Goal: Task Accomplishment & Management: Manage account settings

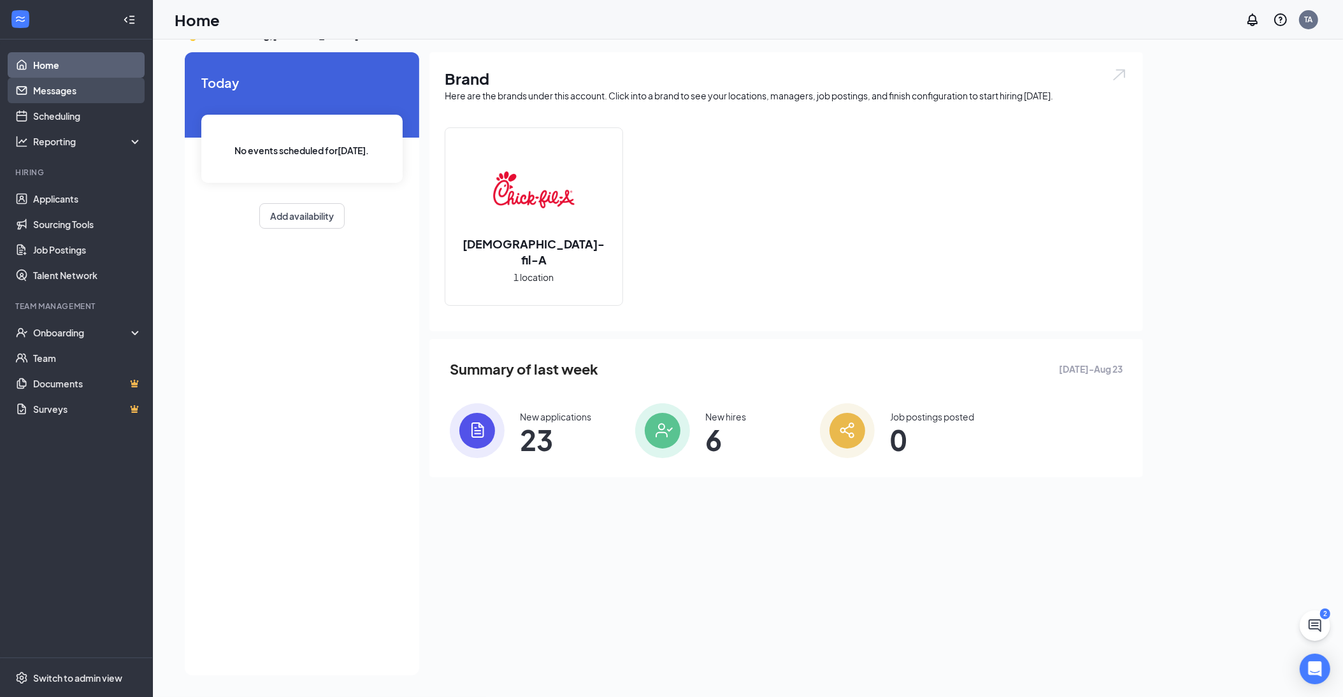
scroll to position [27, 0]
click at [64, 91] on link "Messages" at bounding box center [87, 90] width 109 height 25
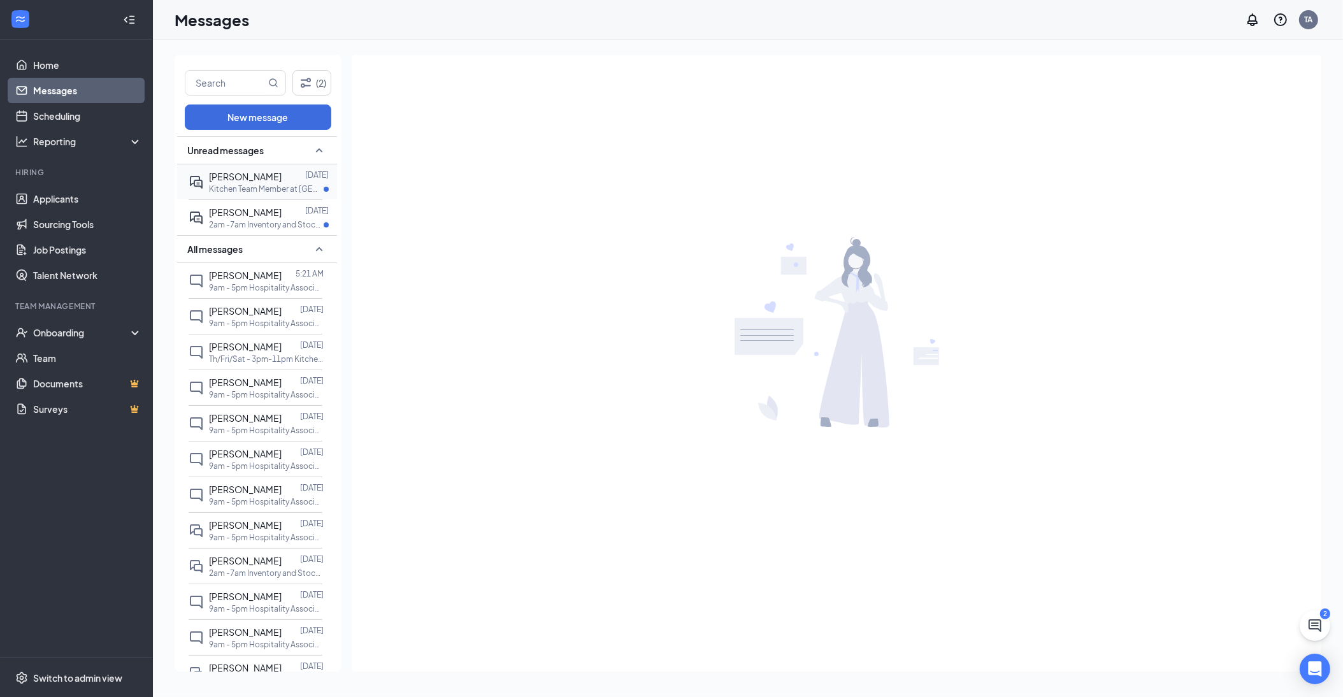
click at [261, 179] on span "[PERSON_NAME]" at bounding box center [245, 176] width 73 height 11
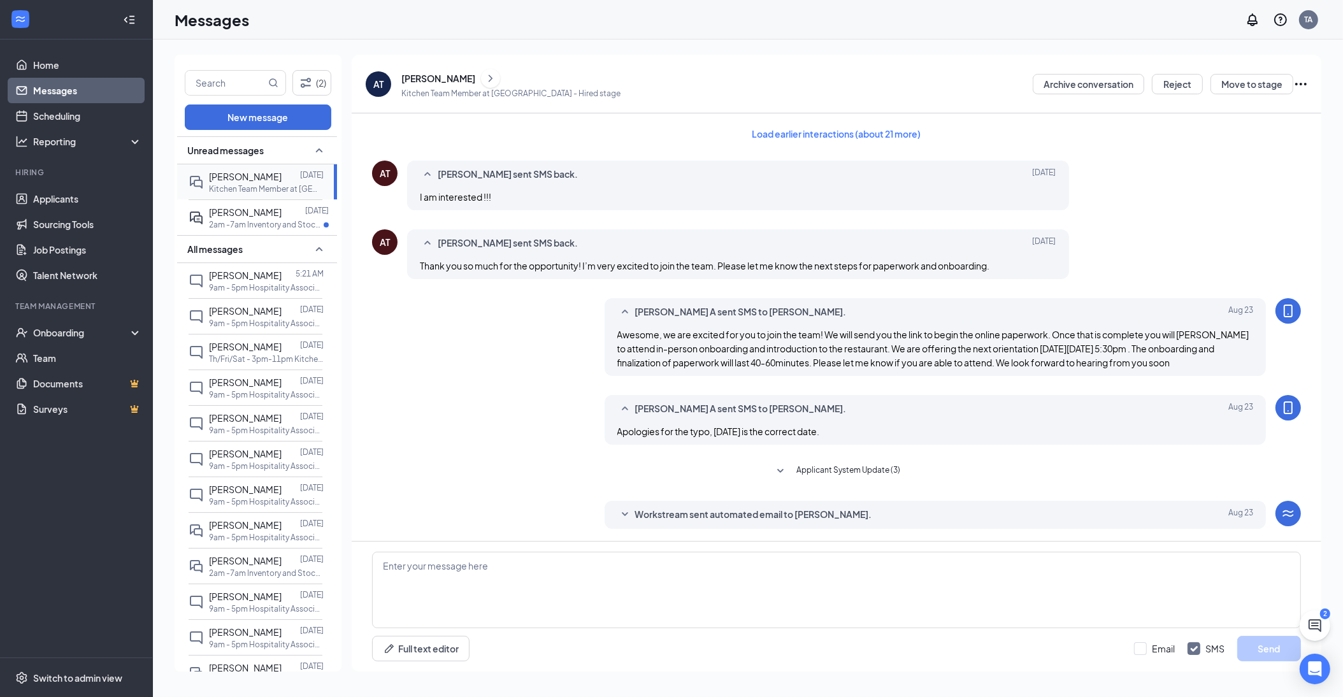
scroll to position [126, 0]
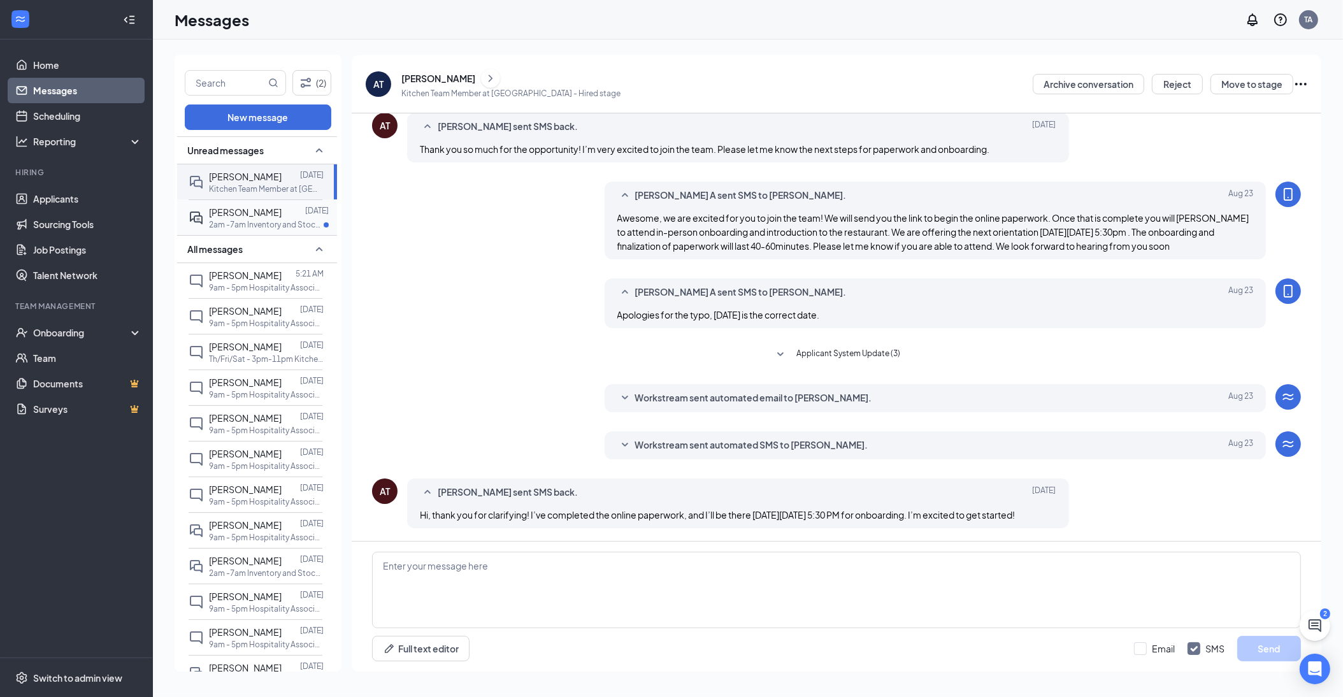
click at [237, 213] on span "[PERSON_NAME]" at bounding box center [245, 211] width 73 height 11
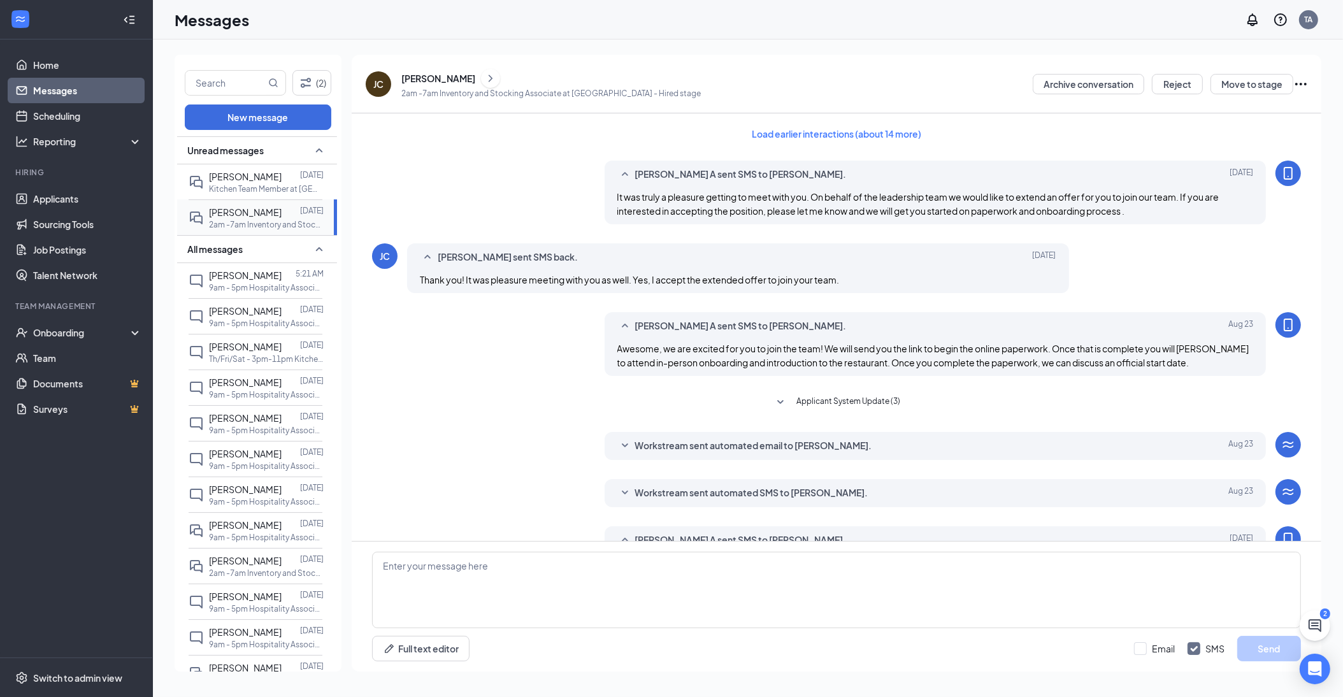
scroll to position [126, 0]
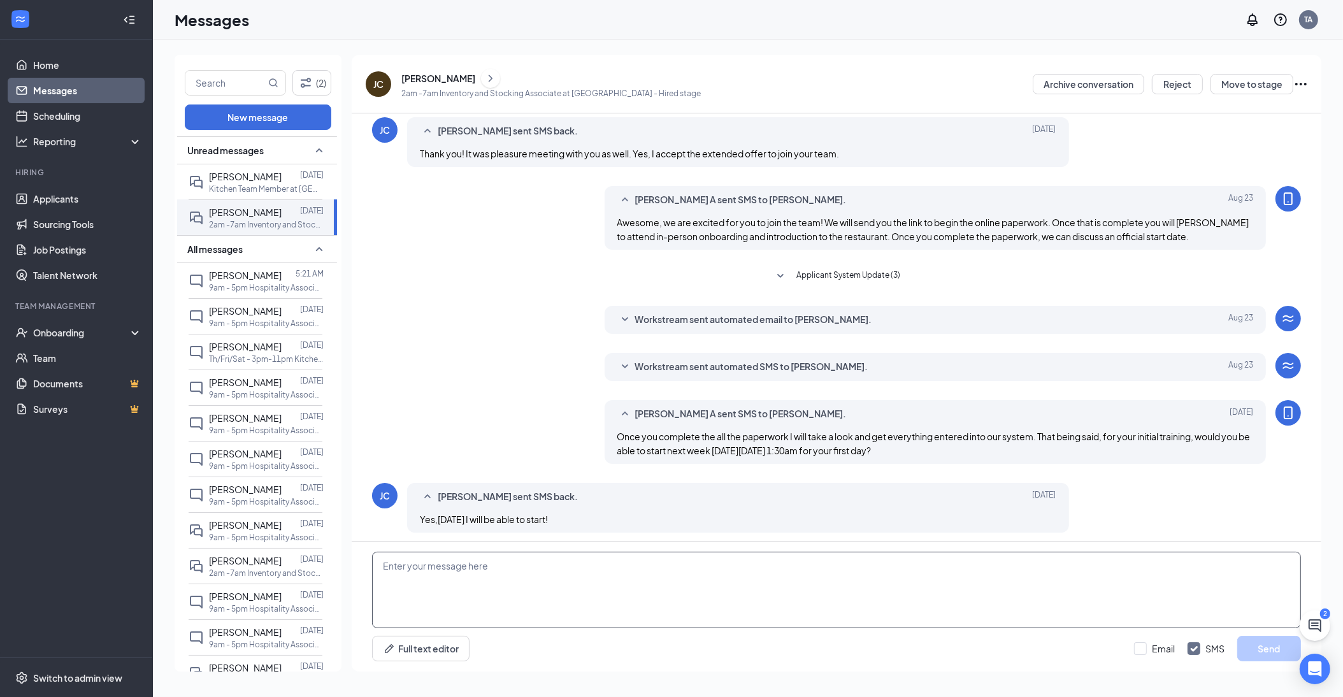
click at [434, 566] on textarea at bounding box center [836, 590] width 929 height 76
type textarea "P"
click at [636, 566] on textarea "Perfect, I will send a reminder [DATE]. if anything changes just let us know." at bounding box center [836, 590] width 929 height 76
click at [759, 562] on textarea "Perfect, I will send a reminder [DATE]. if anything changes before then, just l…" at bounding box center [836, 590] width 929 height 76
type textarea "Perfect, I will send a reminder [DATE]. if anything changes before then, just l…"
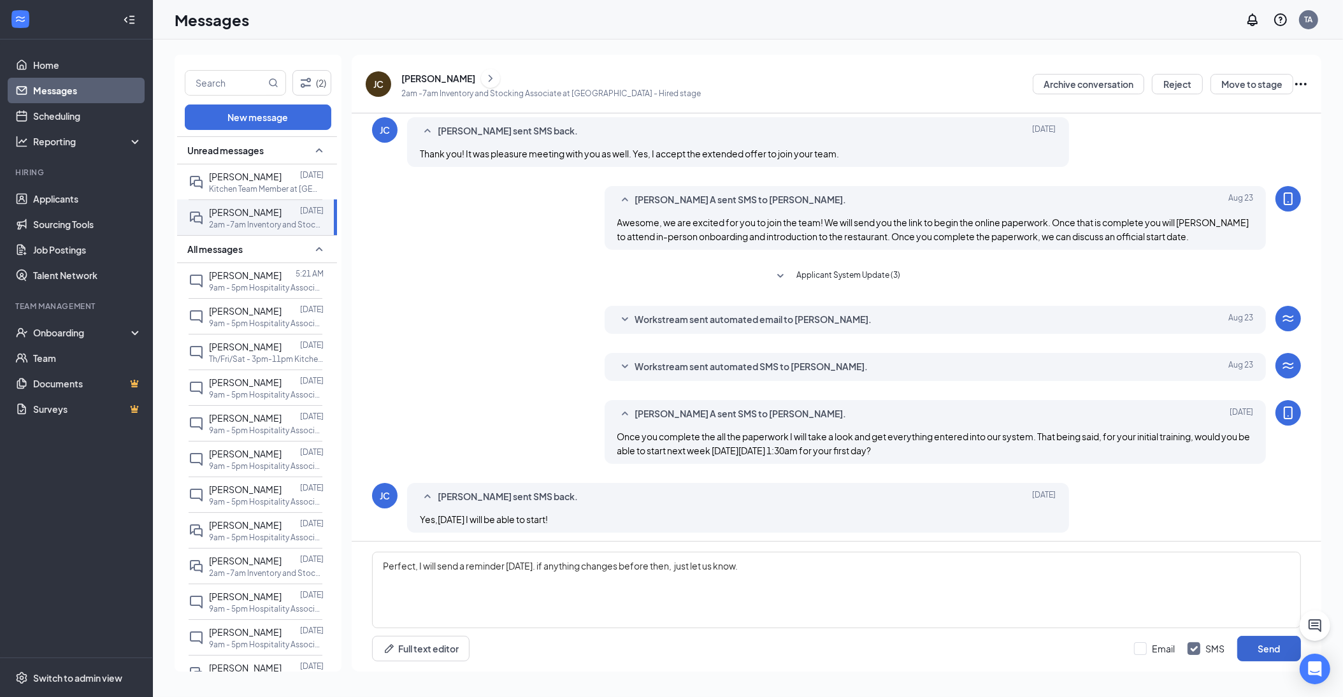
click at [1279, 647] on button "Send" at bounding box center [1269, 648] width 64 height 25
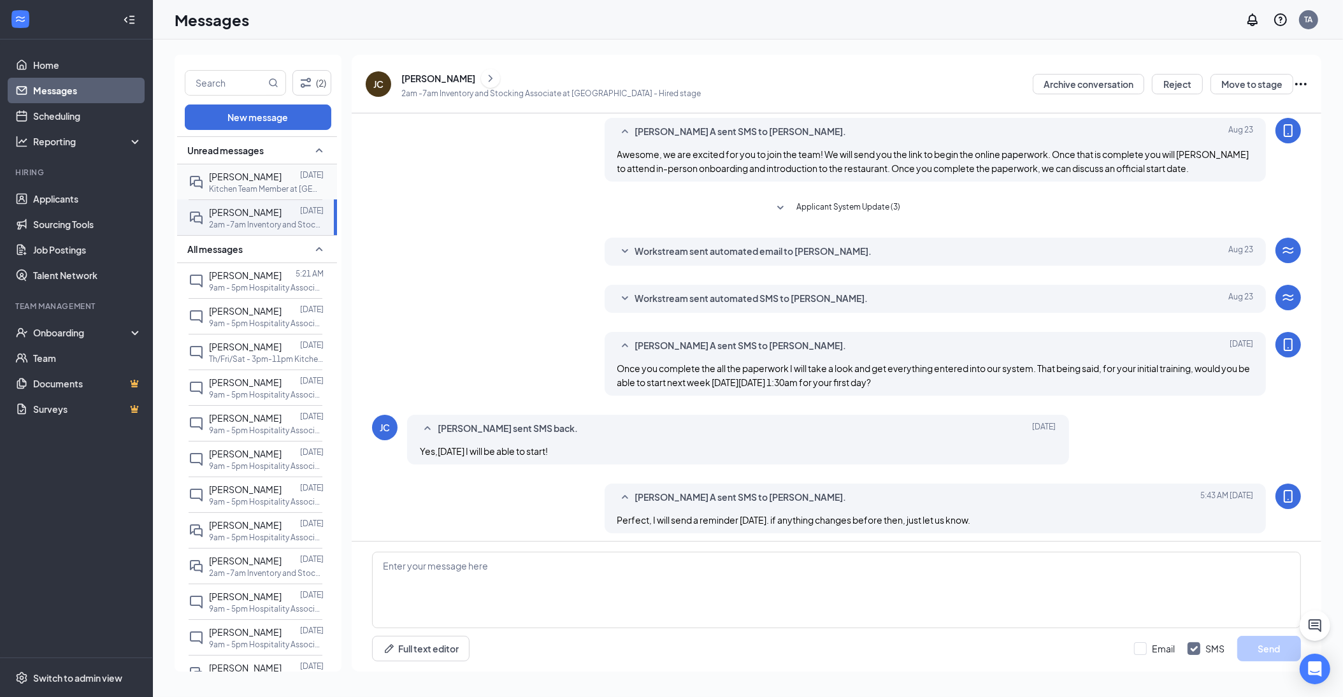
click at [244, 172] on span "[PERSON_NAME]" at bounding box center [245, 176] width 73 height 11
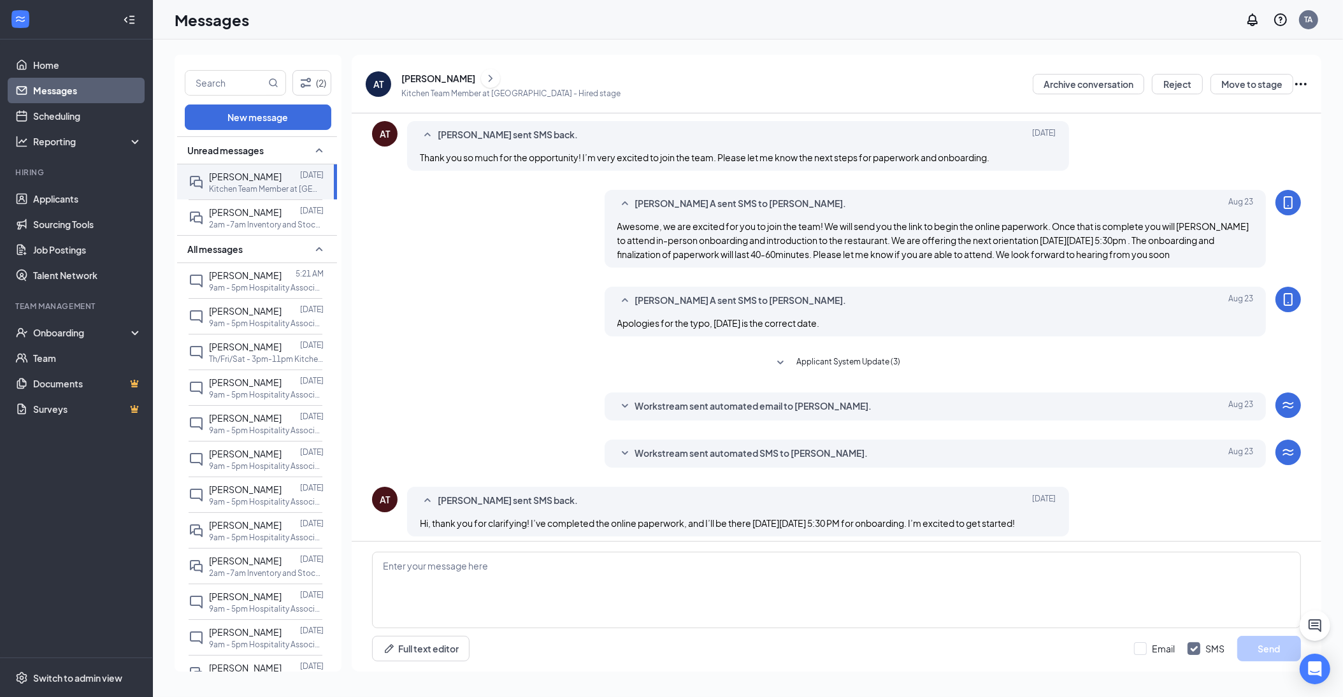
scroll to position [126, 0]
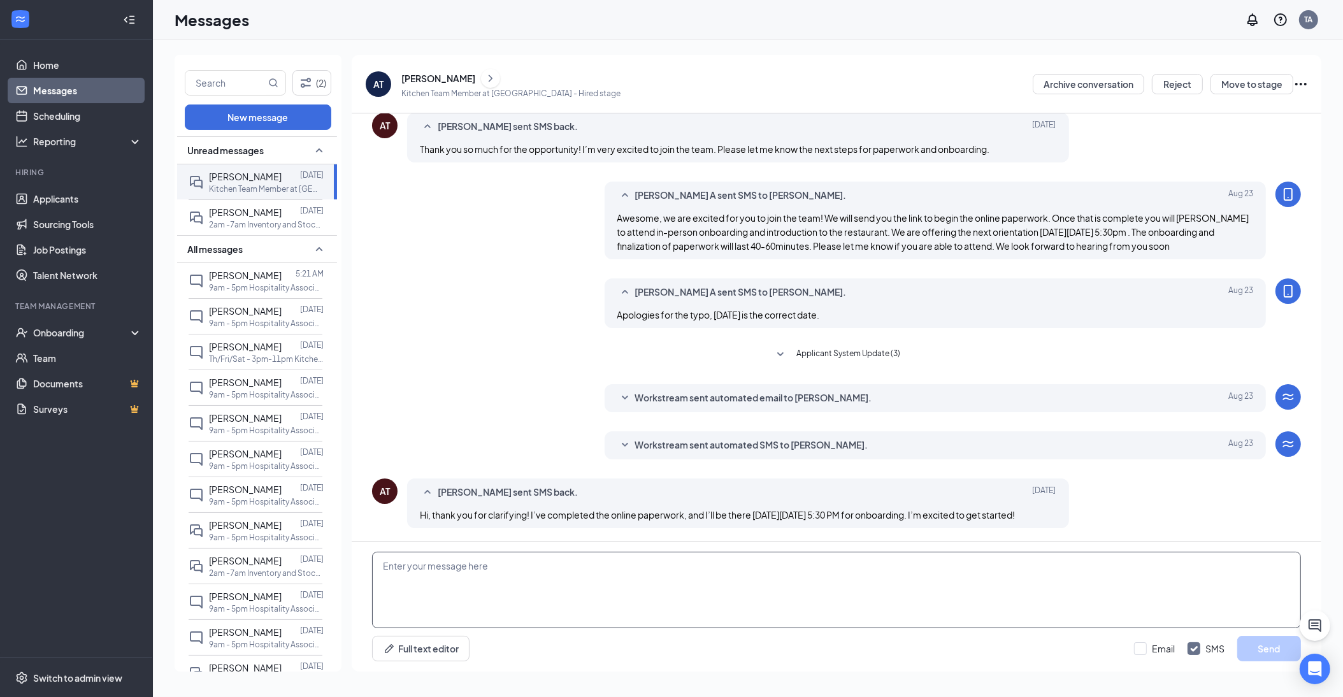
click at [478, 585] on textarea at bounding box center [836, 590] width 929 height 76
click at [420, 566] on textarea "Perfect, see you then" at bounding box center [836, 590] width 929 height 76
click at [667, 597] on textarea "Perfect, we are looking forward to seeing you then" at bounding box center [836, 590] width 929 height 76
type textarea "Perfect, we are looking forward to seeing you then!"
click at [1252, 647] on button "Send" at bounding box center [1269, 648] width 64 height 25
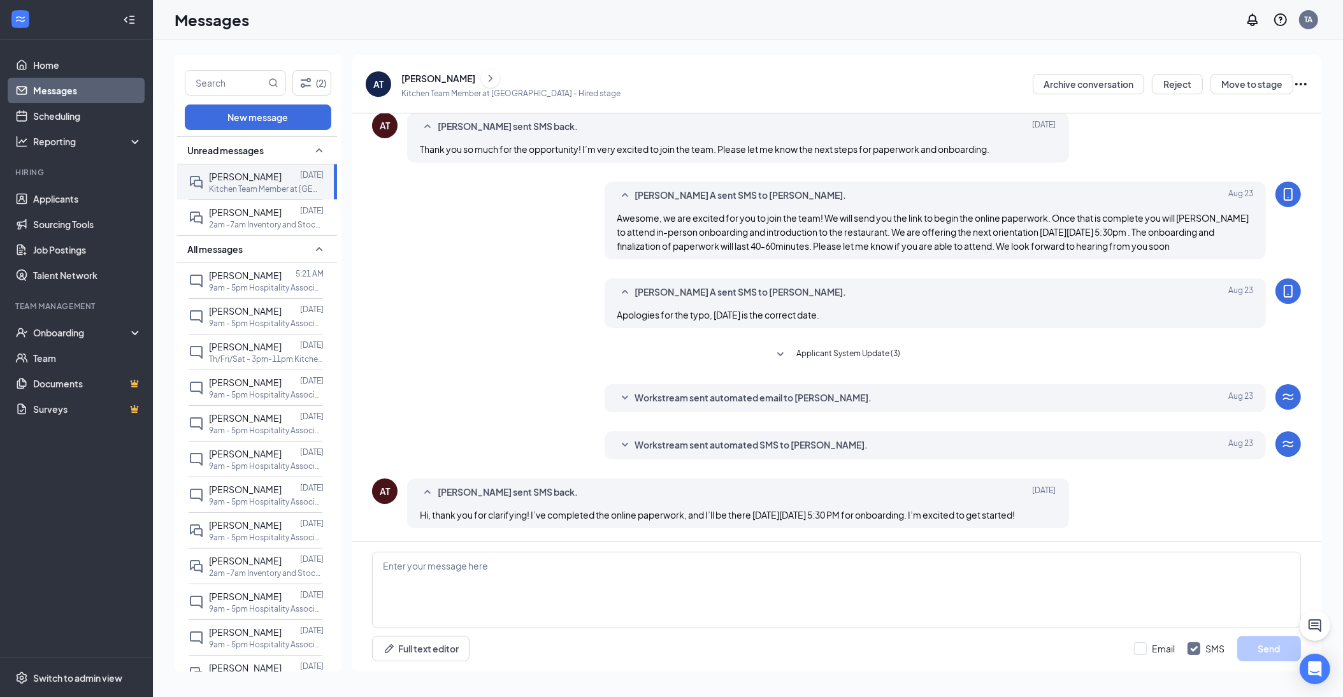
scroll to position [194, 0]
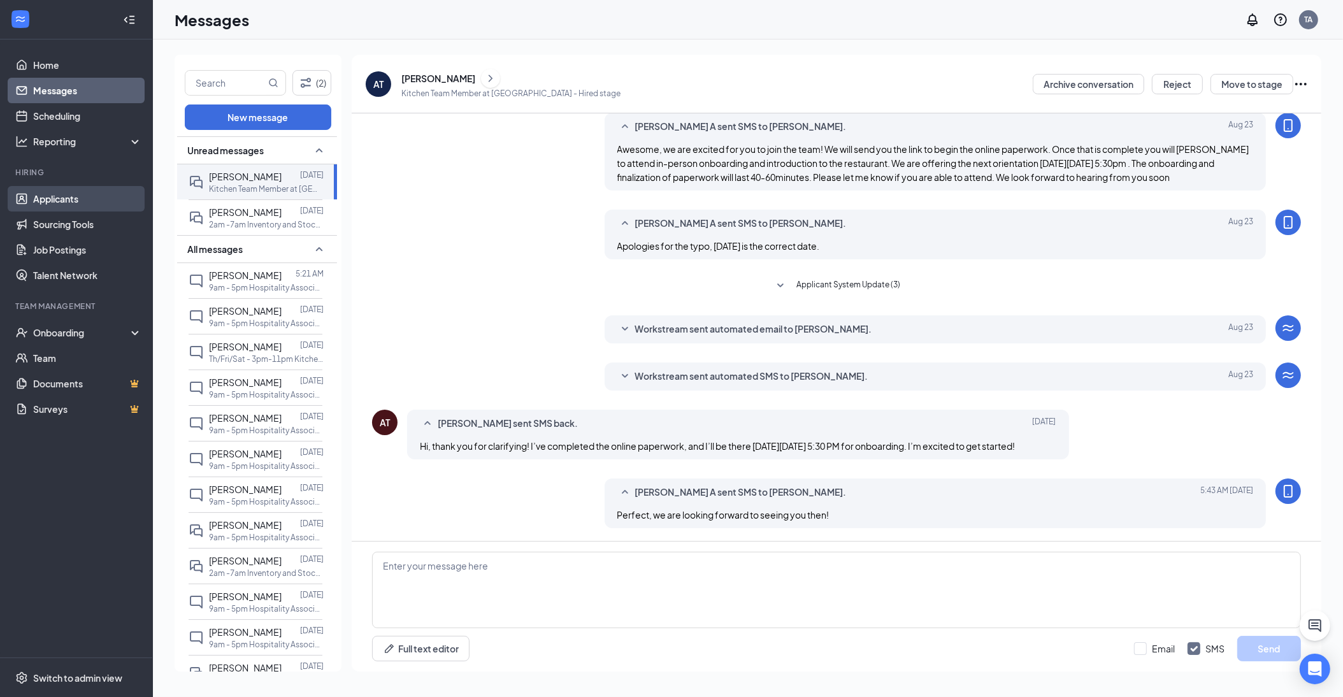
click at [46, 192] on link "Applicants" at bounding box center [87, 198] width 109 height 25
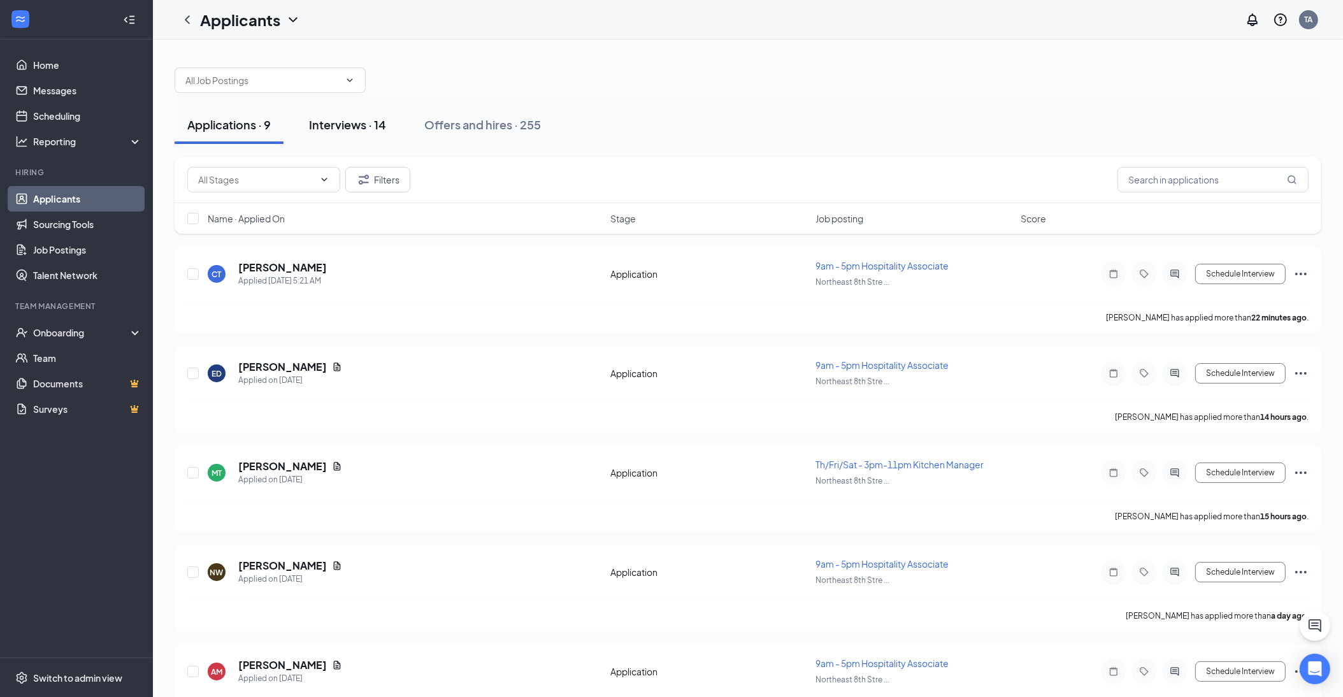
click at [336, 130] on div "Interviews · 14" at bounding box center [347, 125] width 77 height 16
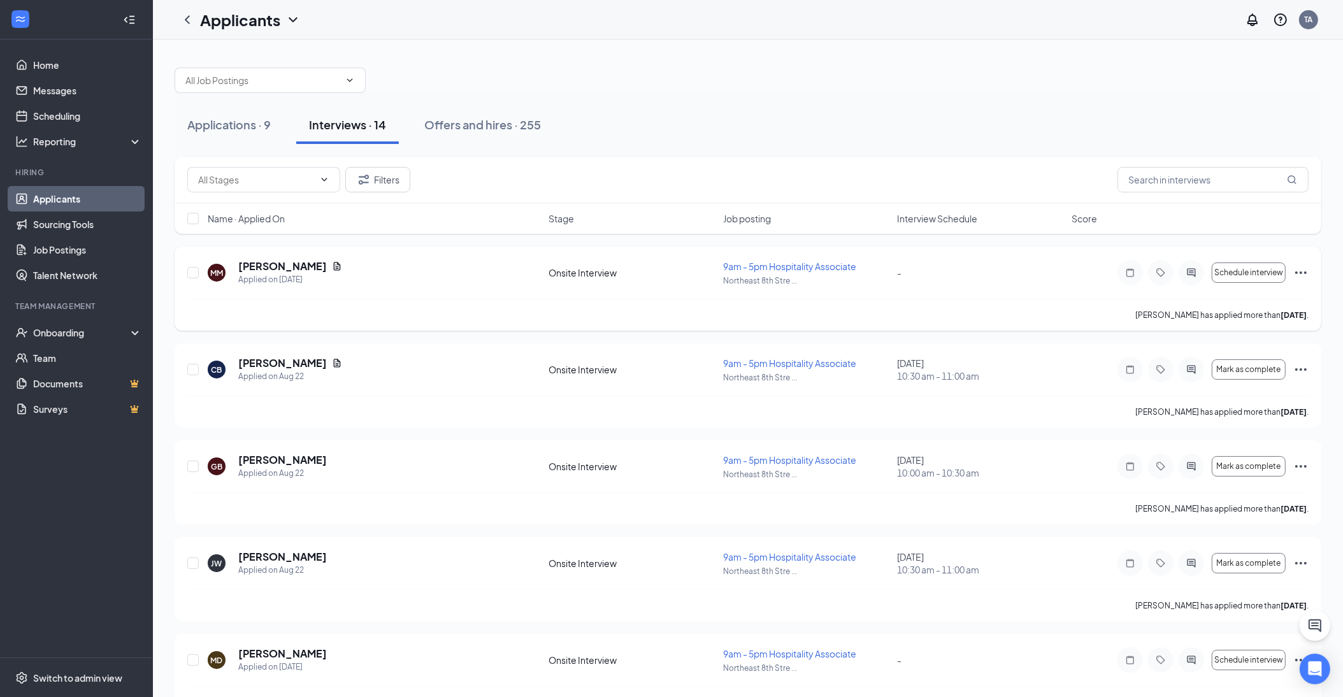
click at [1302, 269] on icon "Ellipses" at bounding box center [1300, 272] width 15 height 15
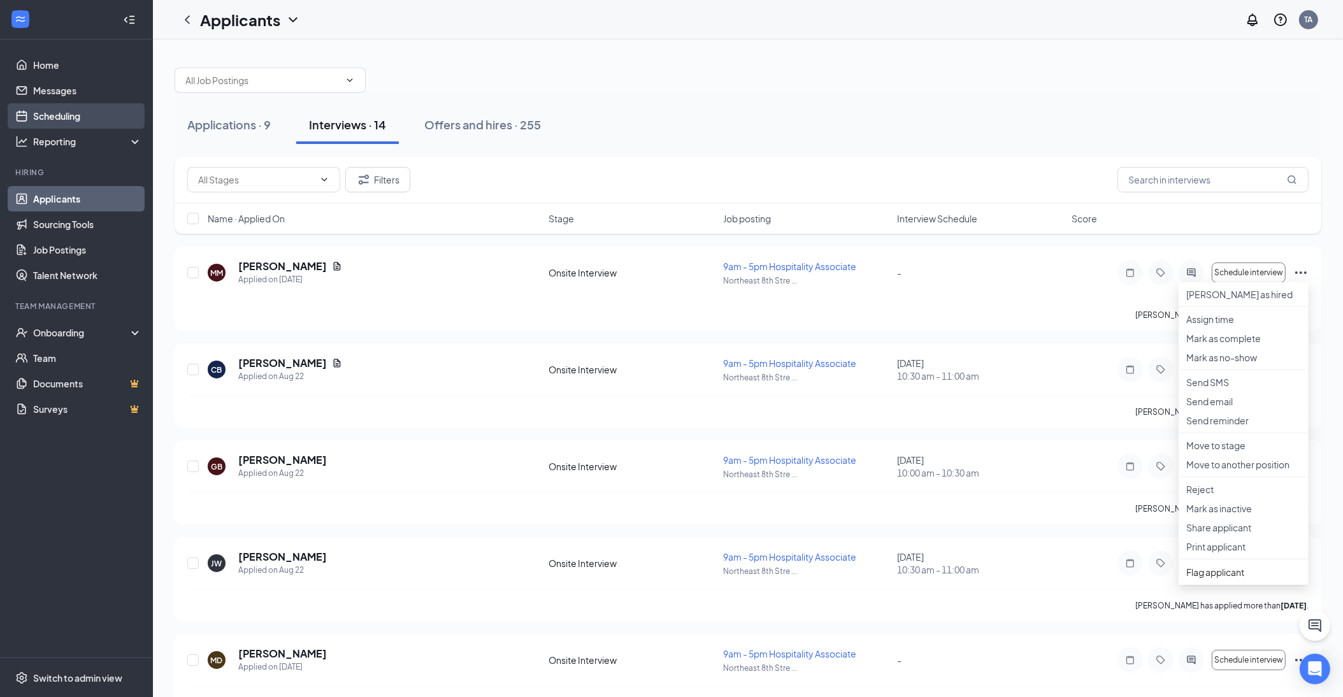
click at [47, 111] on link "Scheduling" at bounding box center [87, 115] width 109 height 25
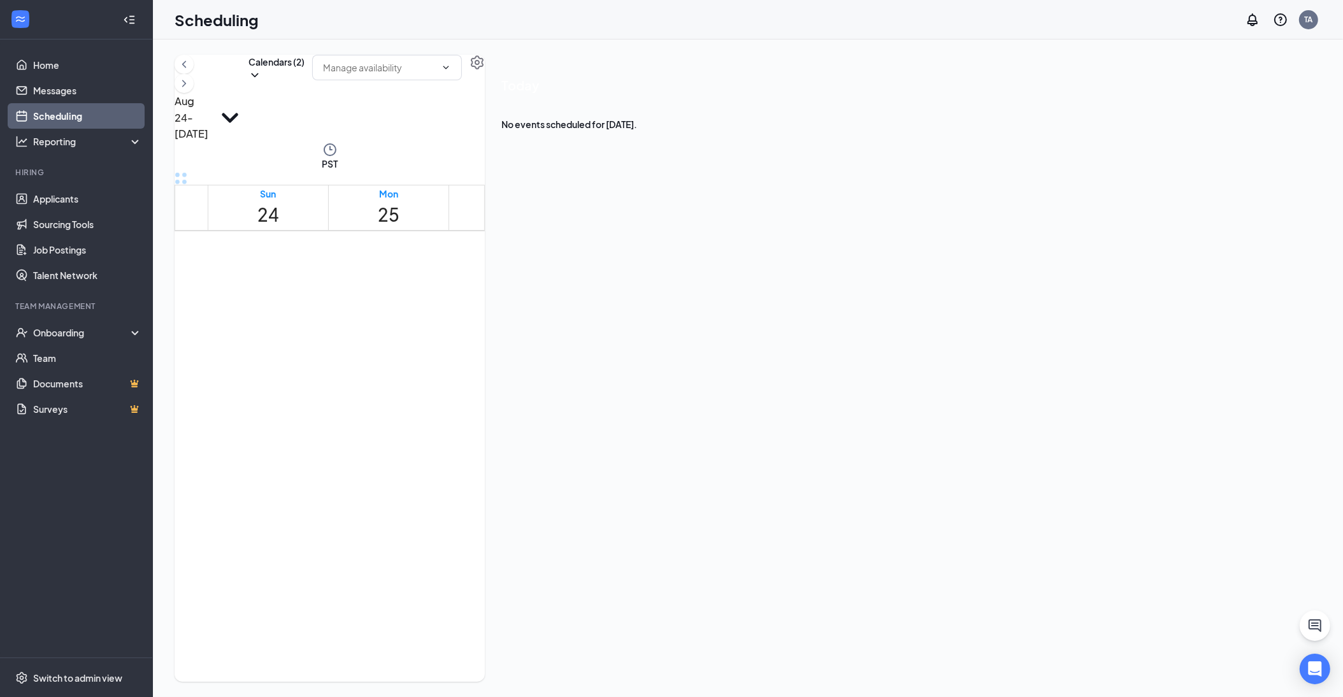
scroll to position [463, 0]
click at [190, 81] on icon "ChevronRight" at bounding box center [184, 83] width 13 height 15
click at [60, 198] on link "Applicants" at bounding box center [87, 198] width 109 height 25
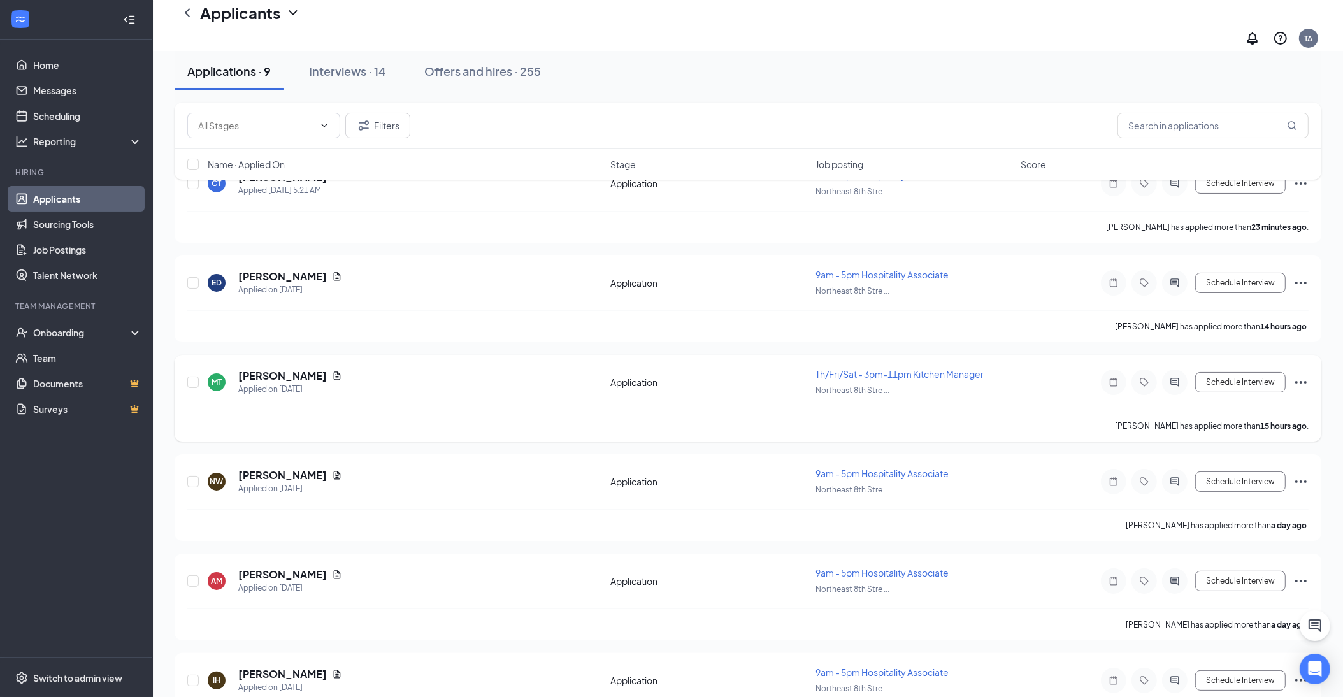
scroll to position [102, 0]
click at [359, 77] on div "Interviews · 14" at bounding box center [347, 71] width 77 height 16
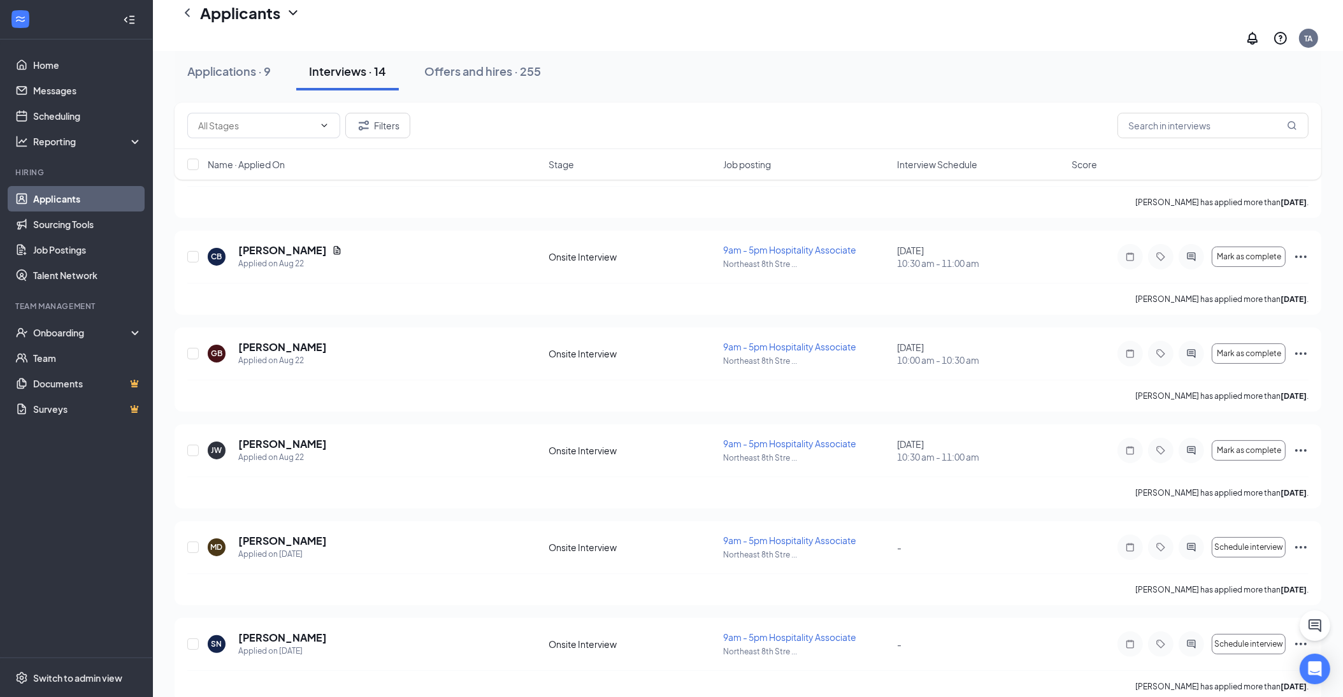
scroll to position [166, 0]
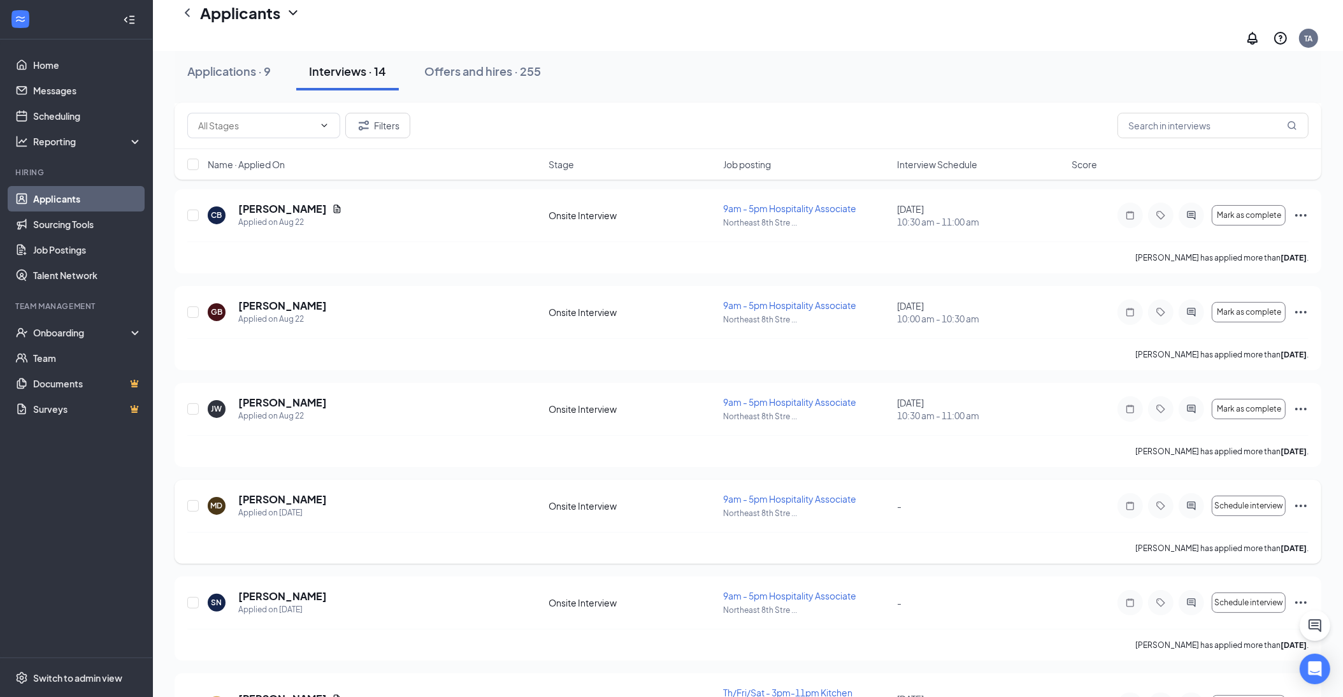
click at [1303, 498] on icon "Ellipses" at bounding box center [1300, 505] width 15 height 15
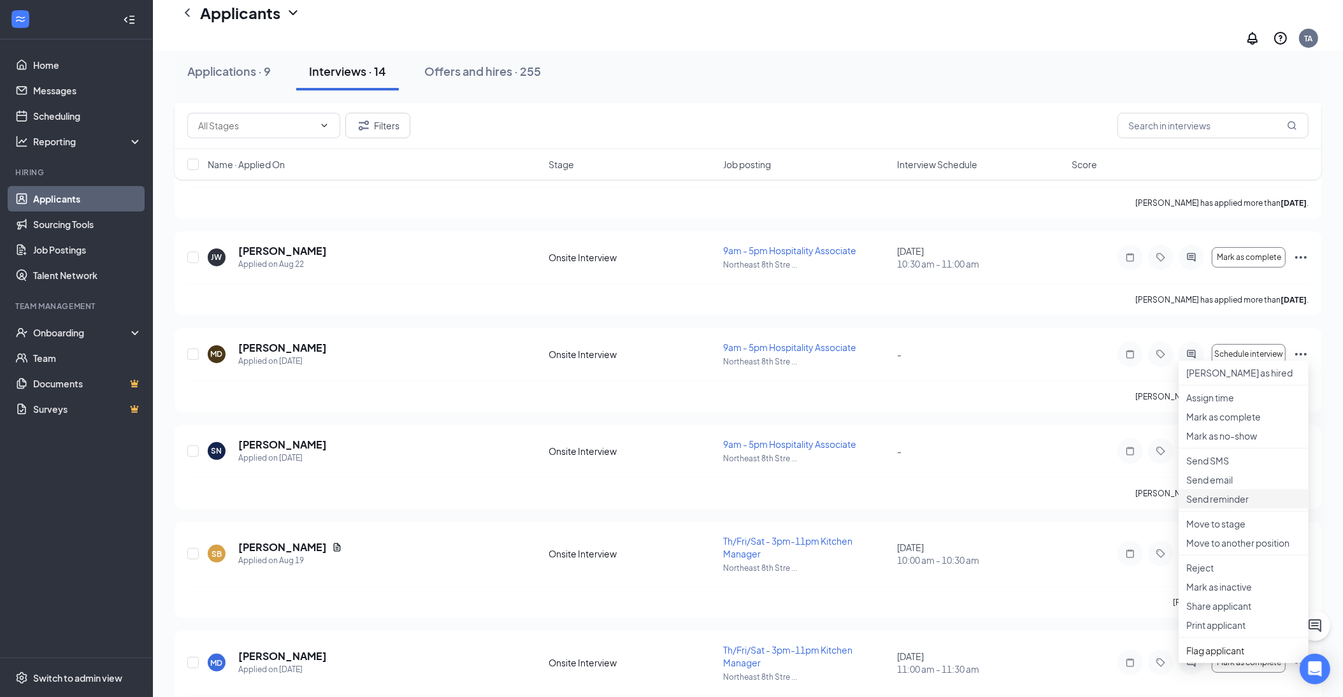
scroll to position [317, 0]
click at [1205, 574] on p "Reject" at bounding box center [1243, 567] width 115 height 13
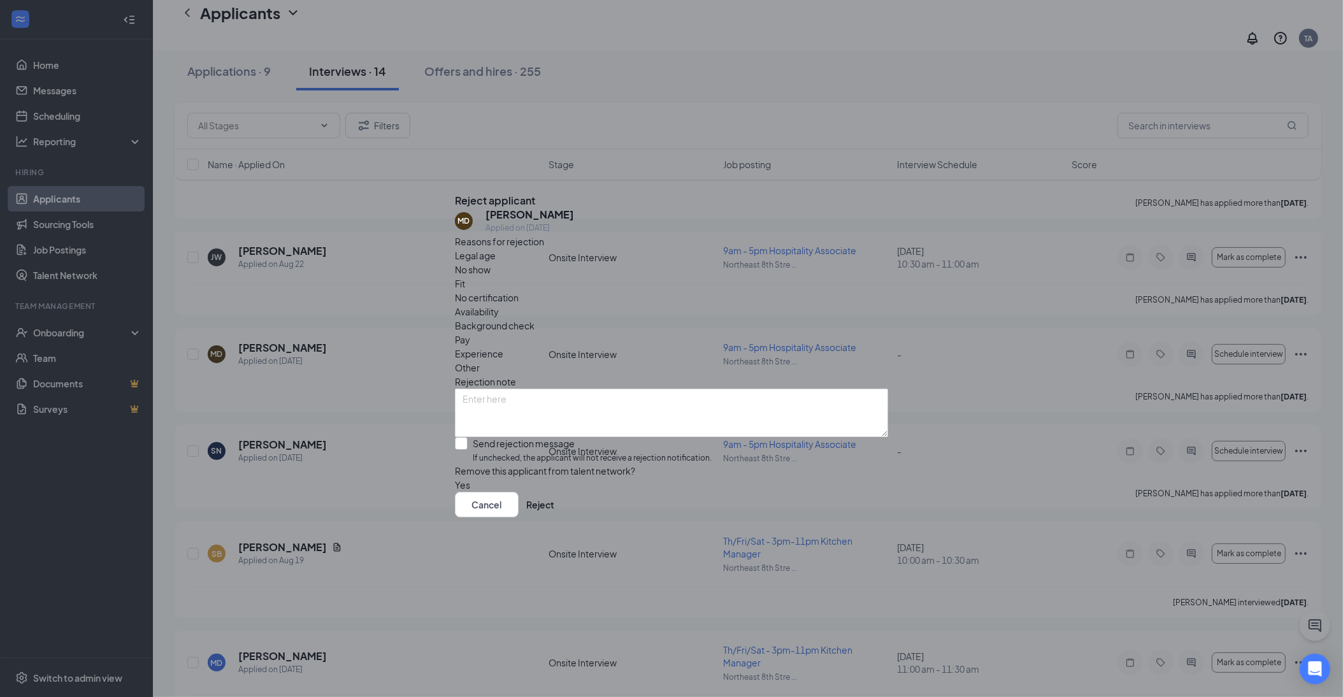
click at [468, 437] on div at bounding box center [461, 443] width 13 height 13
click at [471, 437] on input "Send rejection message If unchecked, the applicant will not receive a rejection…" at bounding box center [583, 450] width 257 height 27
checkbox input "true"
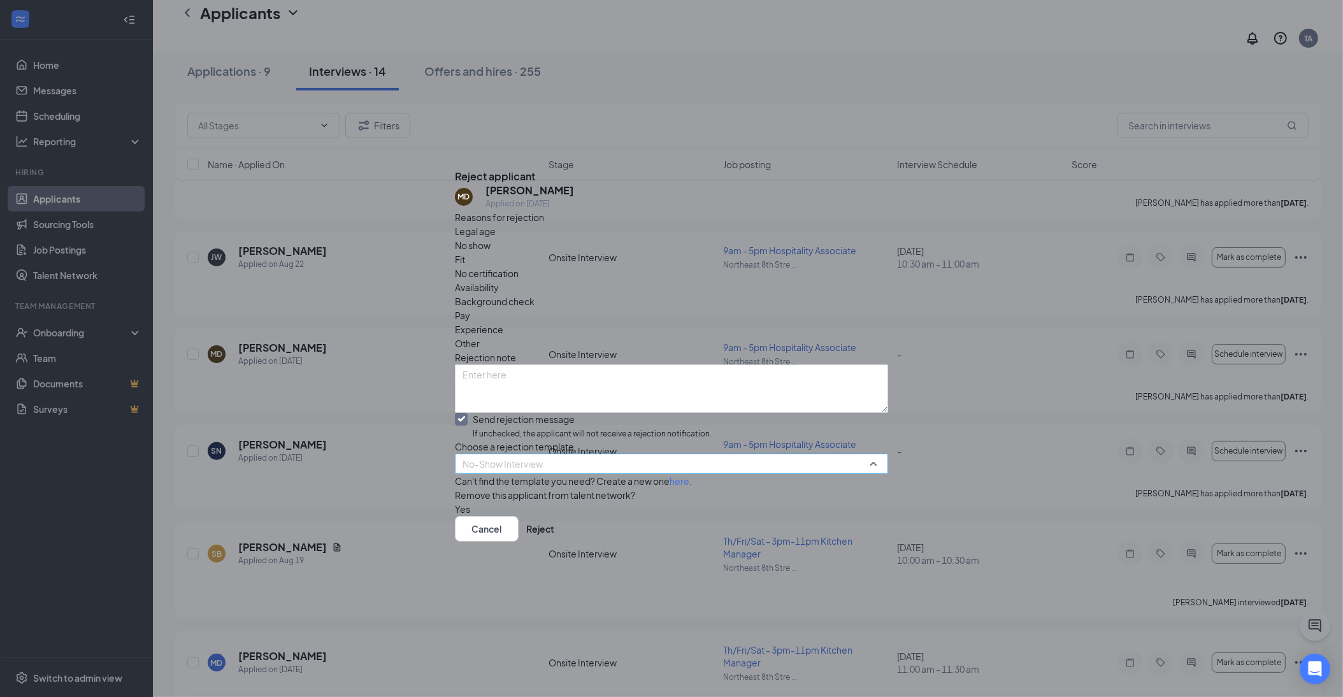
click at [583, 454] on span "No-Show Interview" at bounding box center [666, 471] width 406 height 34
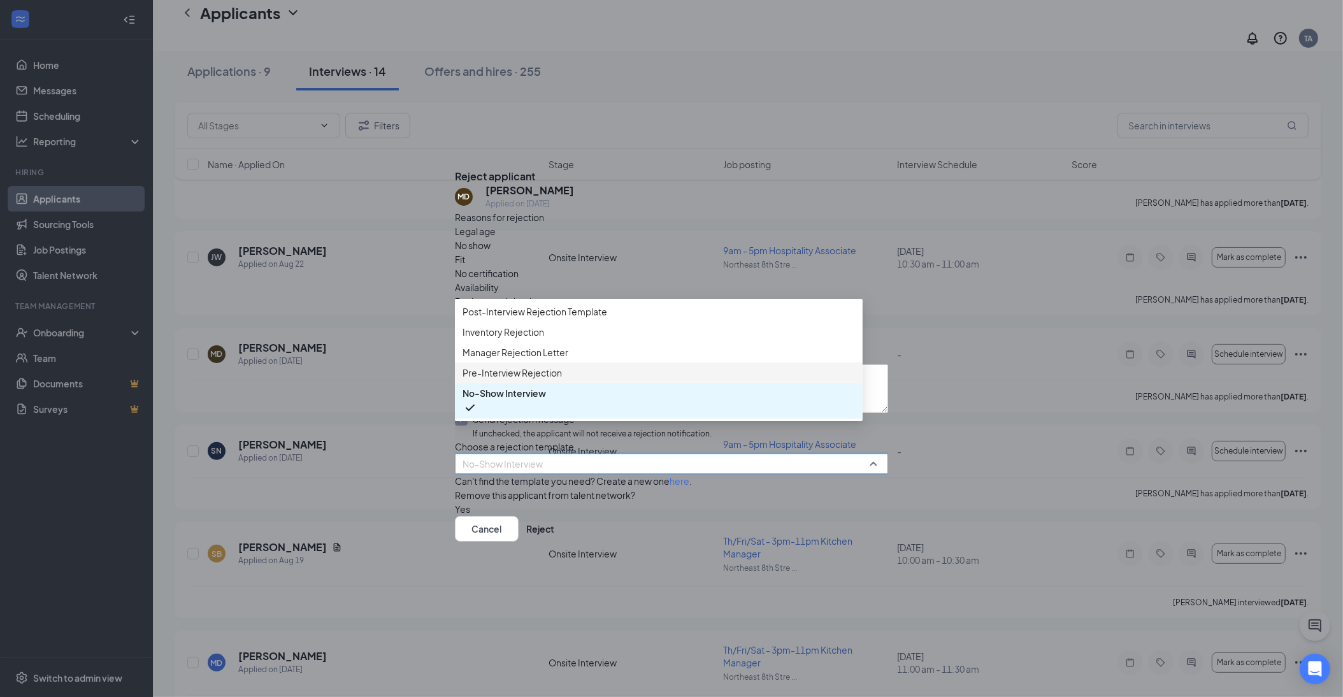
click at [595, 374] on span "Pre-Interview Rejection" at bounding box center [659, 373] width 392 height 14
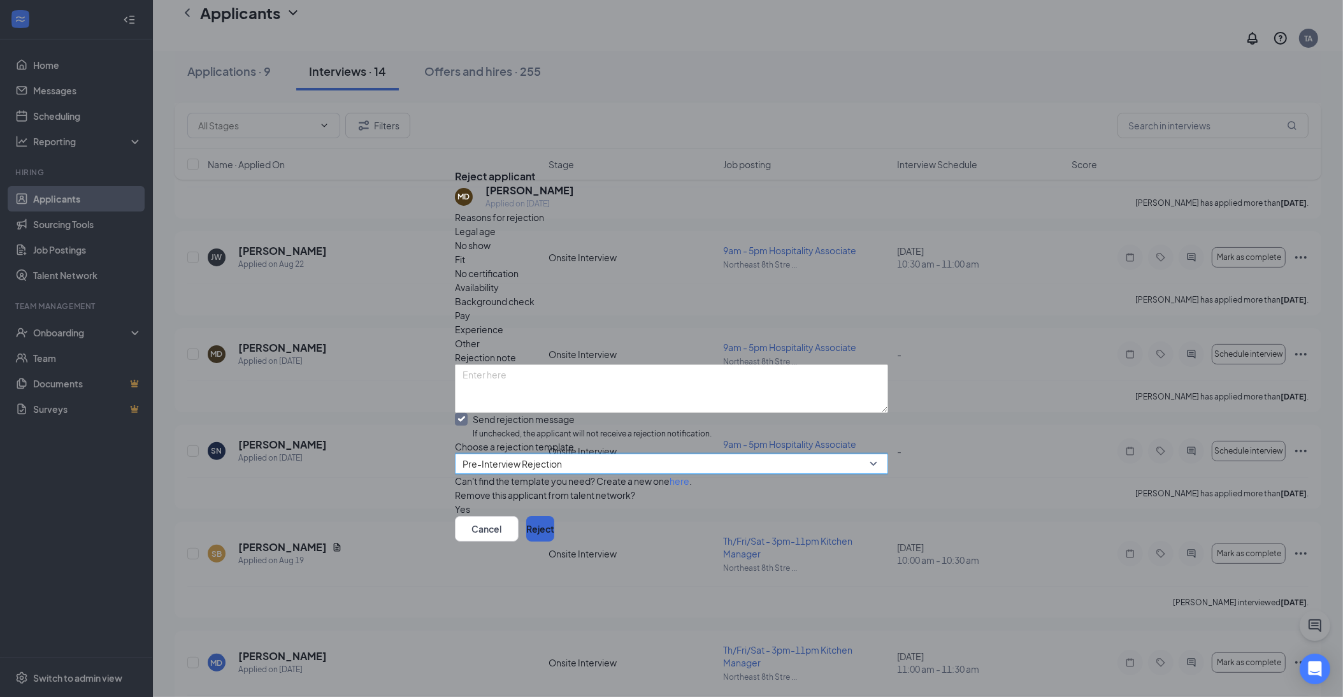
click at [554, 542] on button "Reject" at bounding box center [540, 528] width 28 height 25
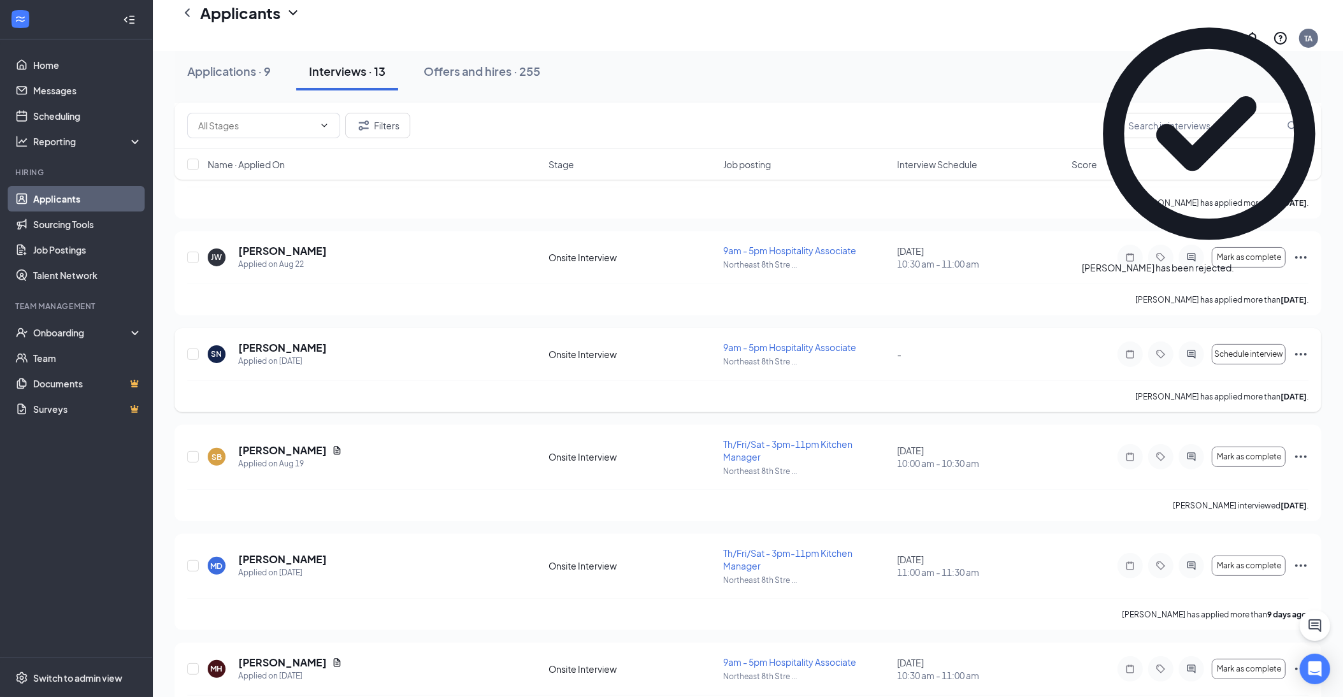
click at [1302, 353] on icon "Ellipses" at bounding box center [1300, 354] width 11 height 3
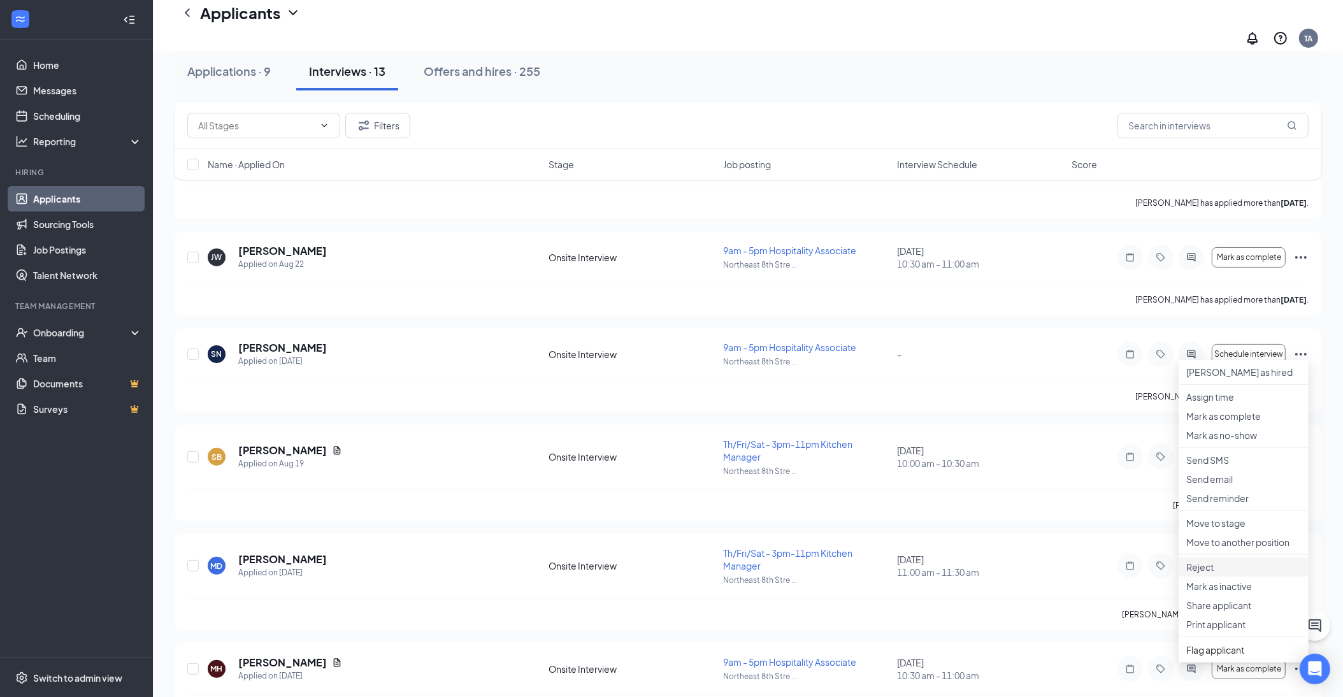
click at [1214, 573] on p "Reject" at bounding box center [1243, 567] width 115 height 13
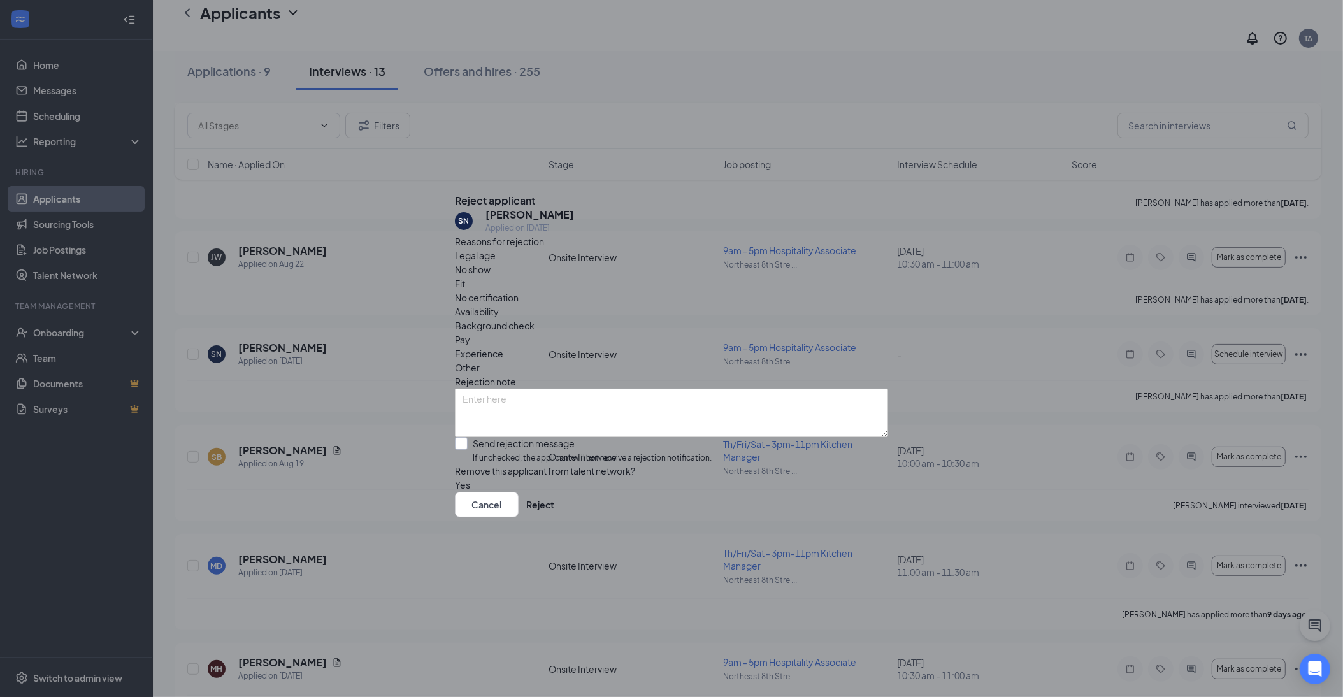
click at [481, 437] on label "Send rejection message If unchecked, the applicant will not receive a rejection…" at bounding box center [583, 450] width 257 height 27
click at [481, 437] on input "Send rejection message If unchecked, the applicant will not receive a rejection…" at bounding box center [583, 450] width 257 height 27
checkbox input "true"
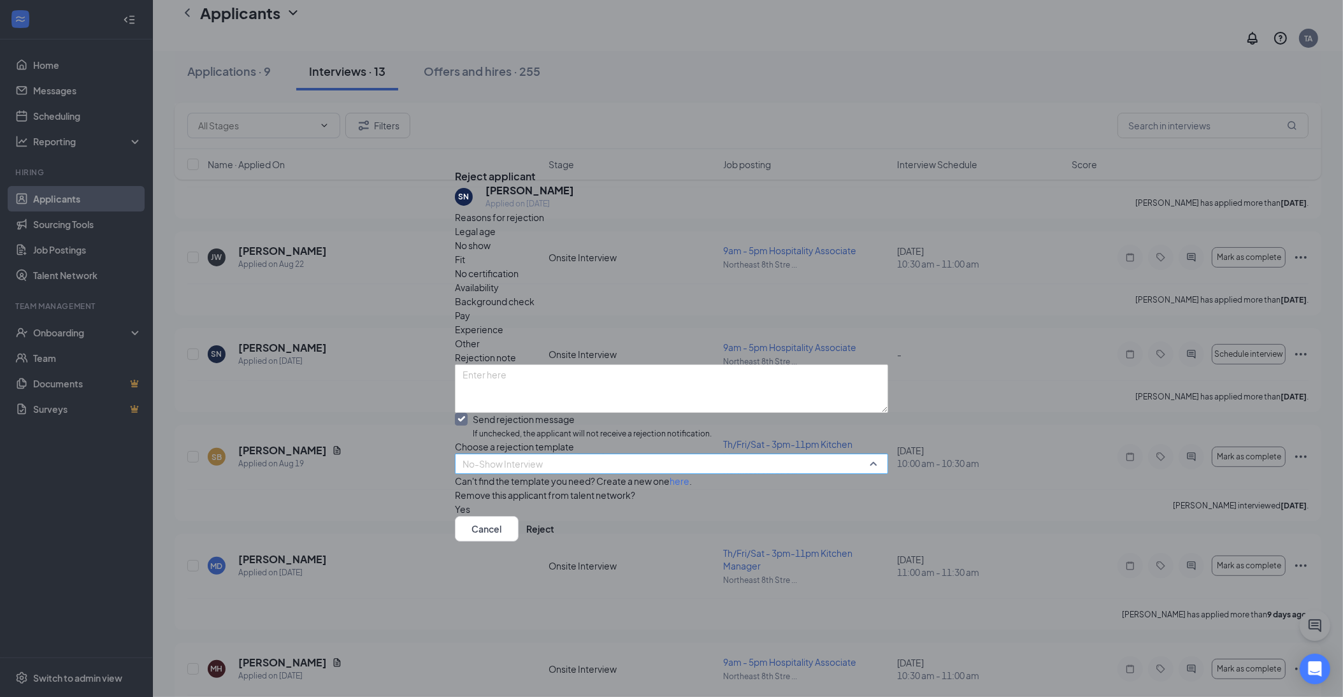
click at [608, 454] on span "No-Show Interview" at bounding box center [666, 471] width 406 height 34
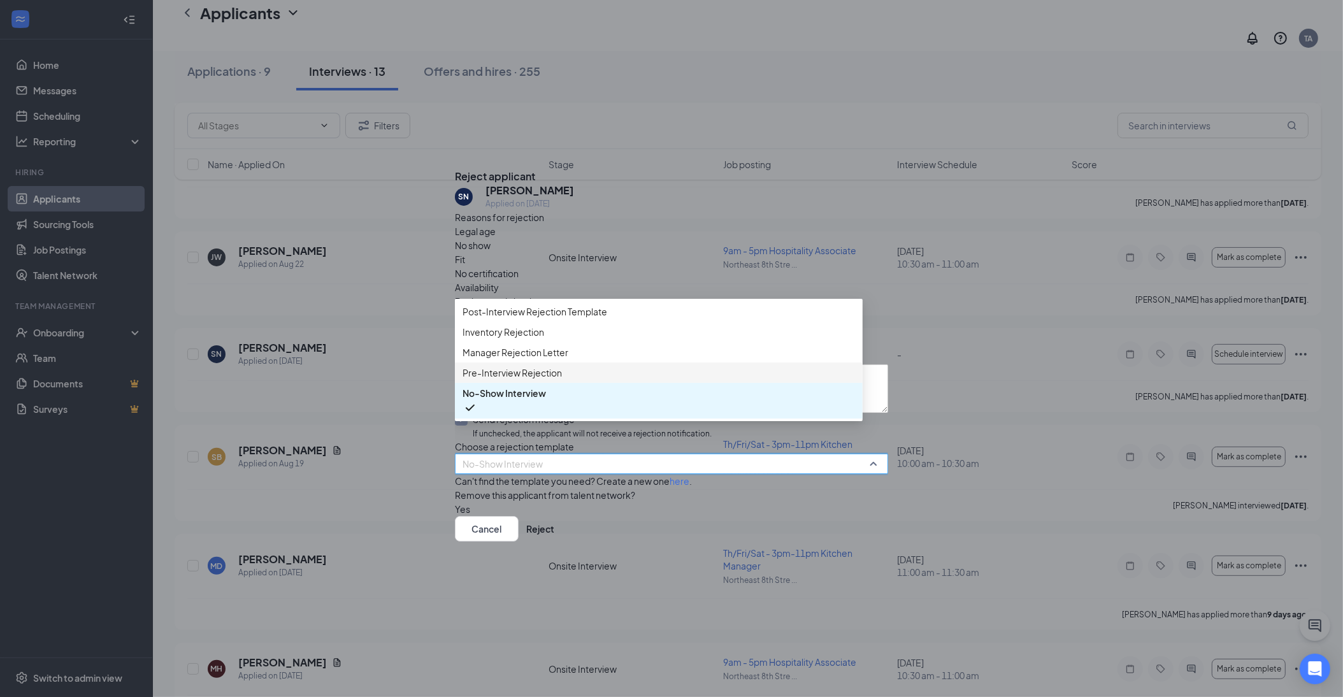
click at [605, 364] on div "Pre-Interview Rejection" at bounding box center [659, 372] width 408 height 20
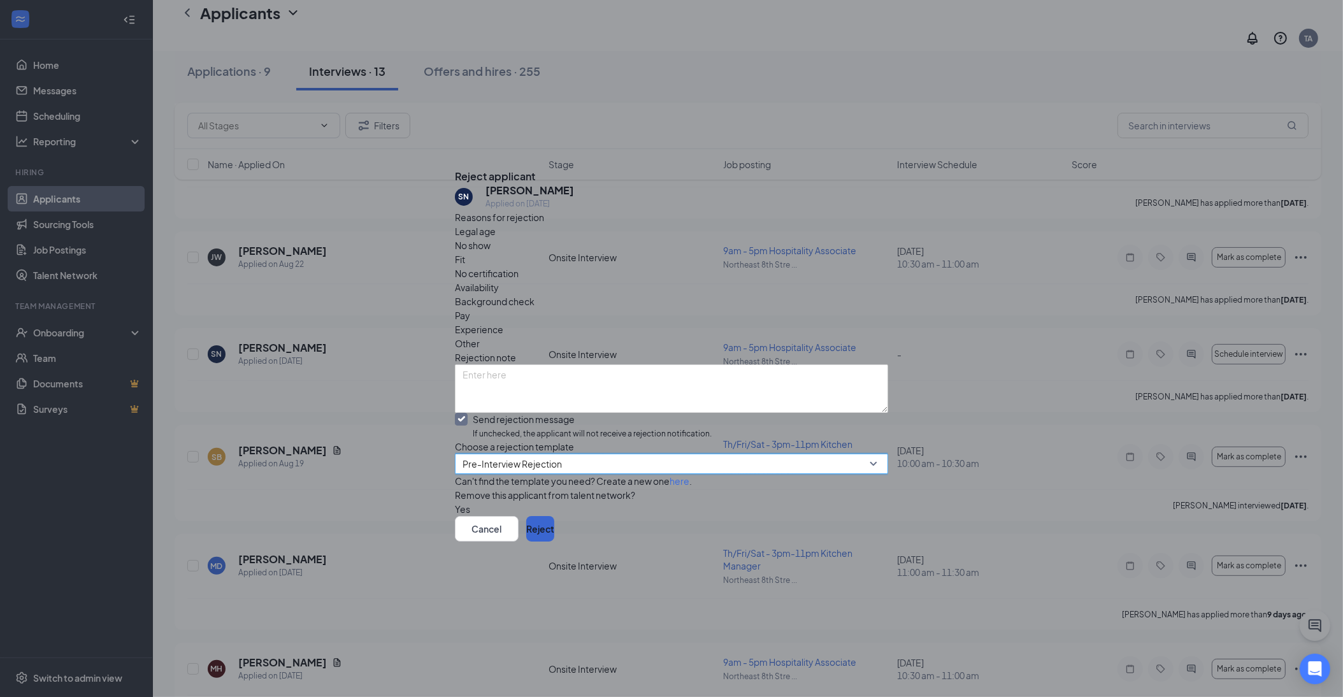
click at [554, 542] on button "Reject" at bounding box center [540, 528] width 28 height 25
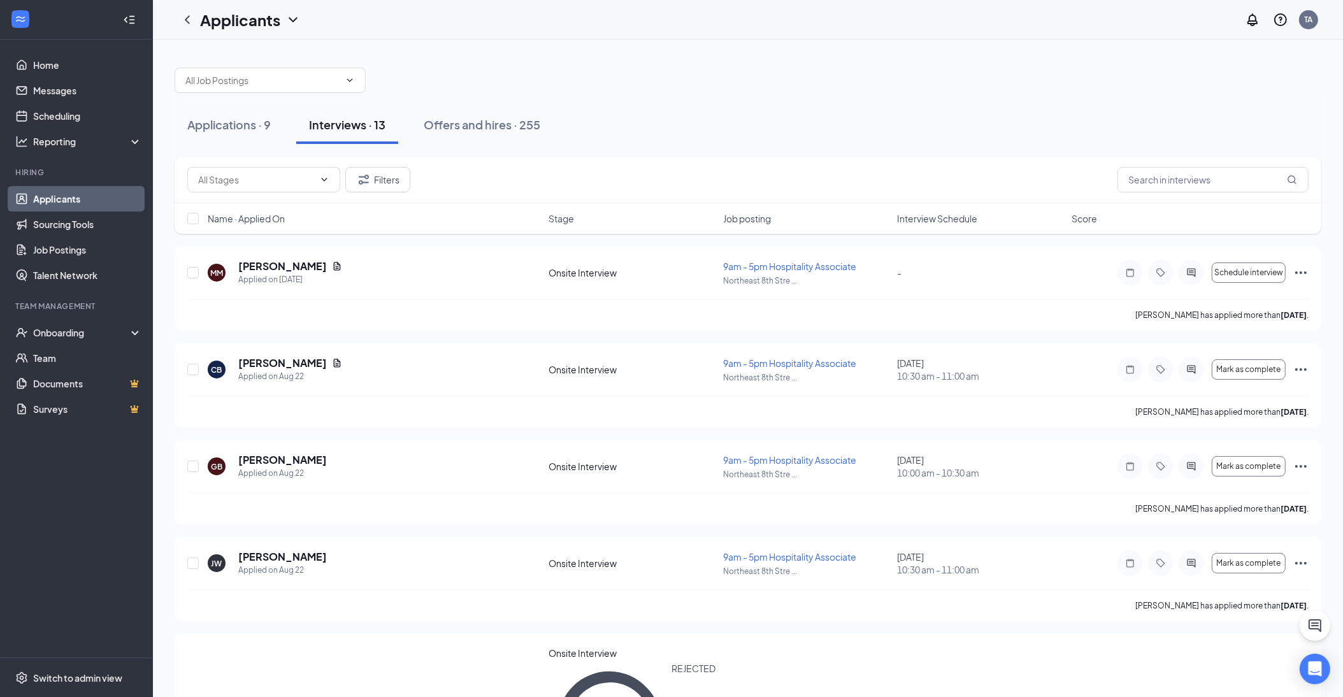
scroll to position [0, 0]
click at [1300, 271] on icon "Ellipses" at bounding box center [1300, 272] width 11 height 3
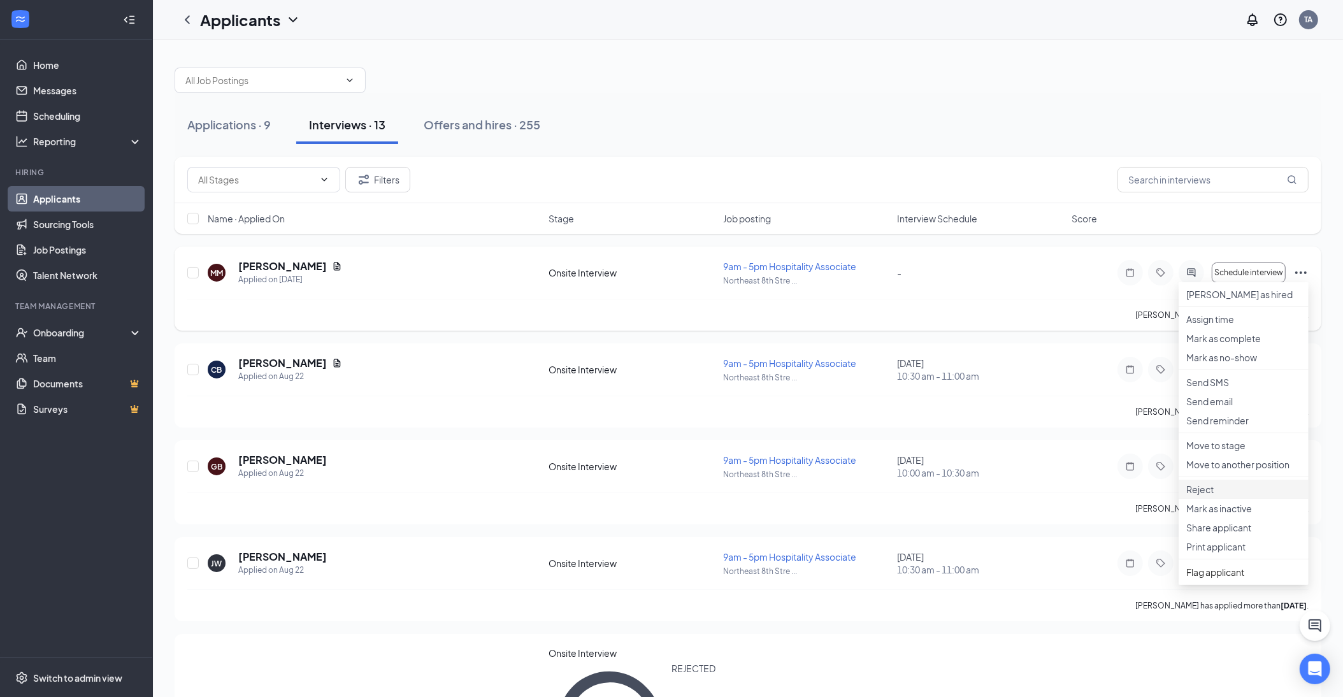
click at [1212, 496] on p "Reject" at bounding box center [1243, 489] width 115 height 13
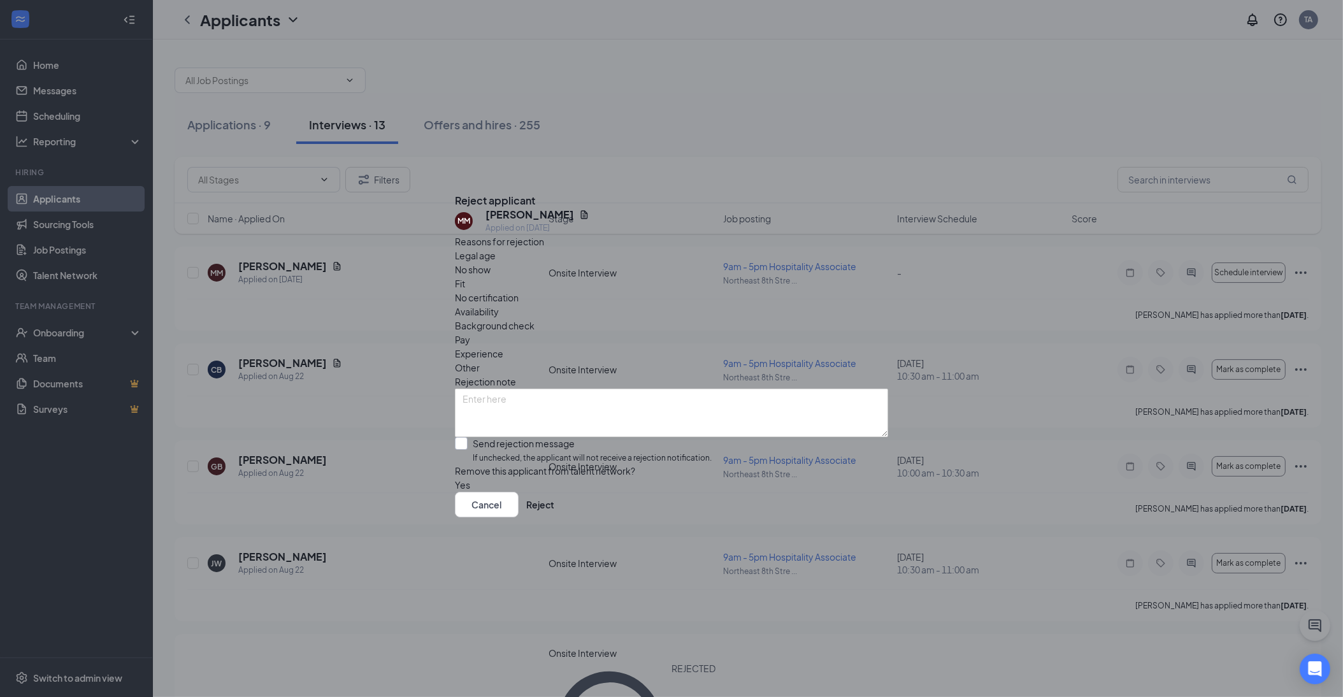
click at [468, 437] on div at bounding box center [461, 443] width 13 height 13
click at [476, 437] on input "Send rejection message If unchecked, the applicant will not receive a rejection…" at bounding box center [583, 450] width 257 height 27
checkbox input "true"
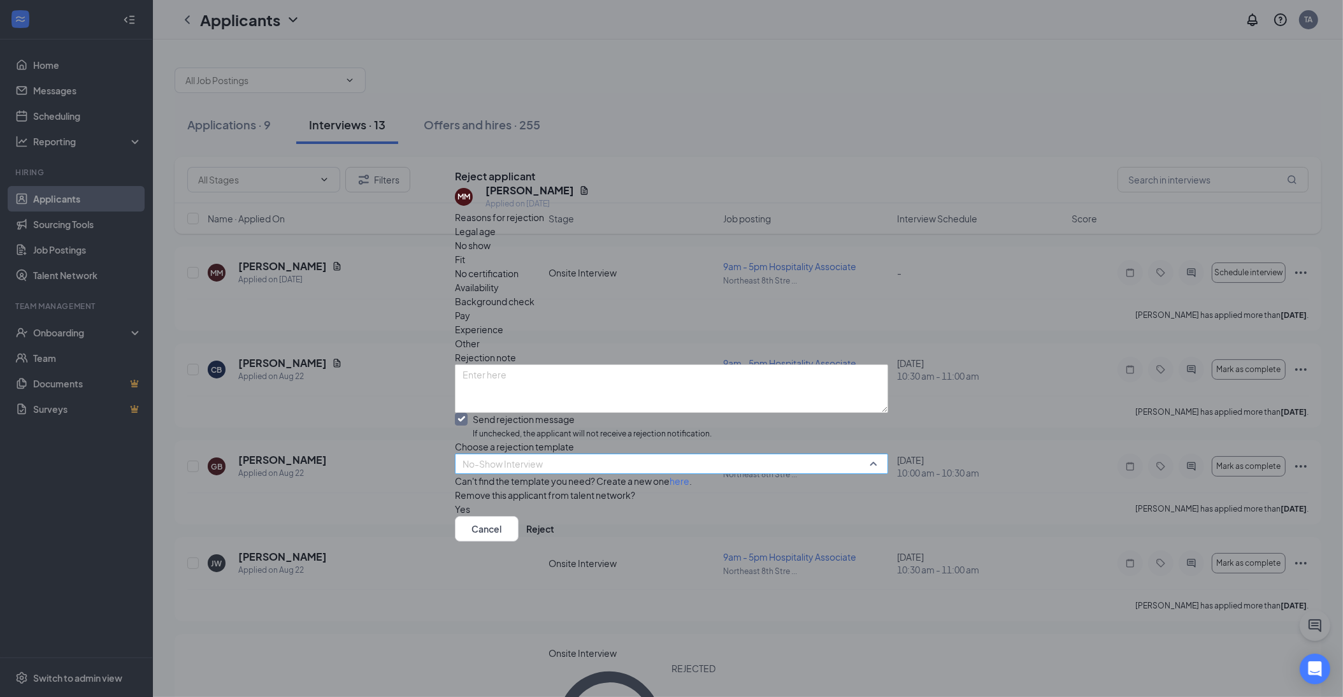
click at [564, 454] on span "No-Show Interview" at bounding box center [666, 471] width 406 height 34
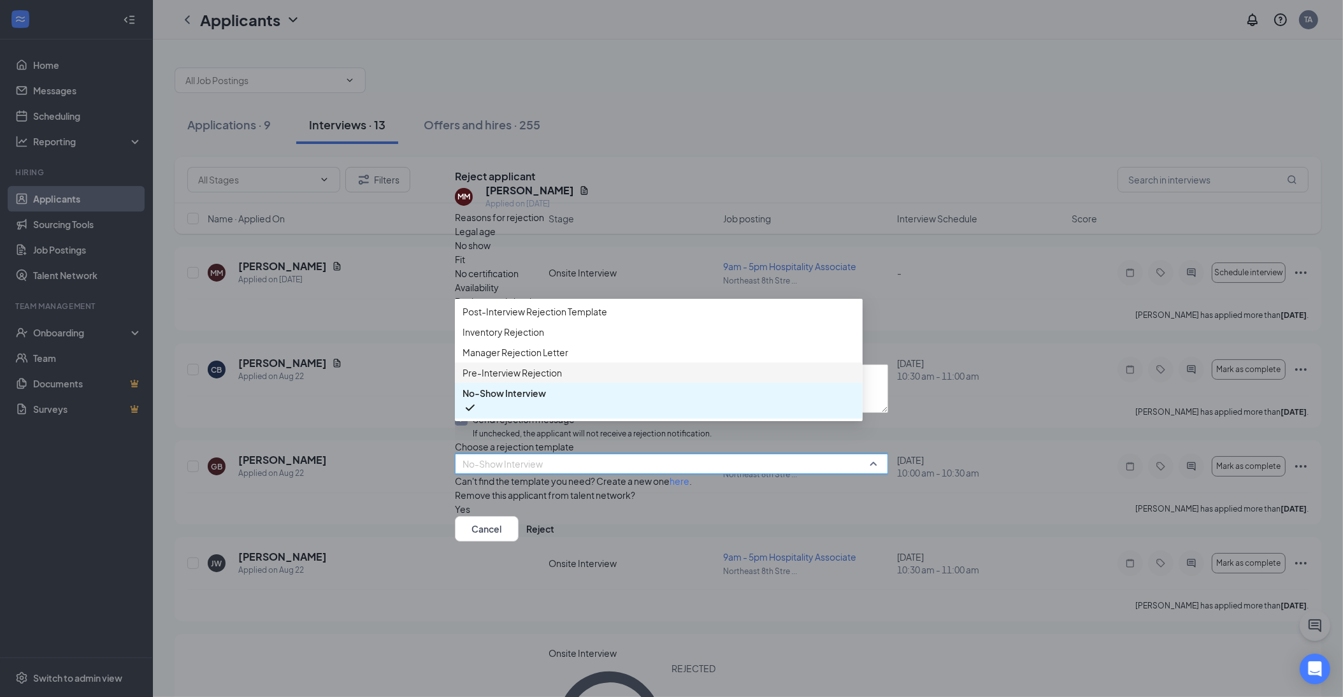
click at [562, 368] on span "Pre-Interview Rejection" at bounding box center [512, 373] width 99 height 14
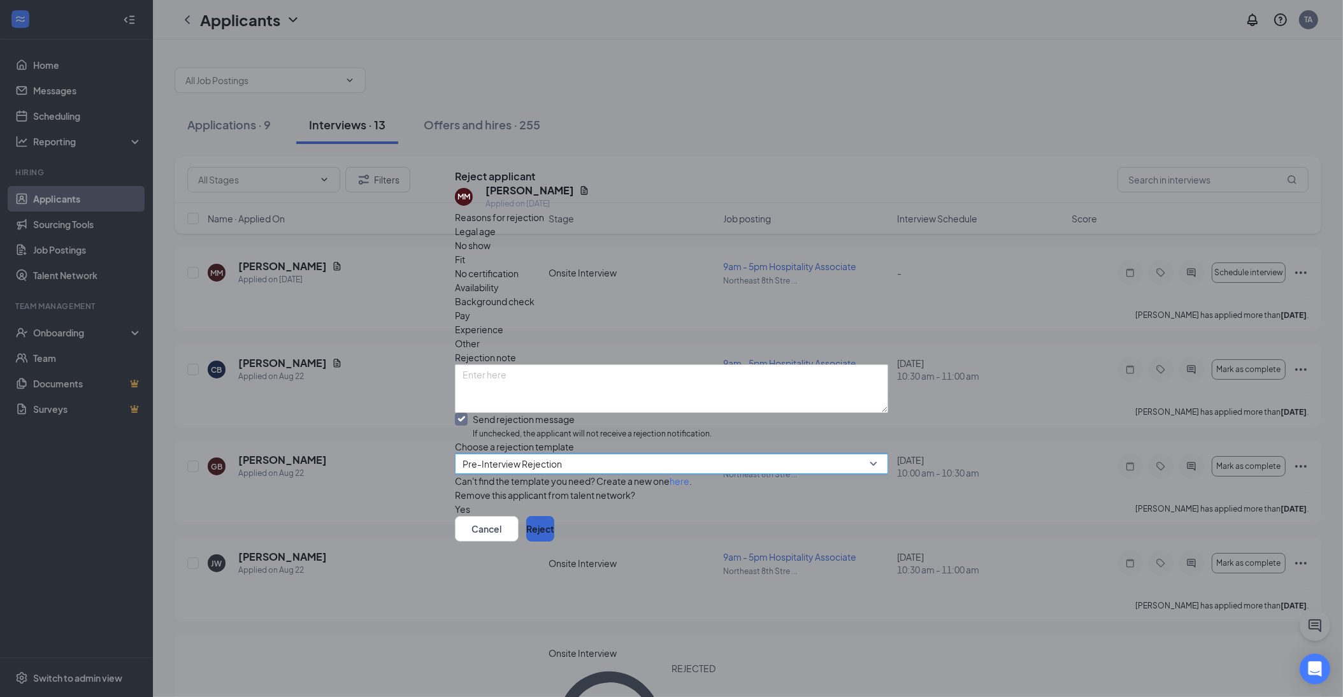
click at [554, 542] on button "Reject" at bounding box center [540, 528] width 28 height 25
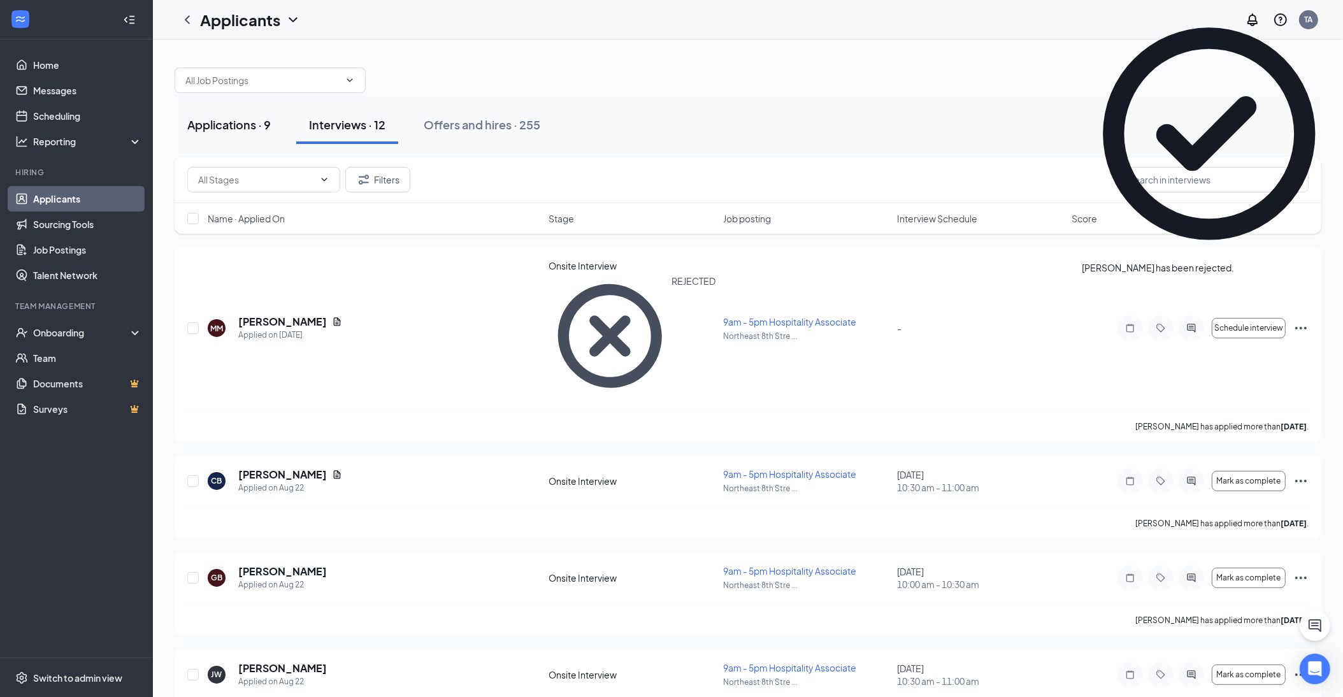
click at [256, 131] on div "Applications · 9" at bounding box center [228, 125] width 83 height 16
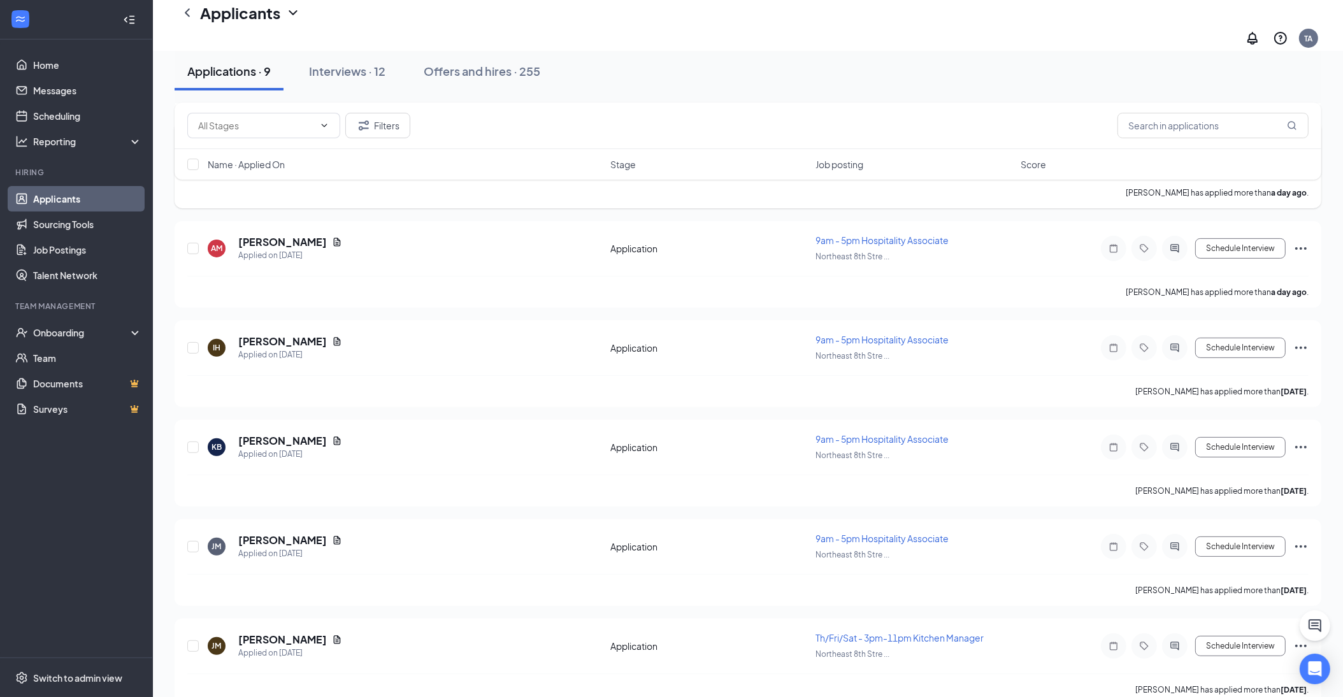
scroll to position [433, 0]
click at [264, 634] on h5 "[PERSON_NAME]" at bounding box center [282, 641] width 89 height 14
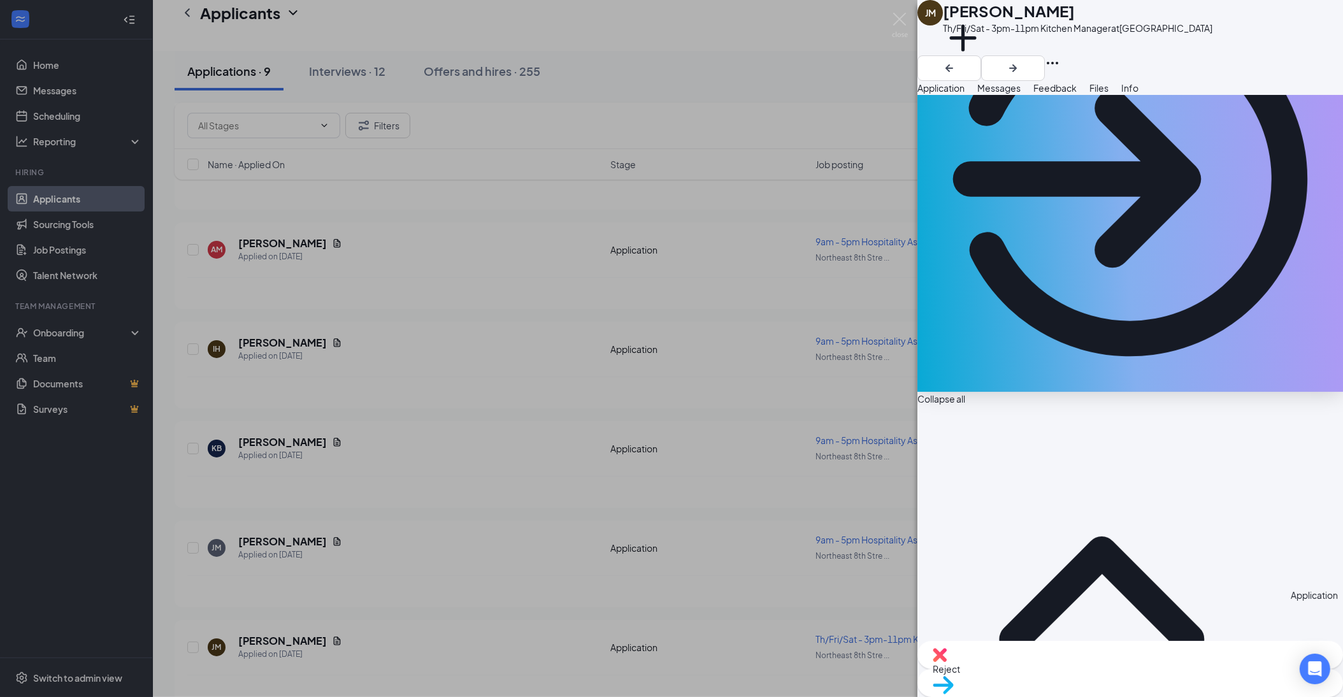
scroll to position [180, 0]
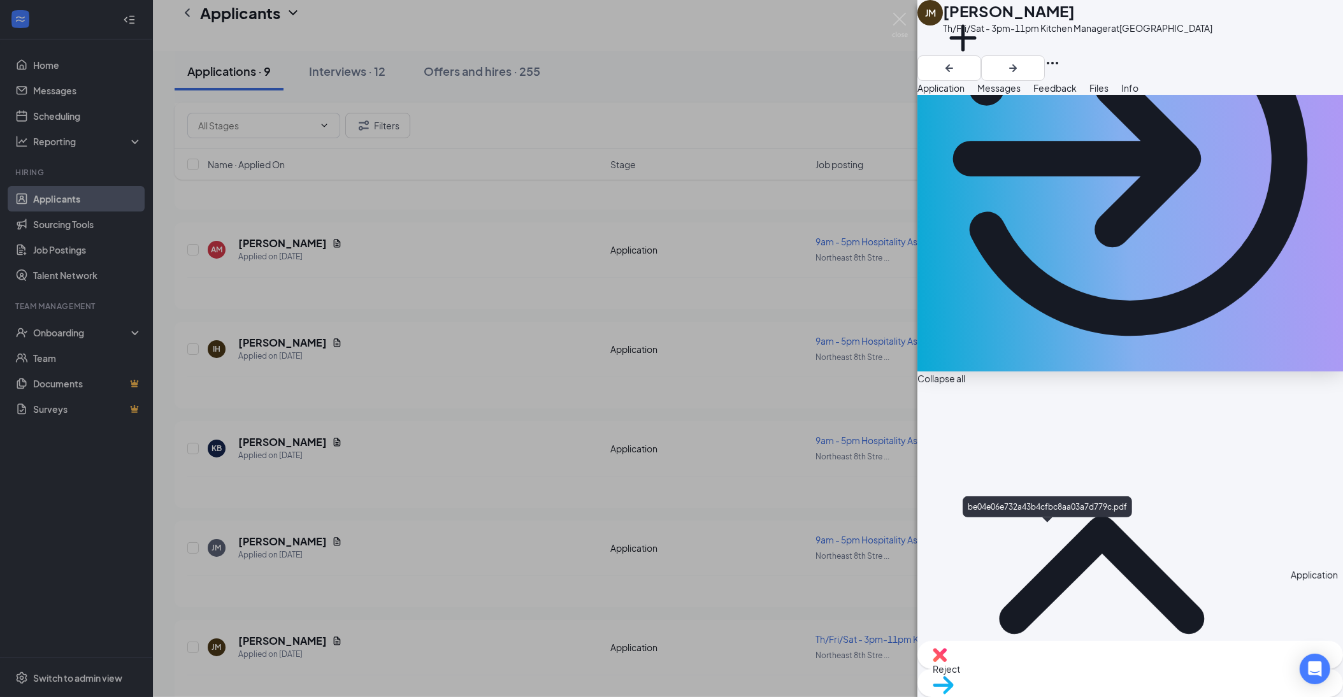
click at [899, 18] on img at bounding box center [900, 25] width 16 height 25
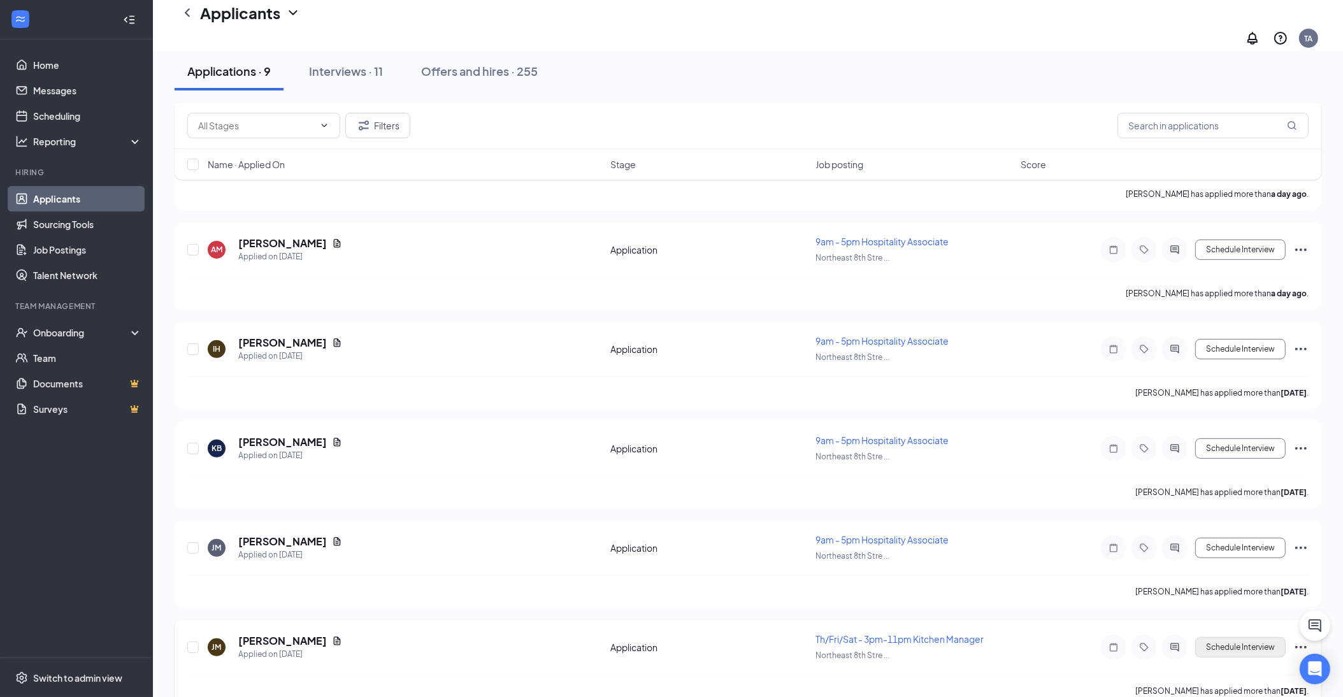
click at [1220, 637] on button "Schedule Interview" at bounding box center [1240, 647] width 90 height 20
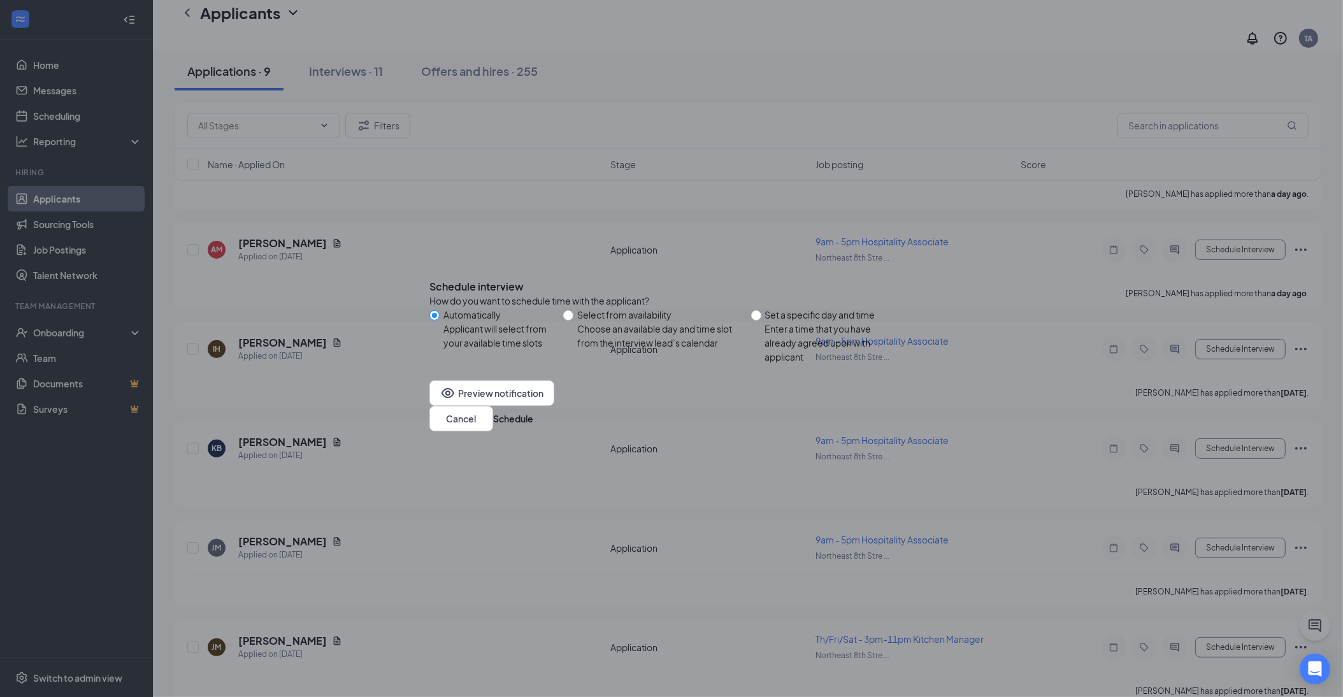
click at [429, 276] on icon "Cross" at bounding box center [429, 276] width 0 height 0
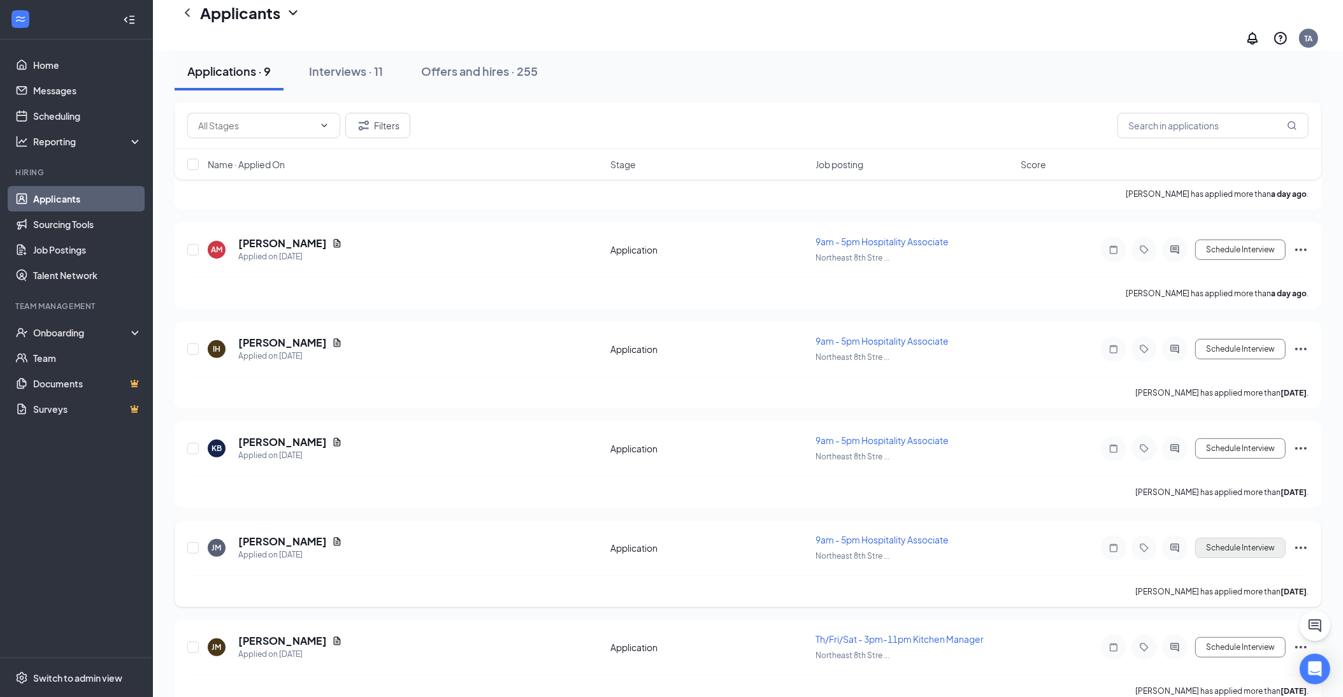
click at [1252, 538] on button "Schedule Interview" at bounding box center [1240, 548] width 90 height 20
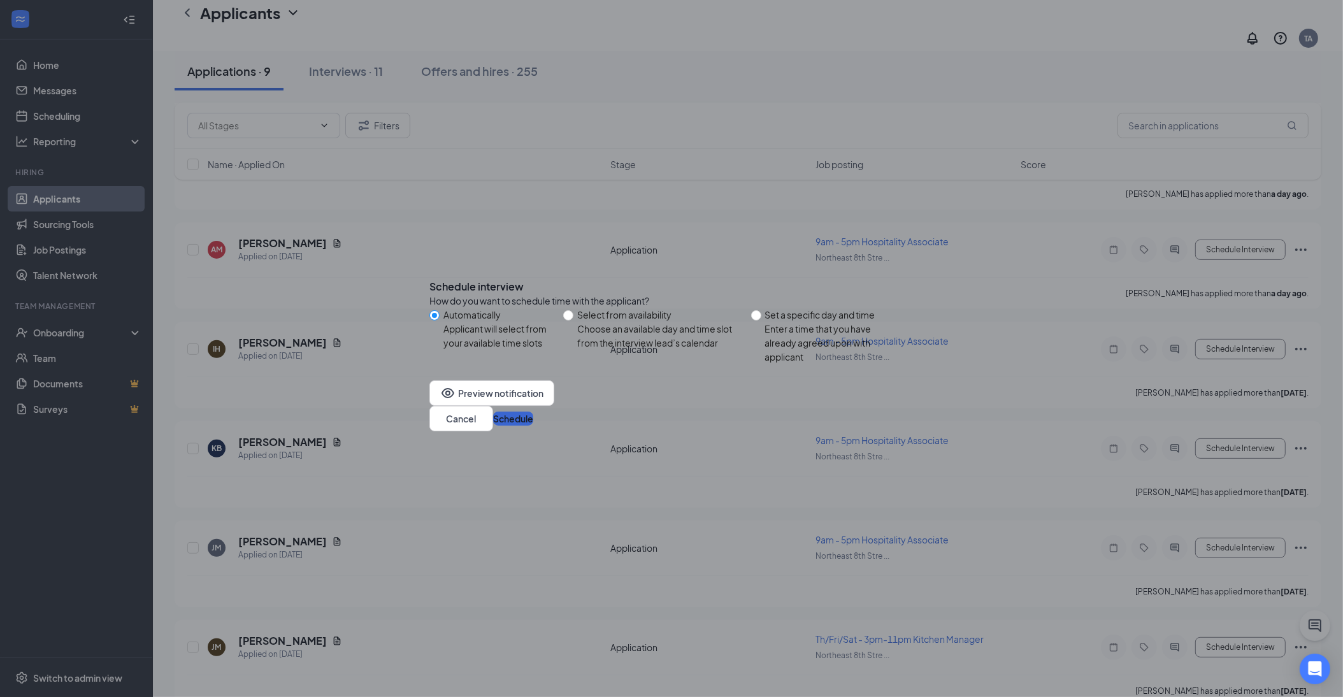
click at [533, 426] on button "Schedule" at bounding box center [513, 419] width 40 height 14
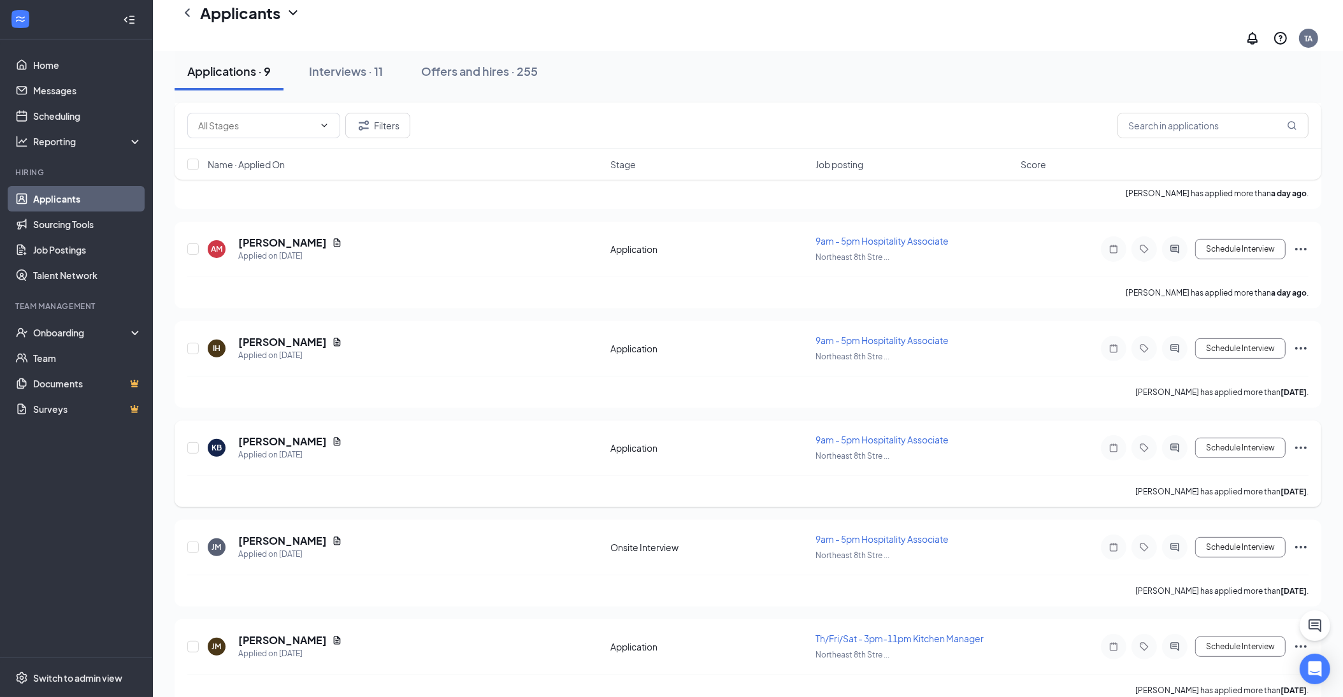
scroll to position [433, 0]
click at [250, 435] on h5 "[PERSON_NAME]" at bounding box center [282, 442] width 89 height 14
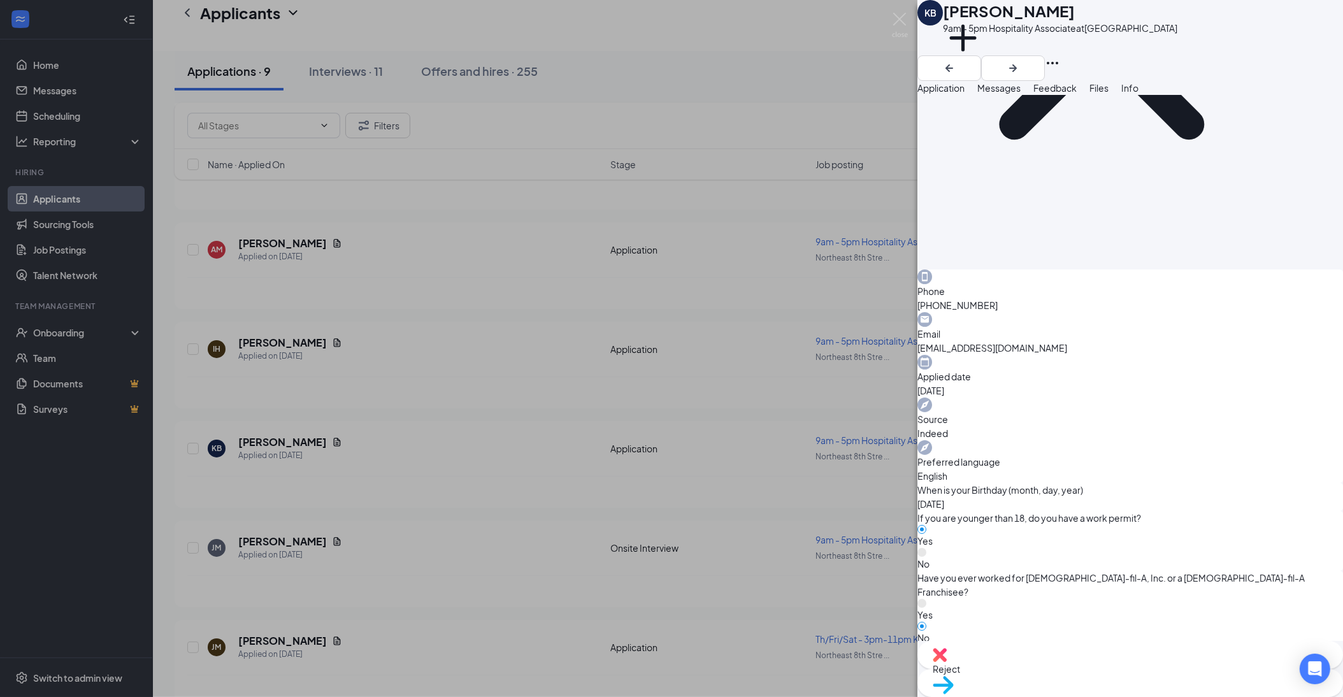
scroll to position [219, 0]
click at [1050, 669] on div "Reject" at bounding box center [1130, 655] width 426 height 28
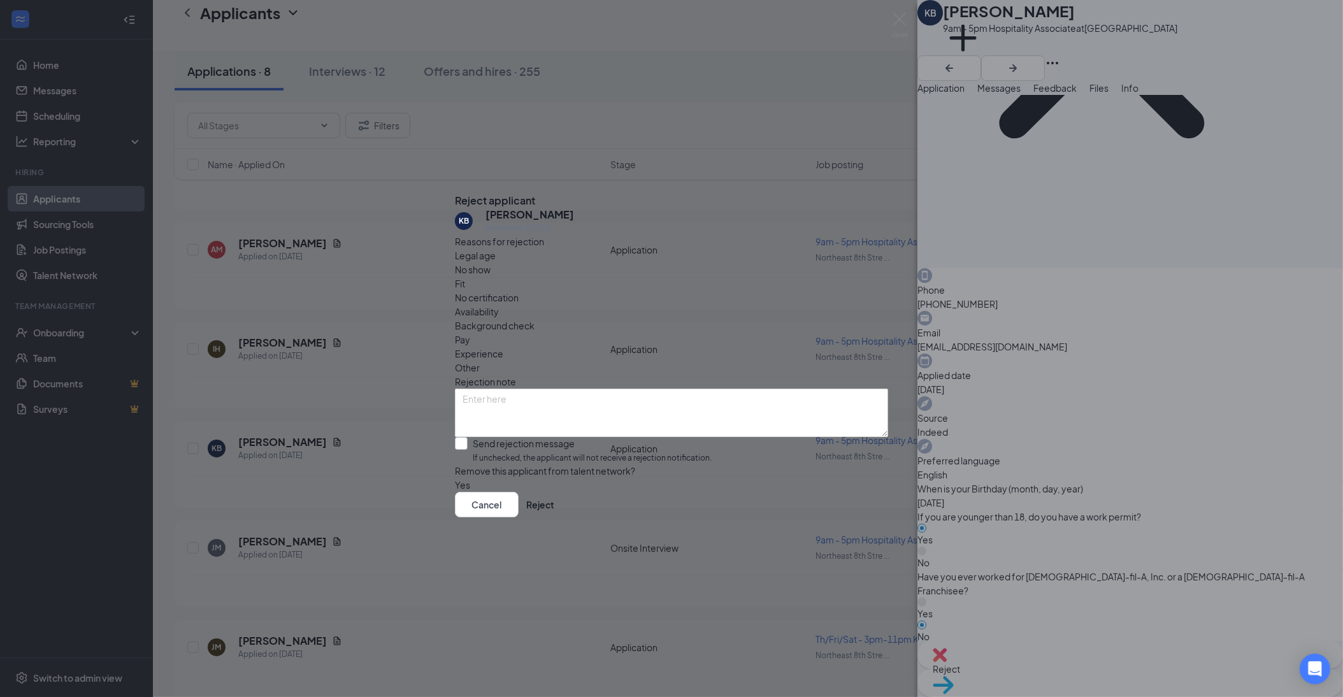
click at [471, 437] on input "Send rejection message If unchecked, the applicant will not receive a rejection…" at bounding box center [583, 450] width 257 height 27
checkbox input "true"
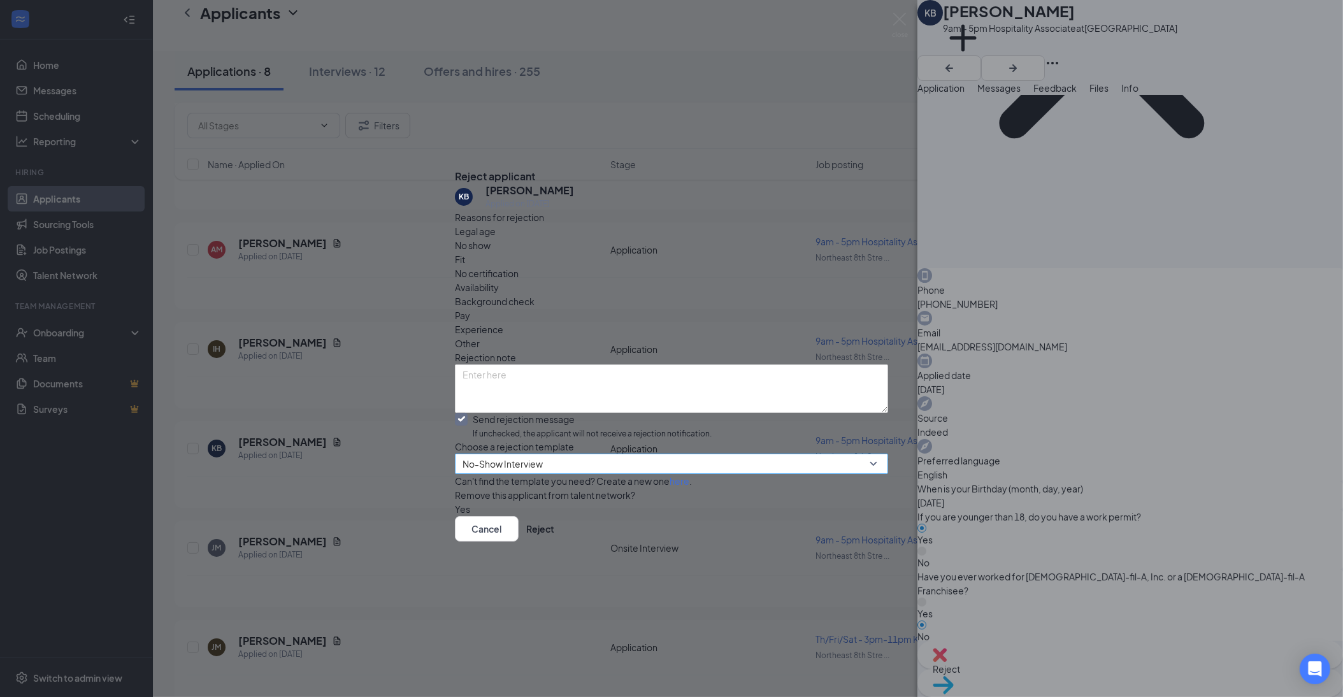
click at [528, 454] on span "No-Show Interview" at bounding box center [503, 463] width 80 height 19
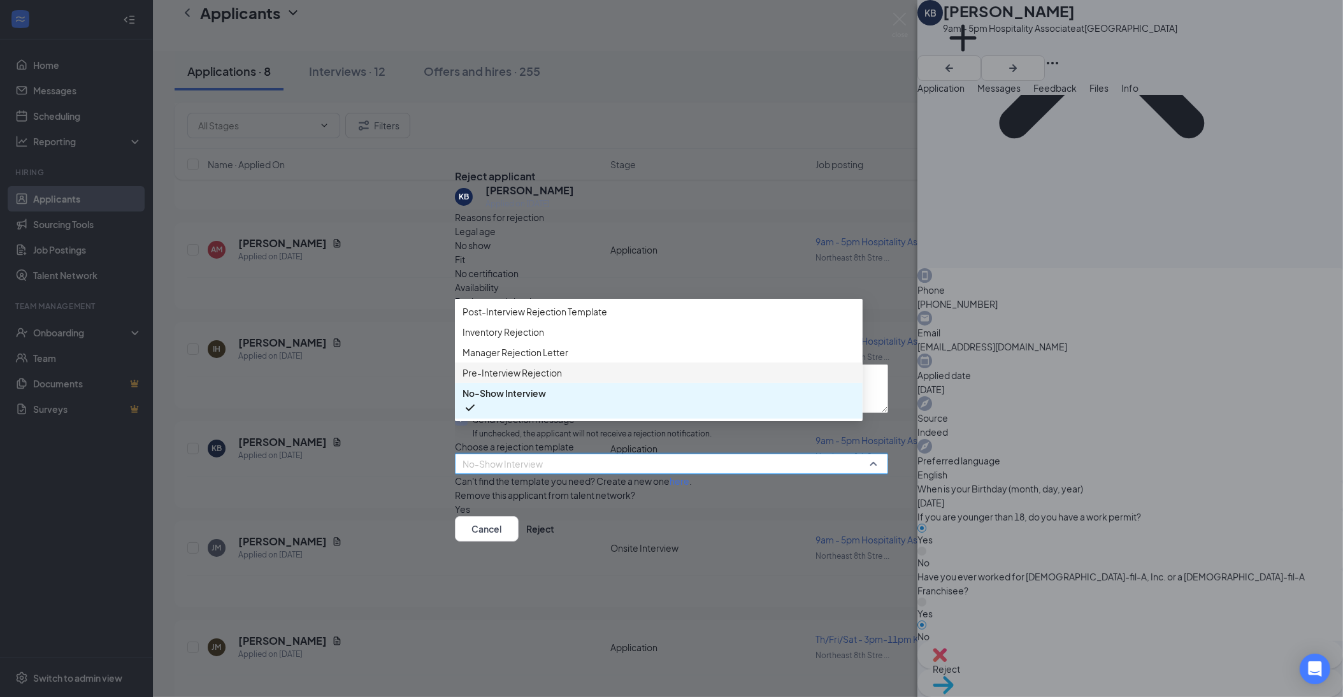
click at [545, 372] on span "Pre-Interview Rejection" at bounding box center [512, 373] width 99 height 14
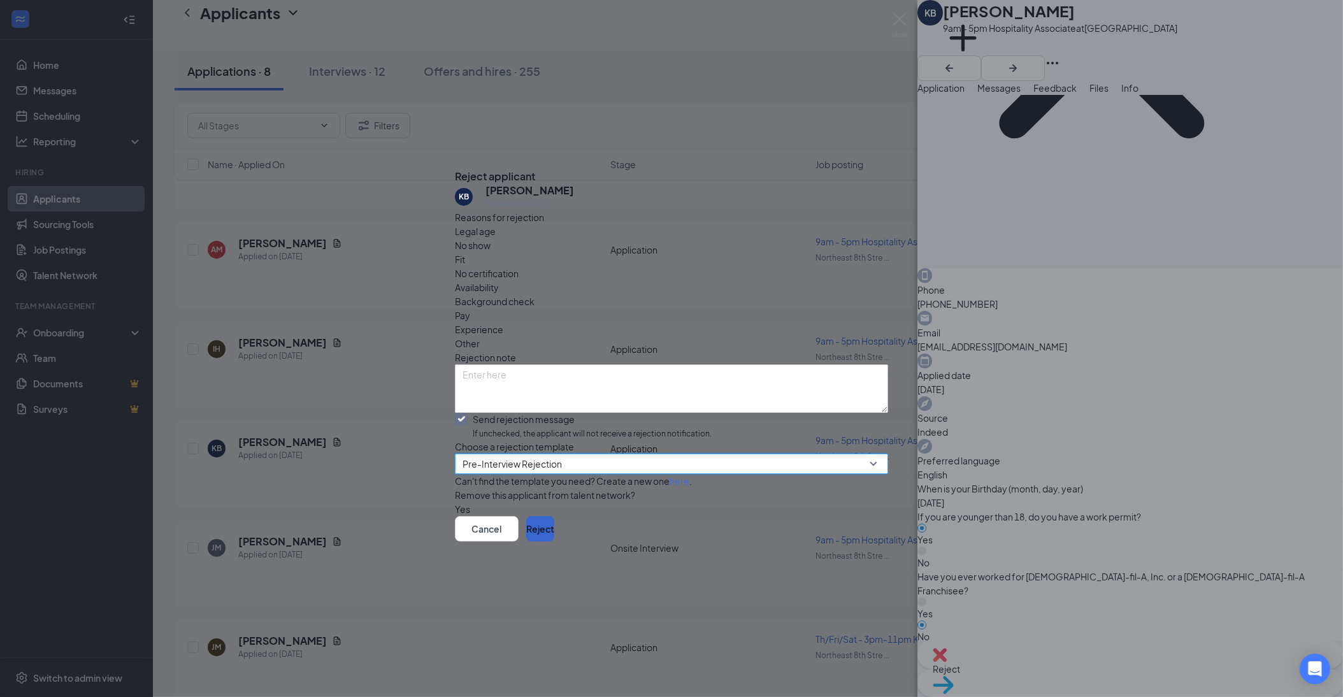
click at [554, 542] on button "Reject" at bounding box center [540, 528] width 28 height 25
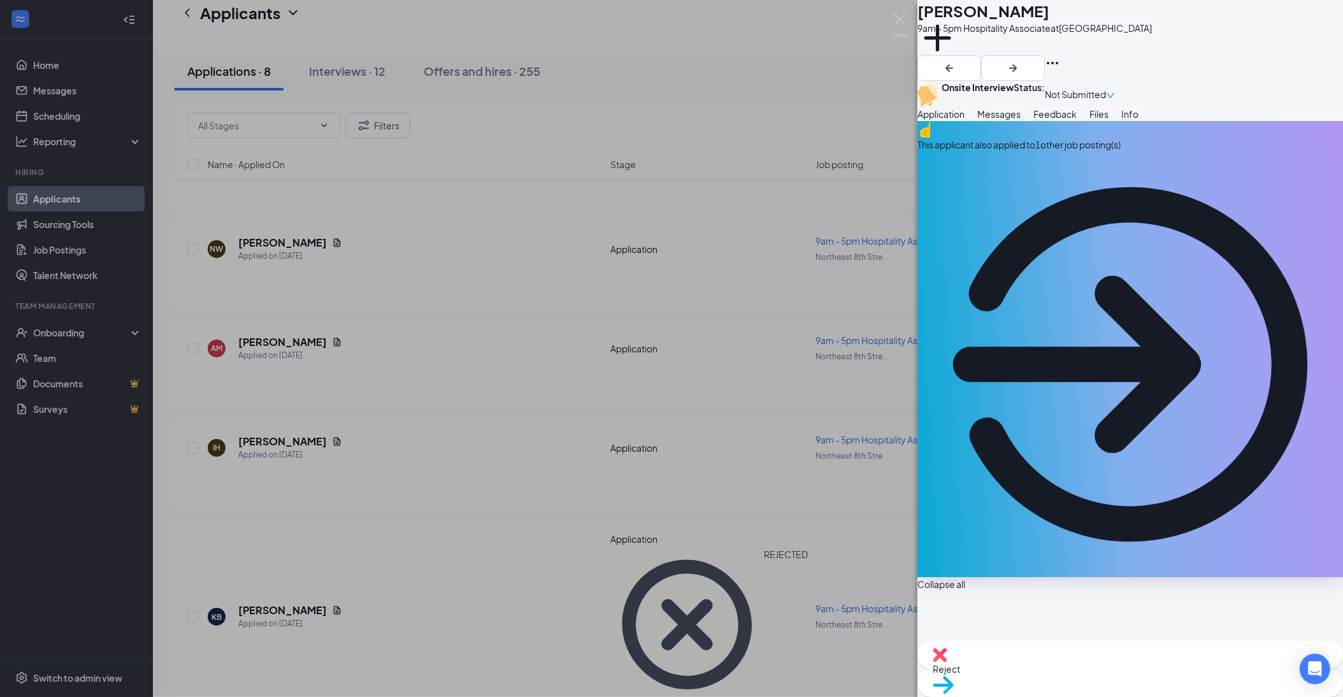
click at [1071, 676] on span "Reject" at bounding box center [1130, 669] width 395 height 14
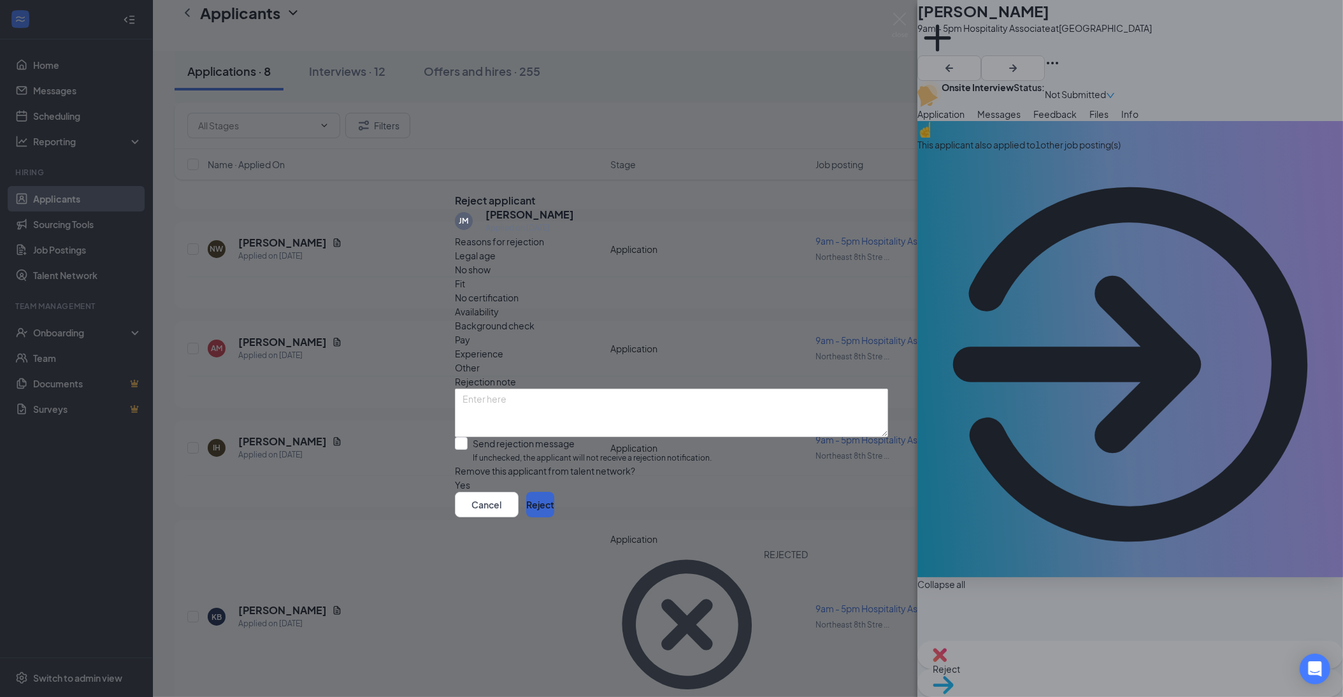
click at [554, 517] on button "Reject" at bounding box center [540, 504] width 28 height 25
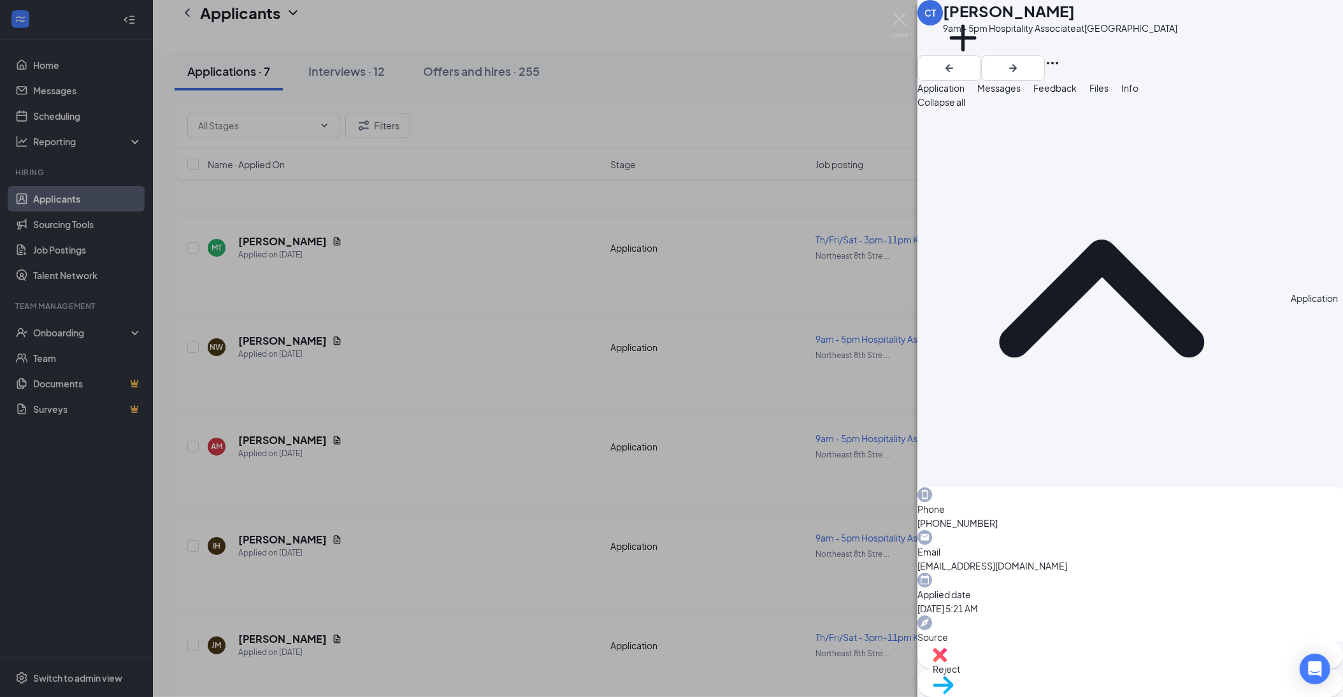
click at [1062, 670] on span "Reject" at bounding box center [1130, 669] width 395 height 14
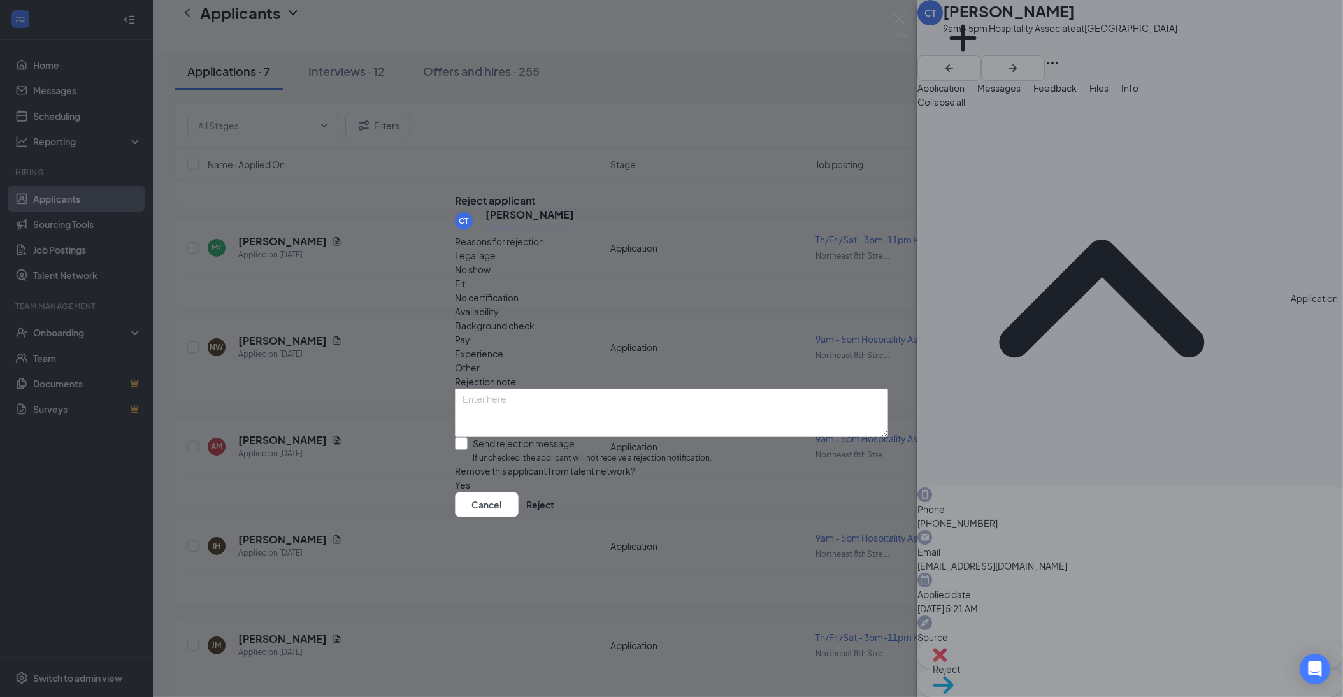
click at [468, 437] on div at bounding box center [461, 443] width 13 height 13
click at [475, 437] on input "Send rejection message If unchecked, the applicant will not receive a rejection…" at bounding box center [583, 450] width 257 height 27
checkbox input "true"
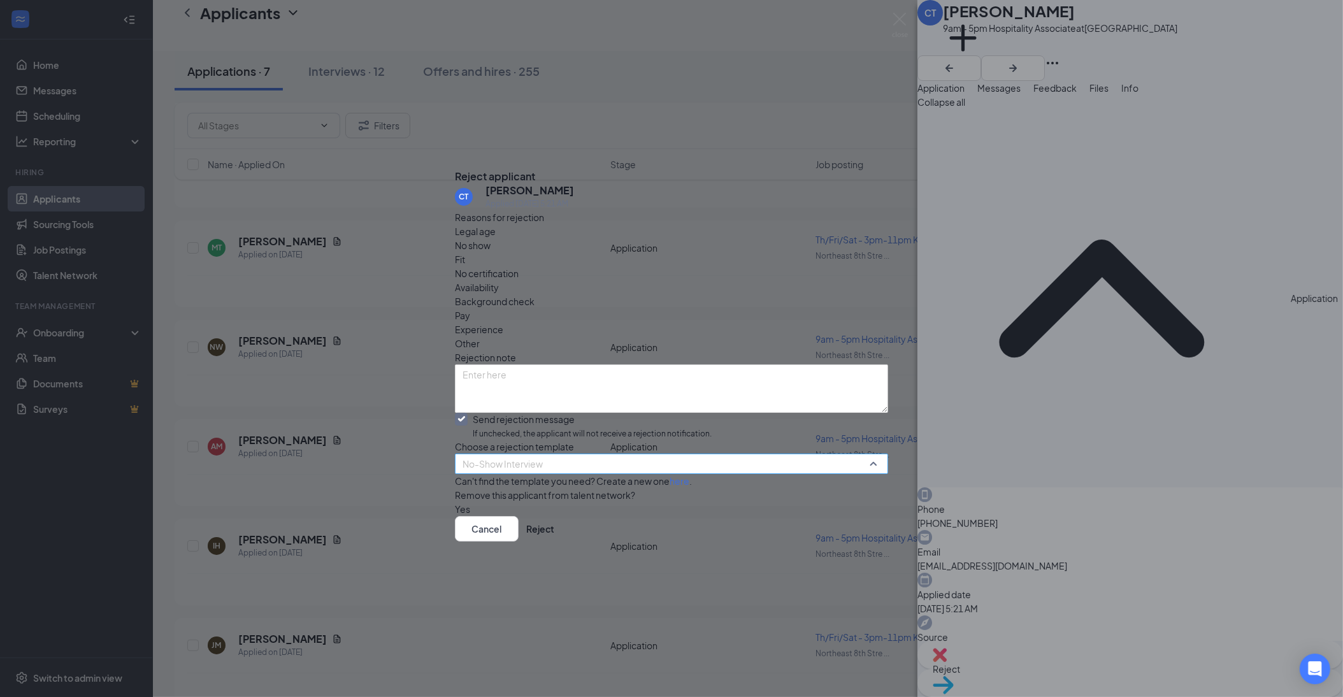
click at [543, 454] on span "No-Show Interview" at bounding box center [503, 463] width 80 height 19
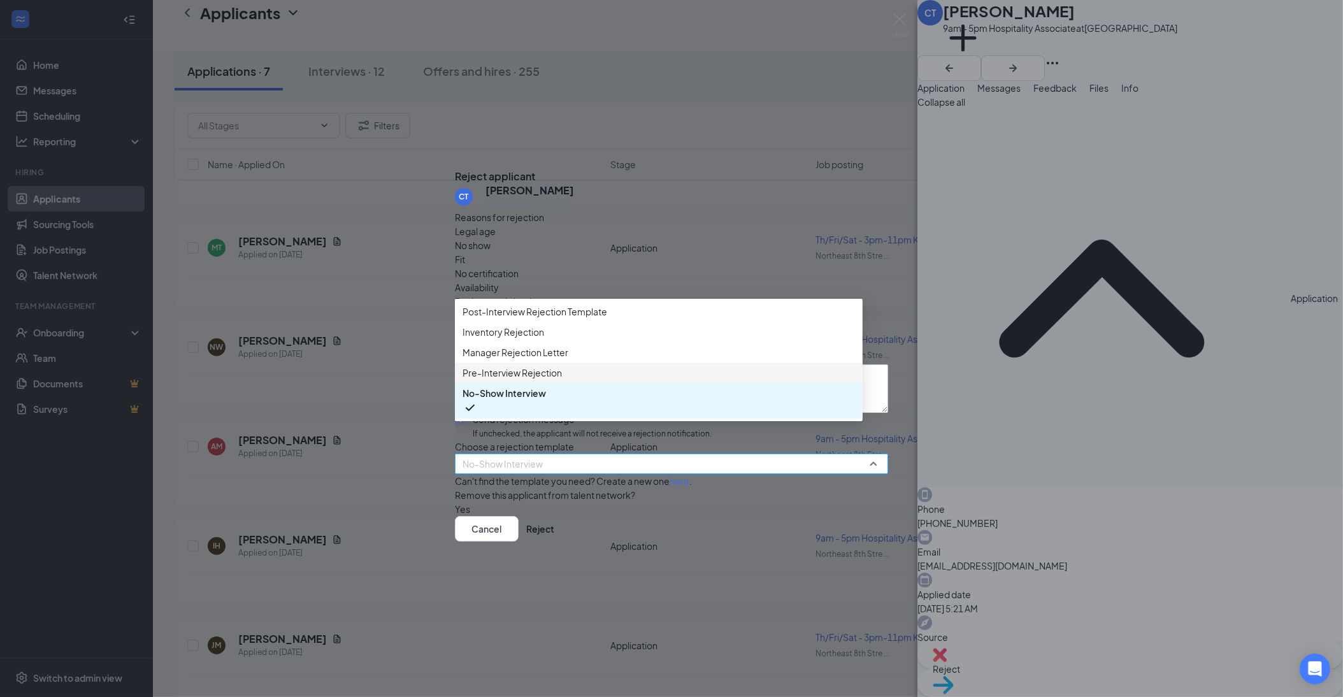
click at [567, 383] on div "Pre-Interview Rejection" at bounding box center [659, 372] width 408 height 20
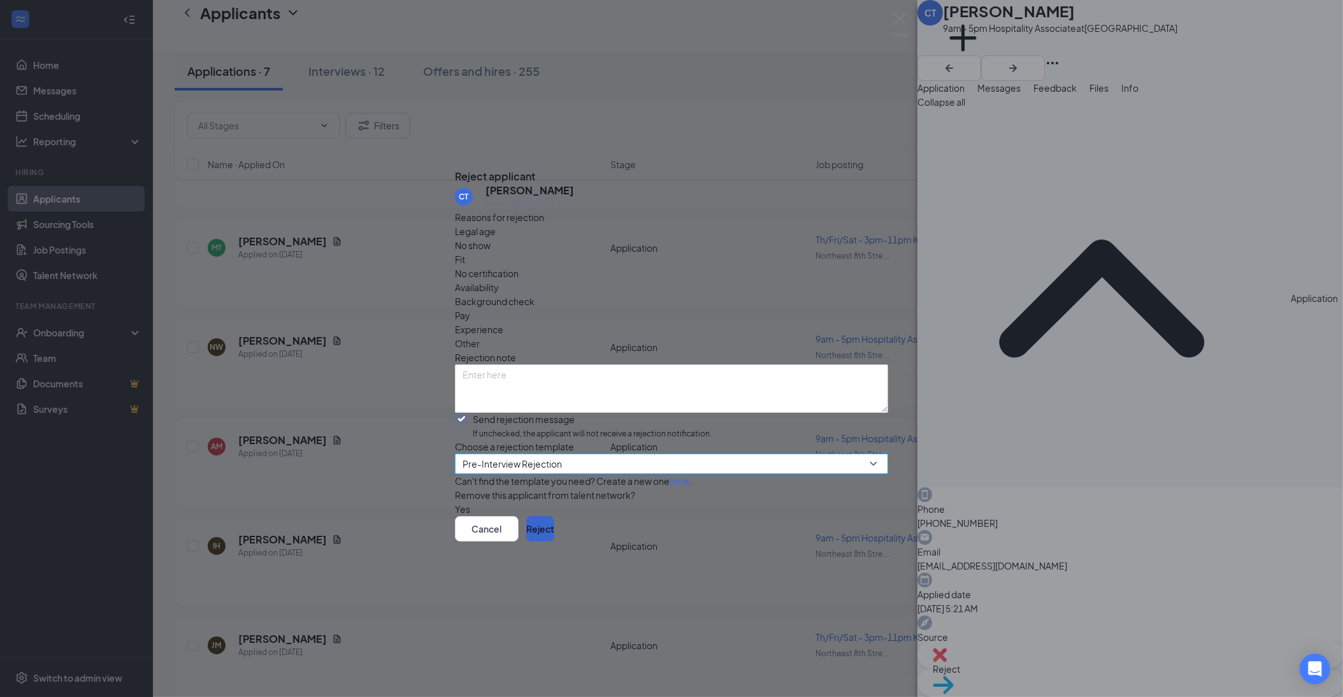
click at [554, 542] on button "Reject" at bounding box center [540, 528] width 28 height 25
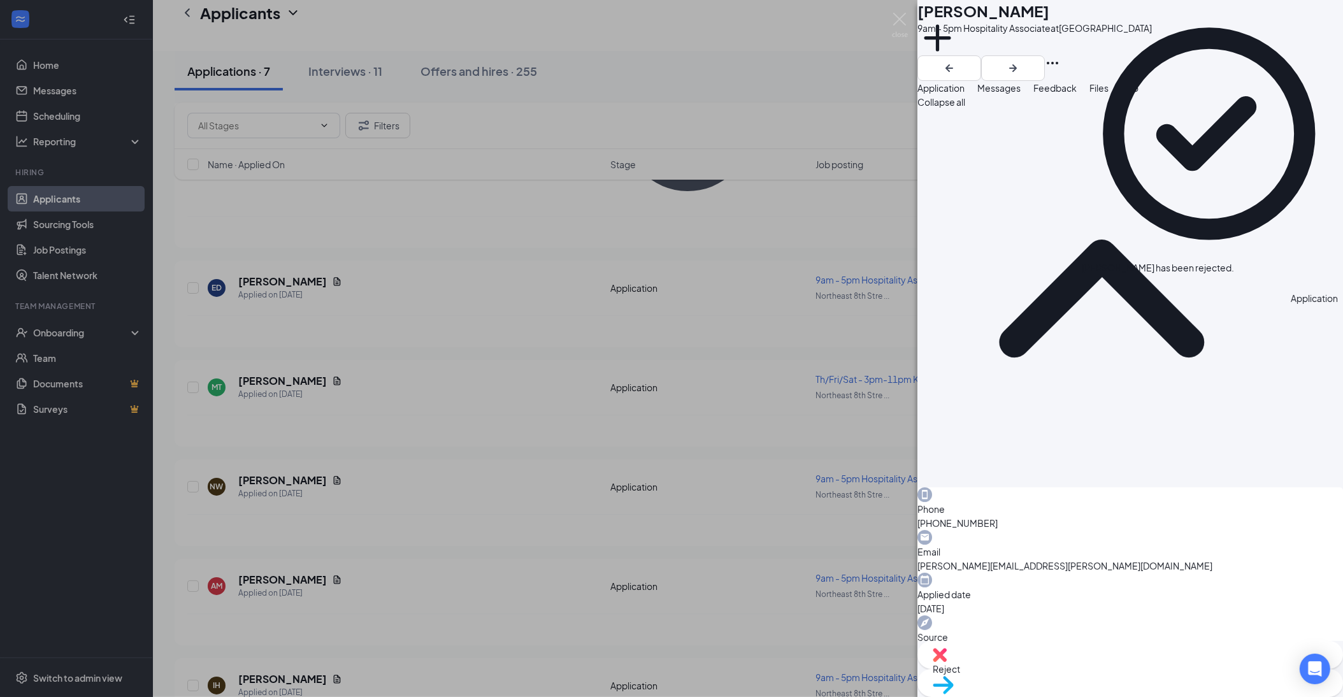
click at [269, 328] on div "ED [PERSON_NAME] 9am - 5pm Hospitality Associate at [GEOGRAPHIC_DATA] Add a tag…" at bounding box center [671, 348] width 1343 height 697
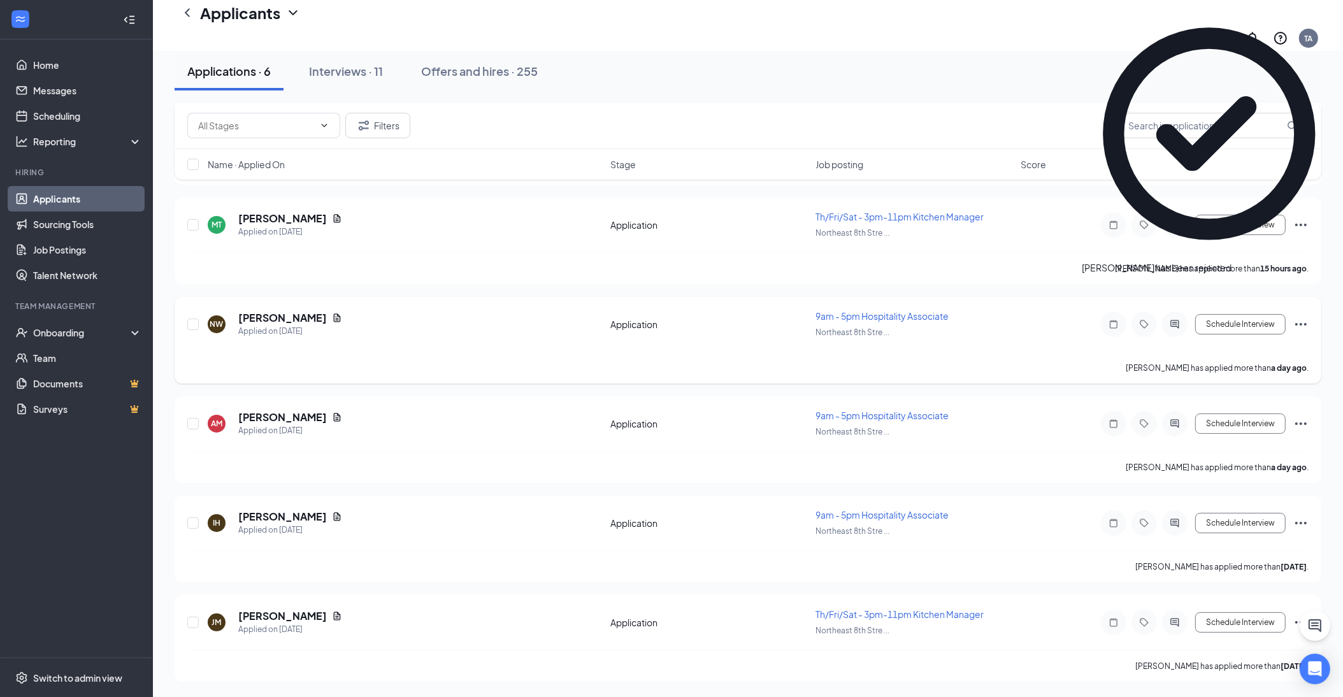
scroll to position [139, 0]
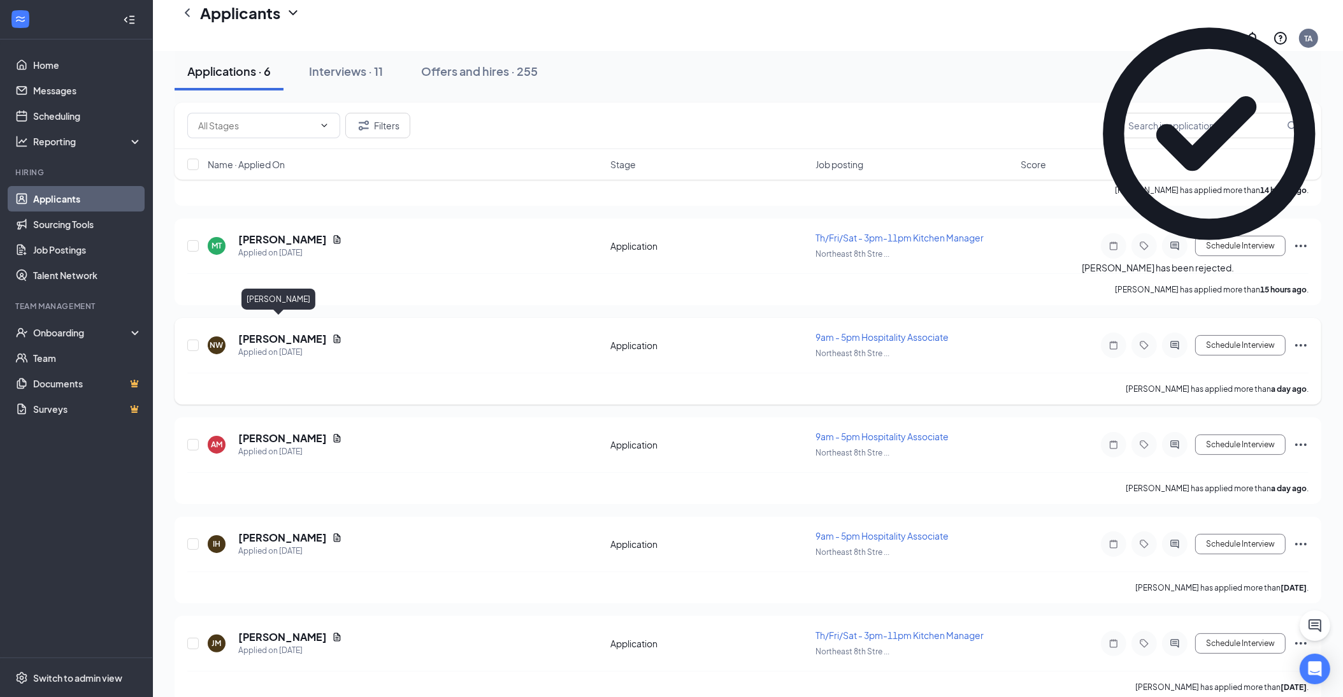
click at [275, 331] on div "NW [PERSON_NAME] Applied on [DATE] Application 9am - 5pm Hospitality Associate …" at bounding box center [747, 352] width 1121 height 42
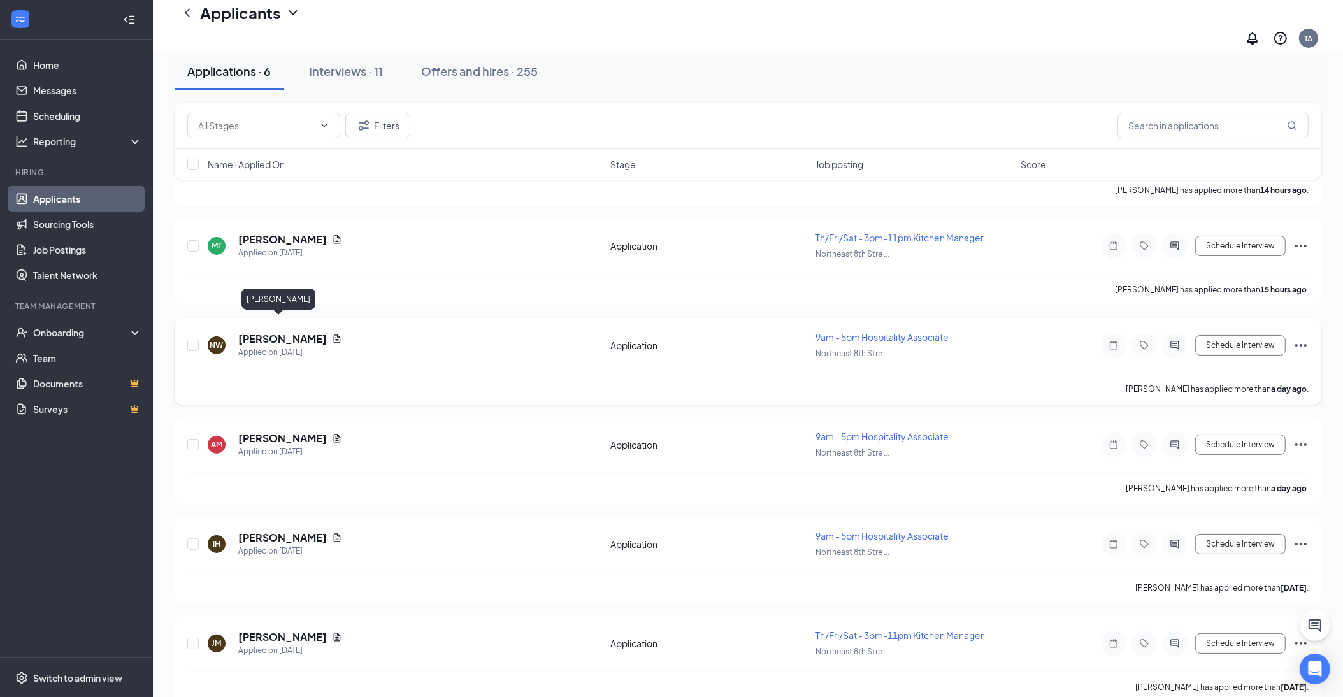
click at [273, 332] on h5 "[PERSON_NAME]" at bounding box center [282, 339] width 89 height 14
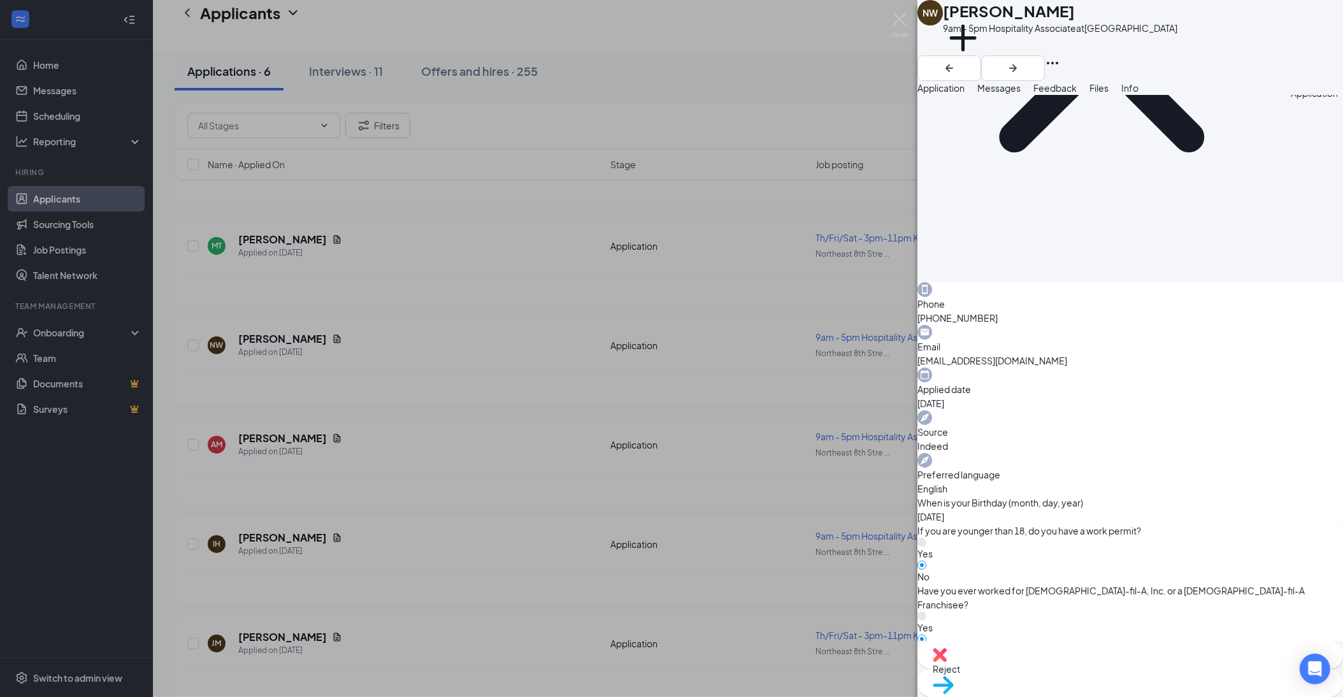
scroll to position [260, 0]
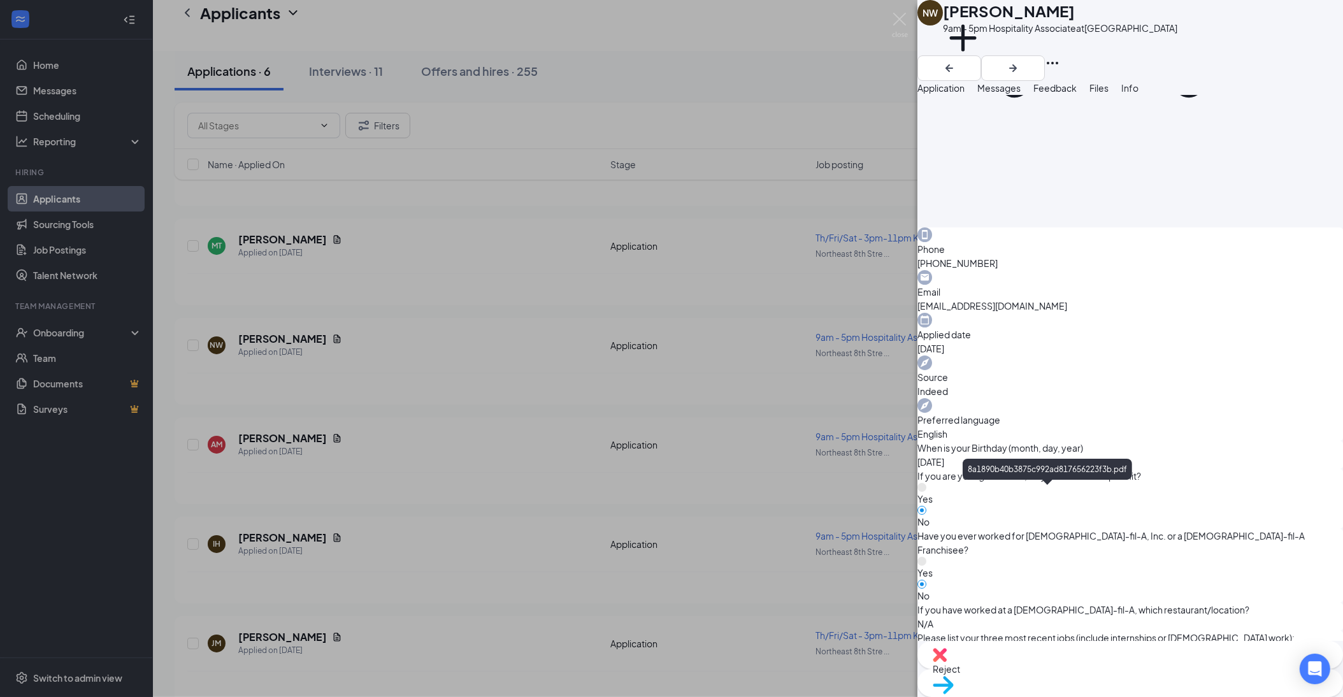
click at [905, 22] on img at bounding box center [900, 25] width 16 height 25
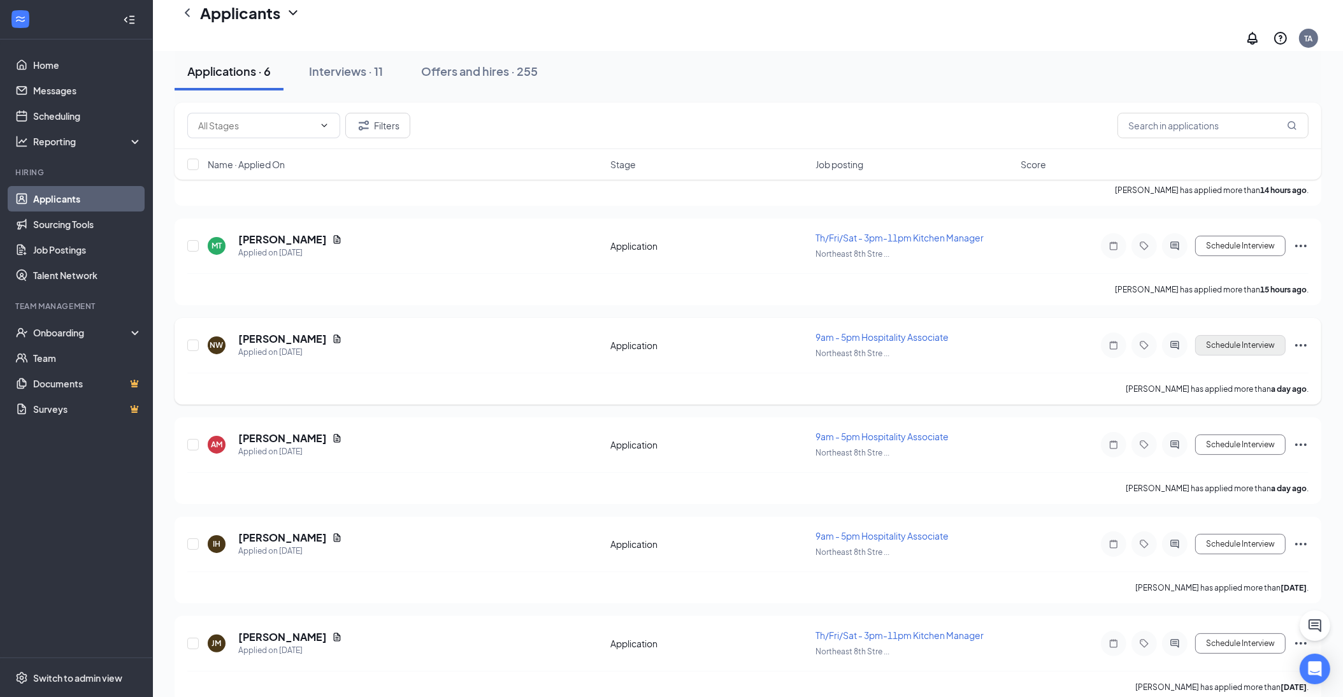
click at [1232, 335] on button "Schedule Interview" at bounding box center [1240, 345] width 90 height 20
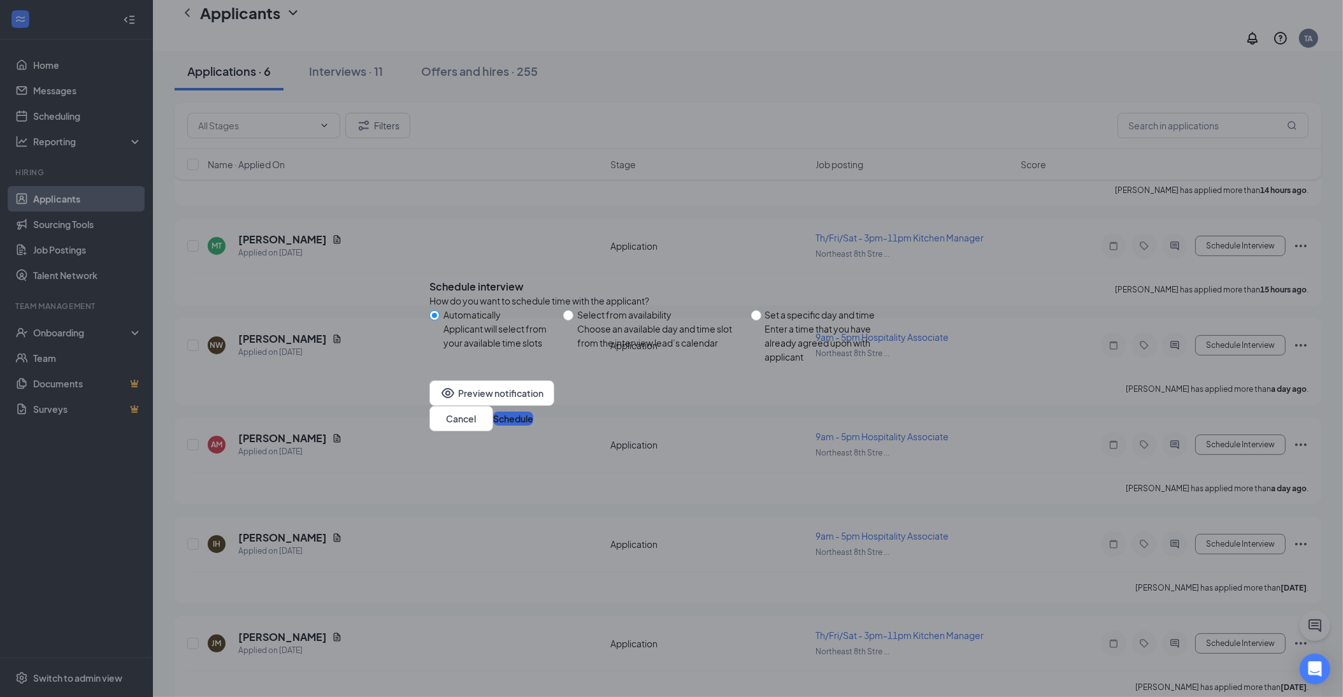
click at [533, 419] on button "Schedule" at bounding box center [513, 419] width 40 height 14
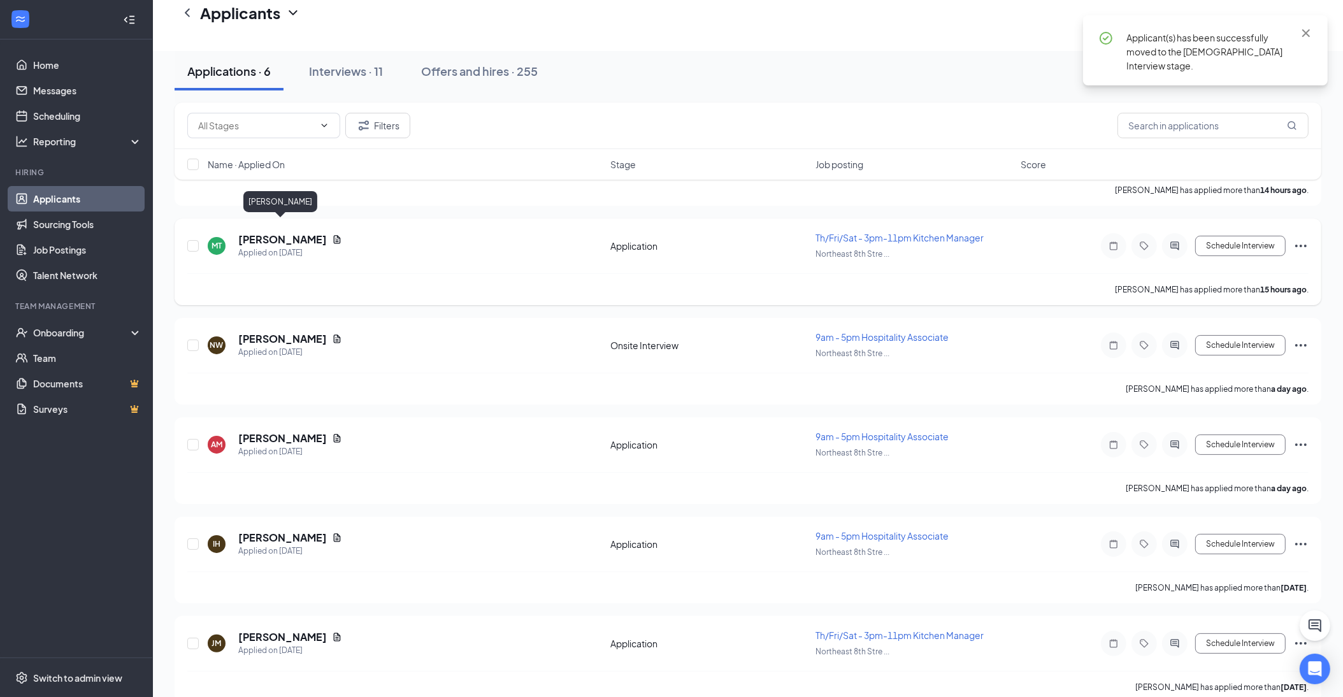
click at [276, 233] on h5 "[PERSON_NAME]" at bounding box center [282, 240] width 89 height 14
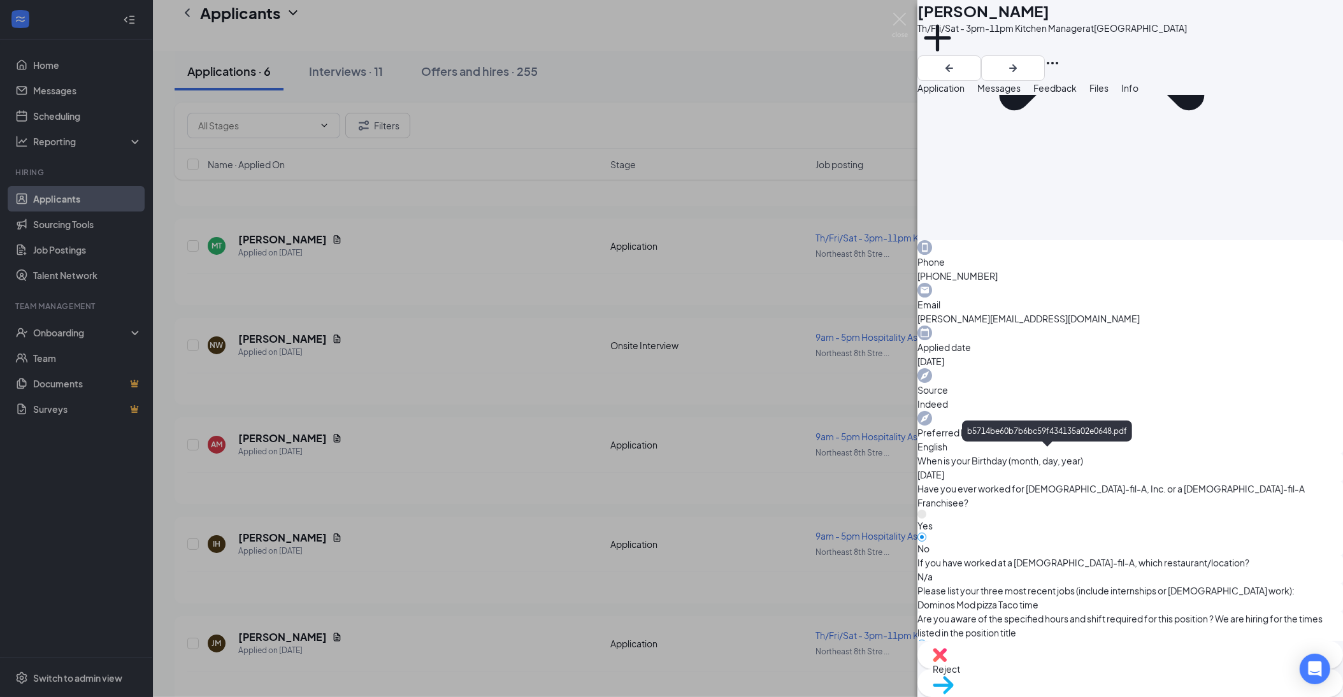
scroll to position [247, 0]
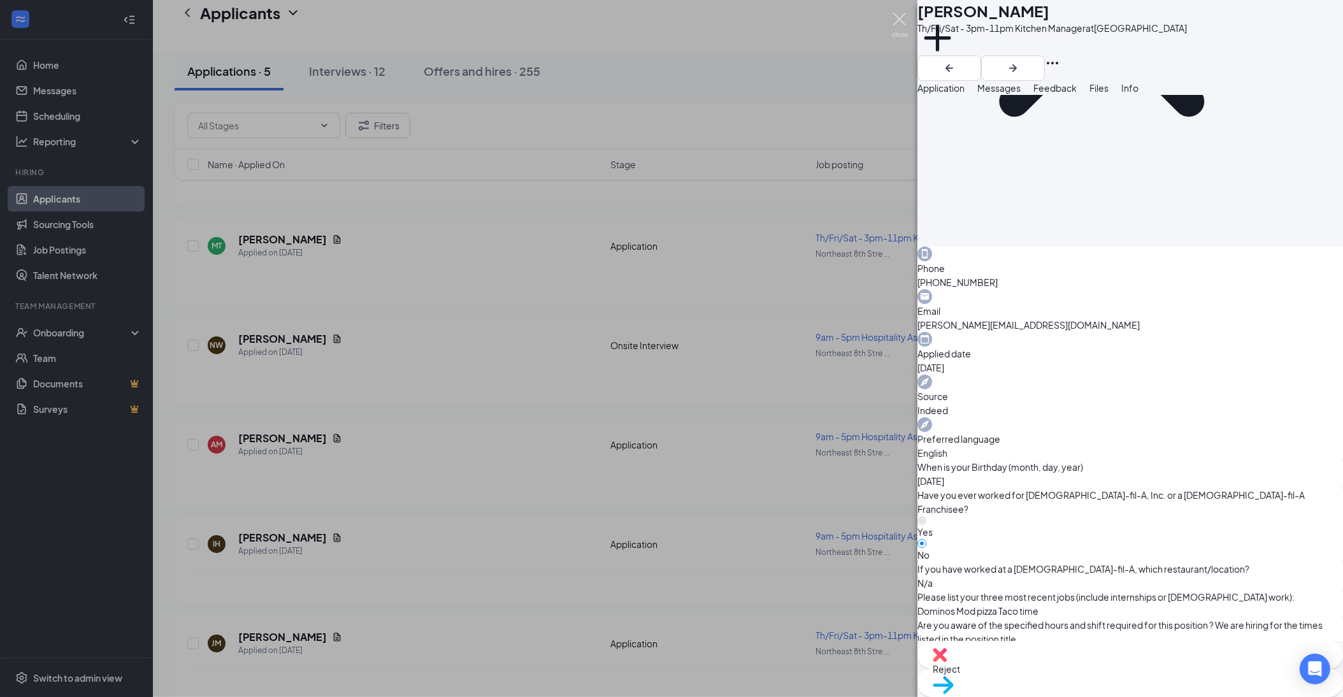
click at [903, 24] on img at bounding box center [900, 25] width 16 height 25
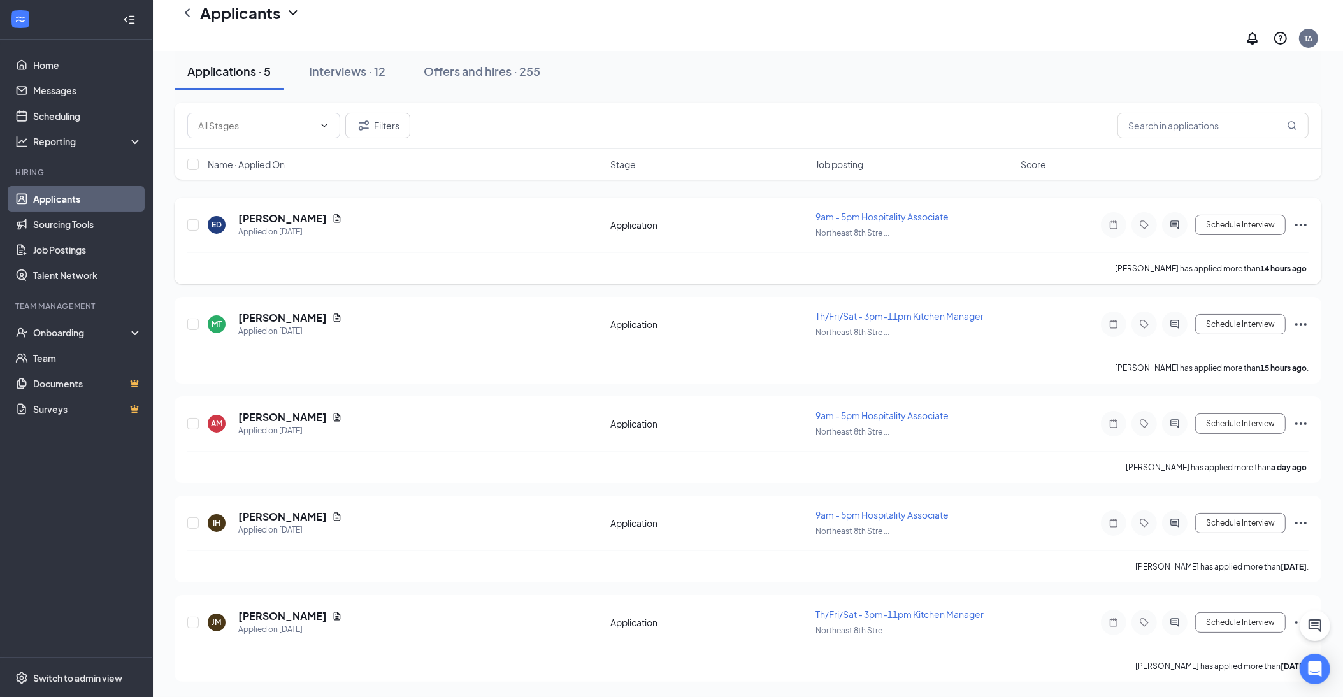
scroll to position [41, 0]
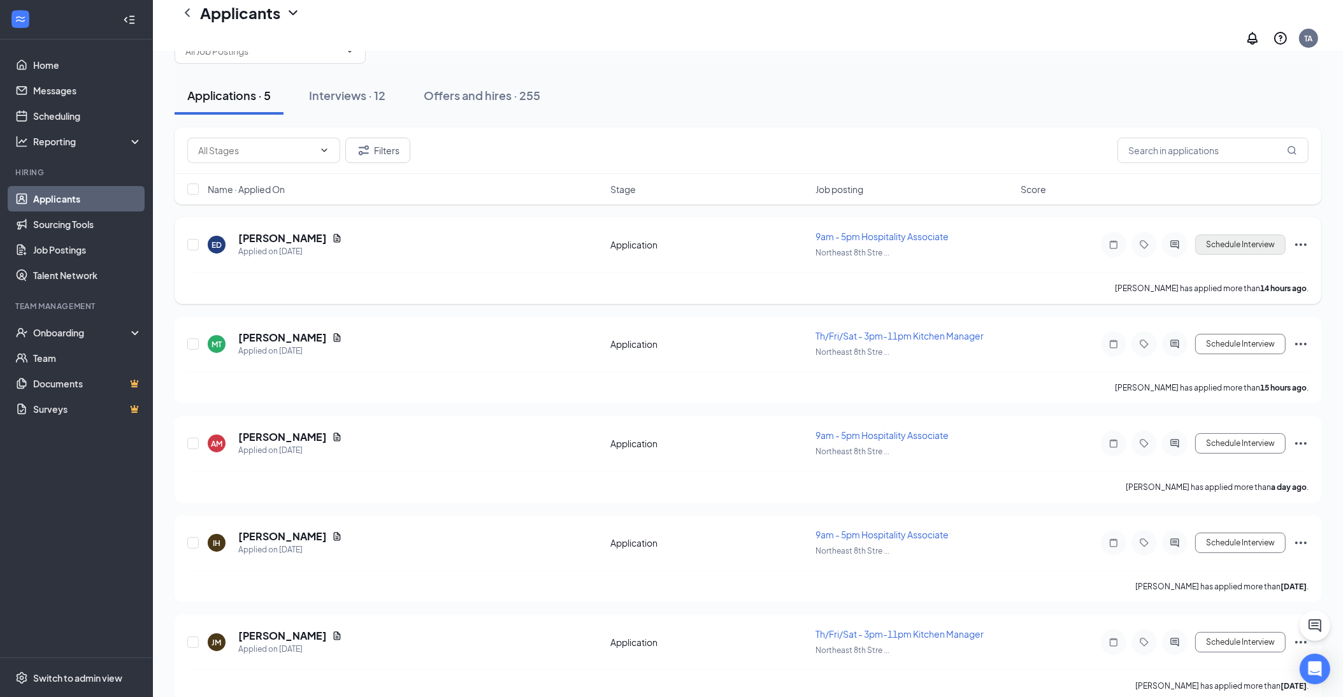
click at [1212, 235] on button "Schedule Interview" at bounding box center [1240, 244] width 90 height 20
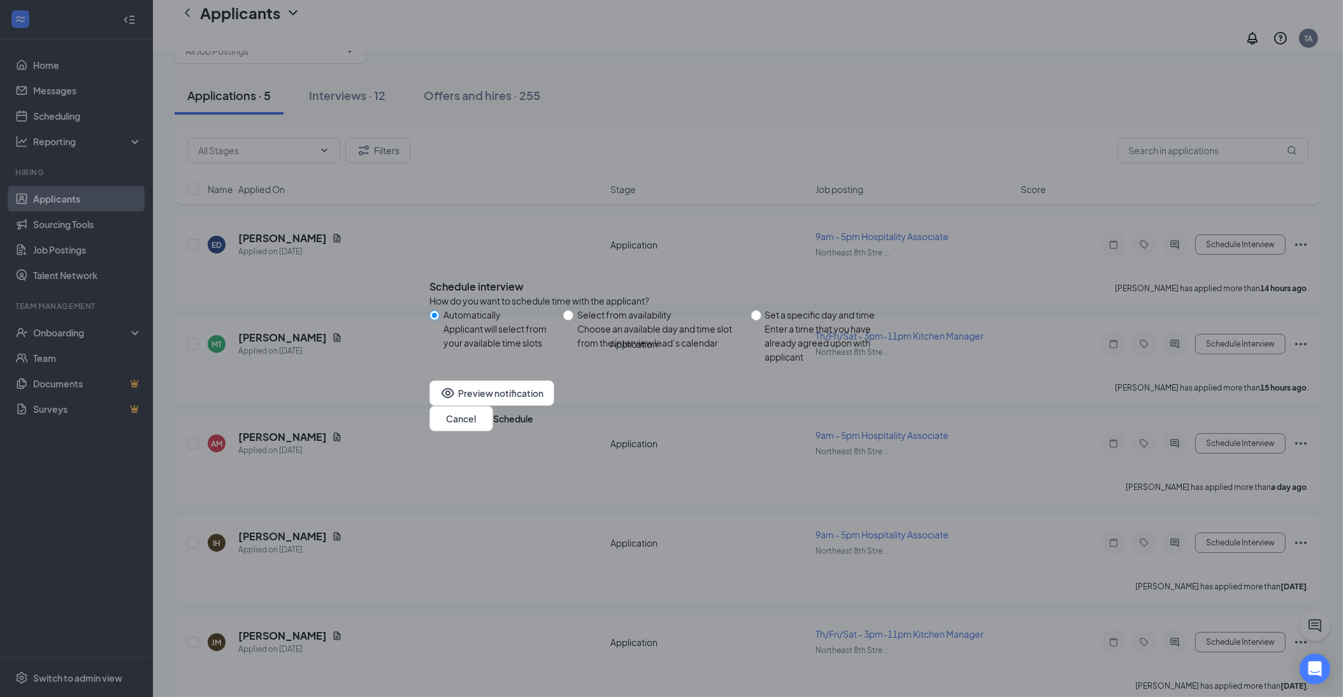
click at [441, 280] on icon "Cross" at bounding box center [437, 284] width 8 height 8
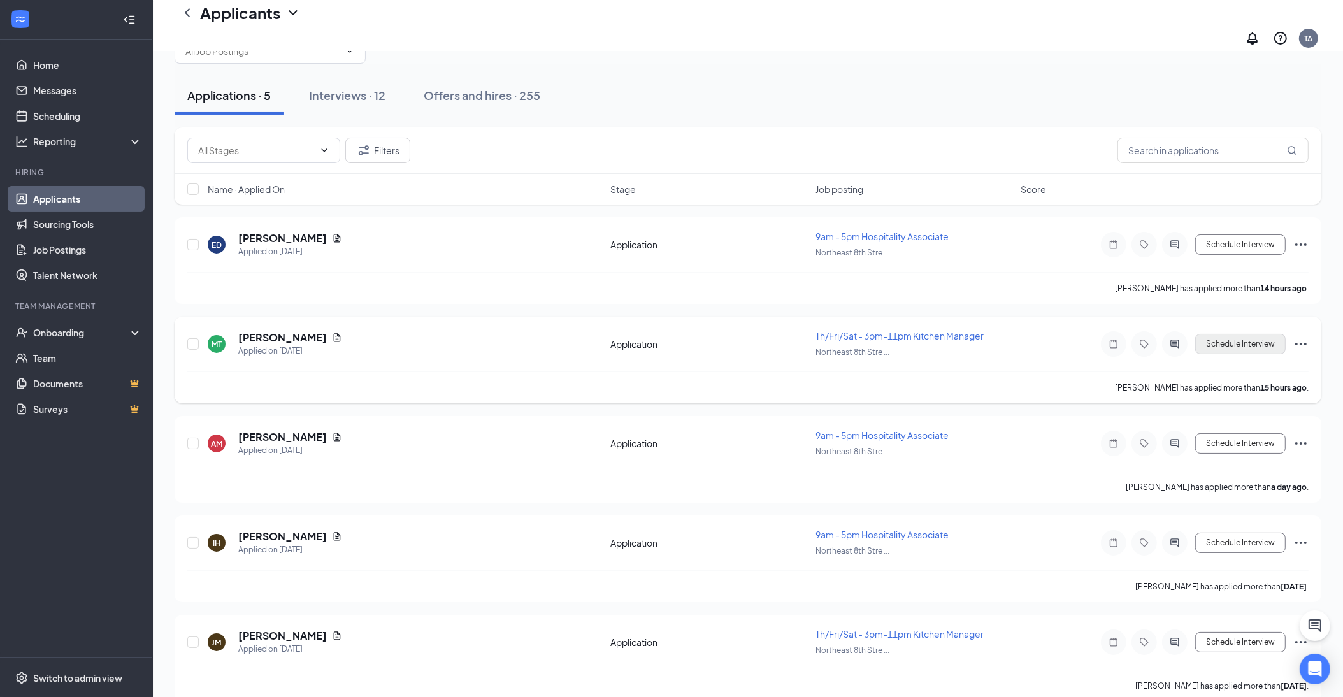
click at [1251, 334] on button "Schedule Interview" at bounding box center [1240, 344] width 90 height 20
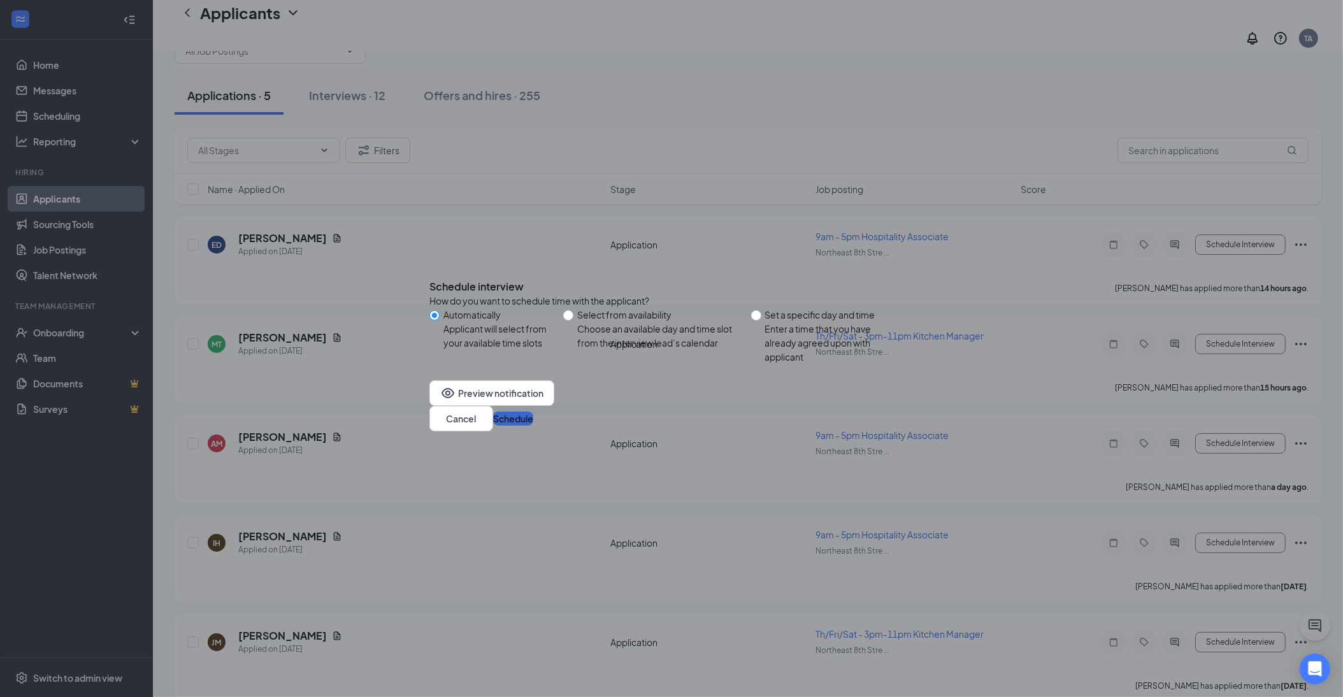
click at [533, 419] on button "Schedule" at bounding box center [513, 419] width 40 height 14
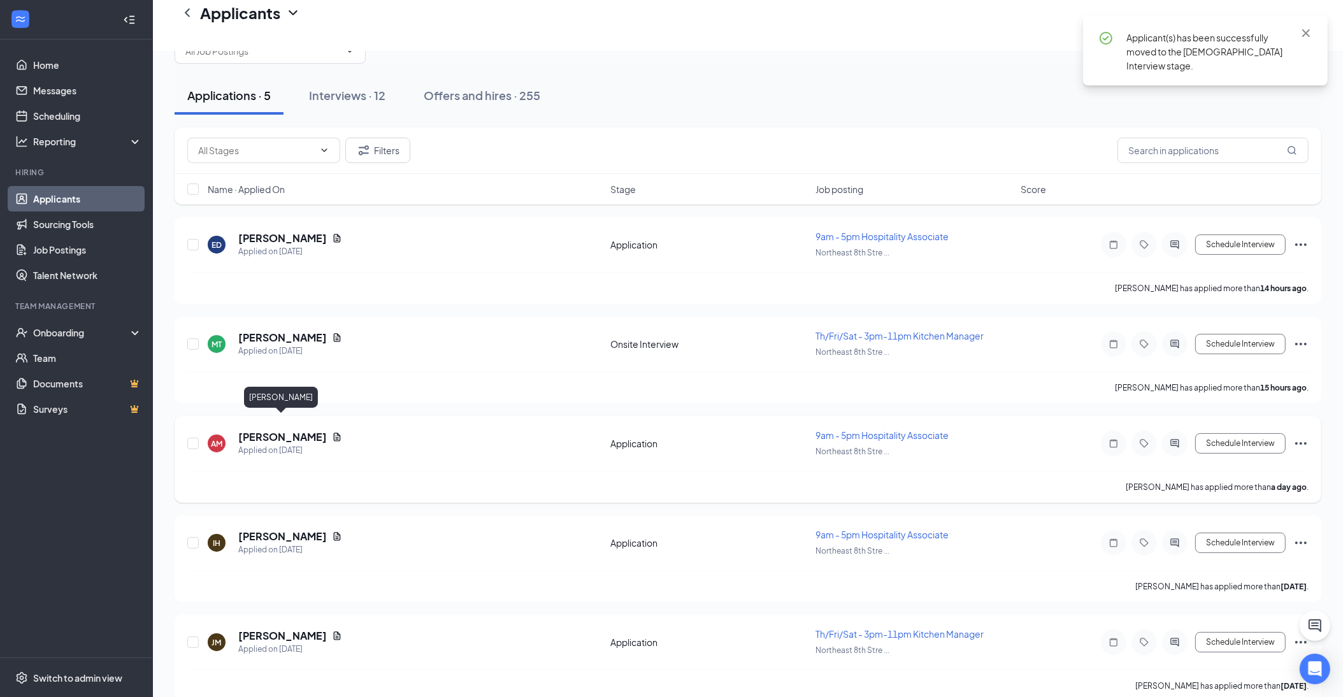
click at [282, 430] on h5 "[PERSON_NAME]" at bounding box center [282, 437] width 89 height 14
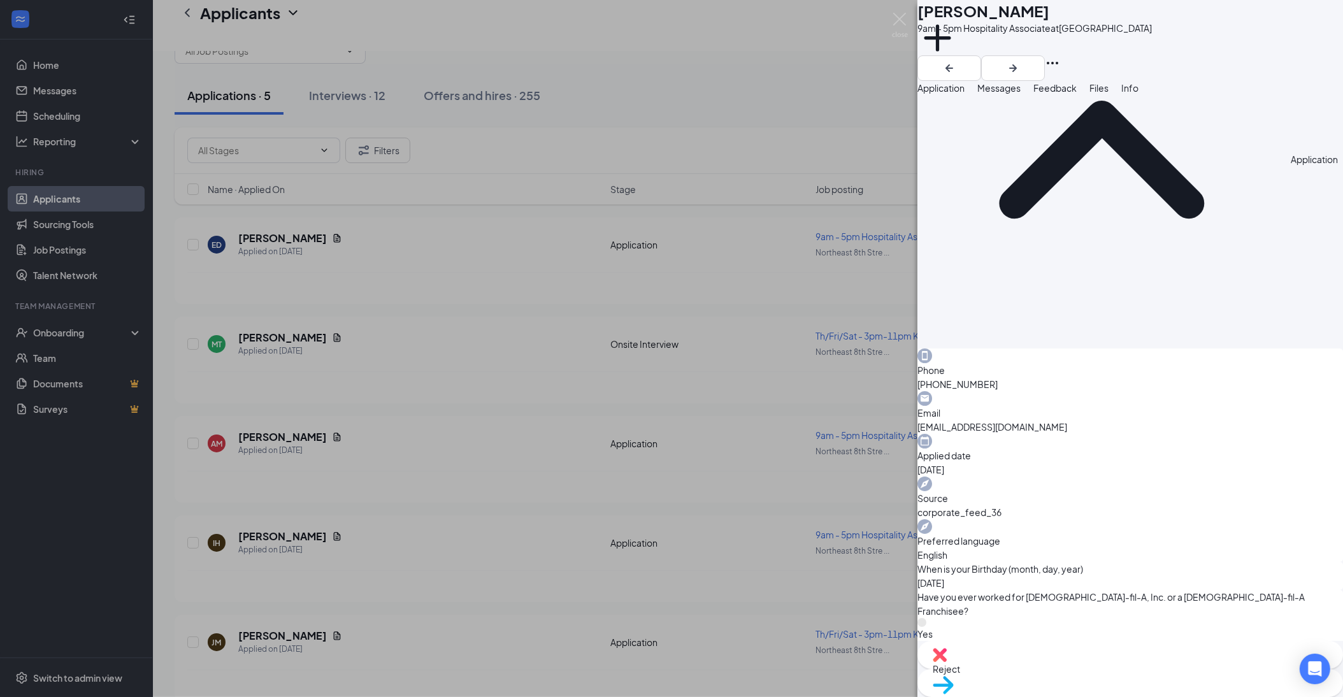
scroll to position [180, 0]
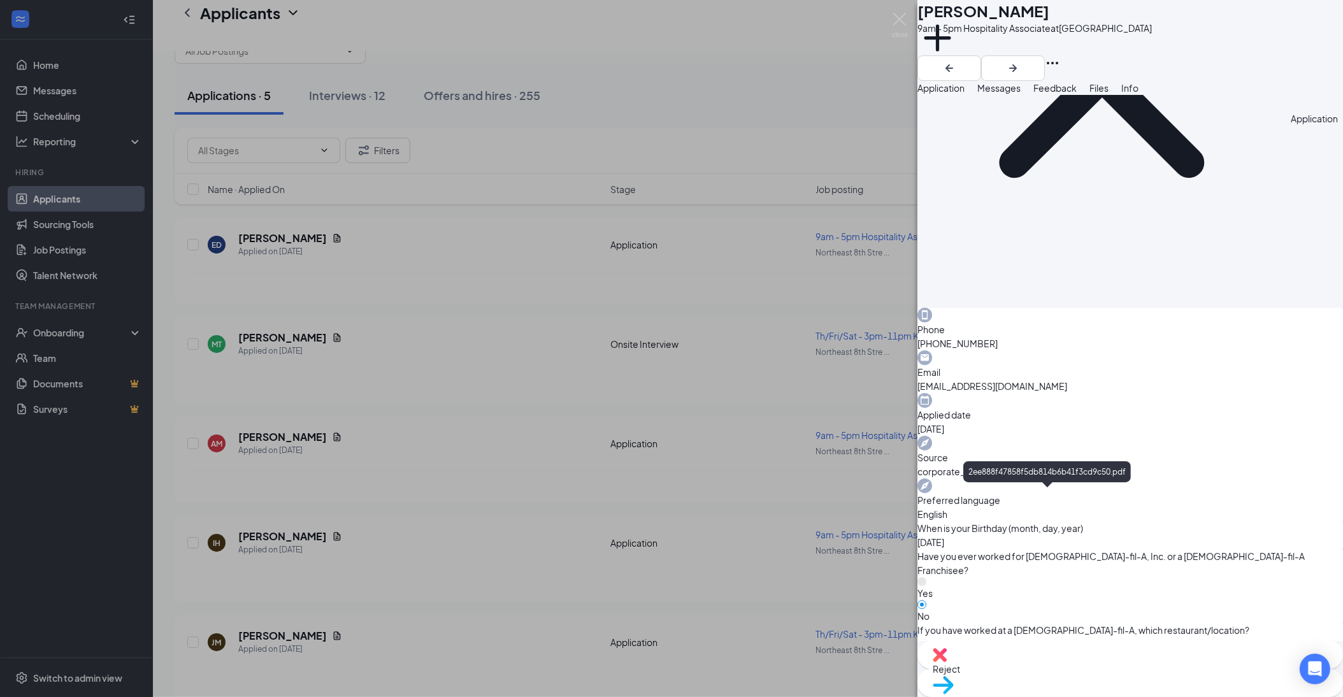
click at [1054, 669] on div "Reject" at bounding box center [1130, 655] width 426 height 28
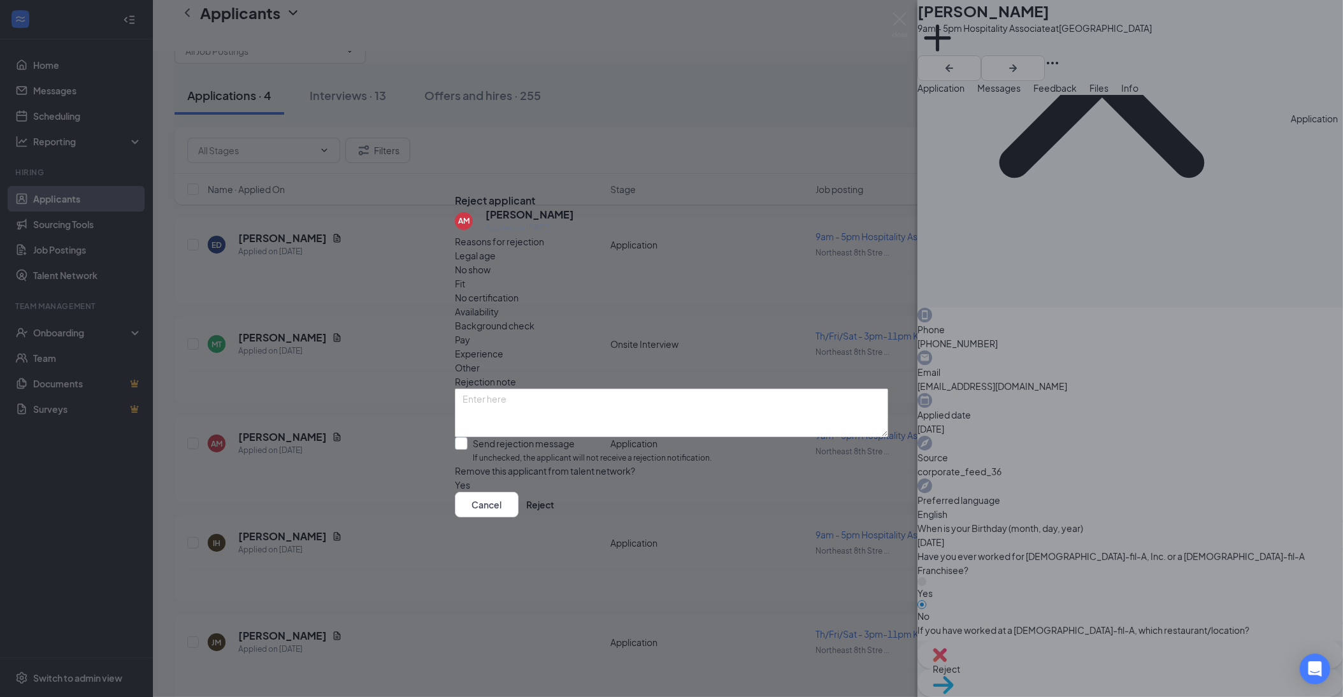
click at [503, 437] on div "Send rejection message" at bounding box center [592, 443] width 239 height 13
click at [503, 437] on input "Send rejection message If unchecked, the applicant will not receive a rejection…" at bounding box center [583, 450] width 257 height 27
checkbox input "true"
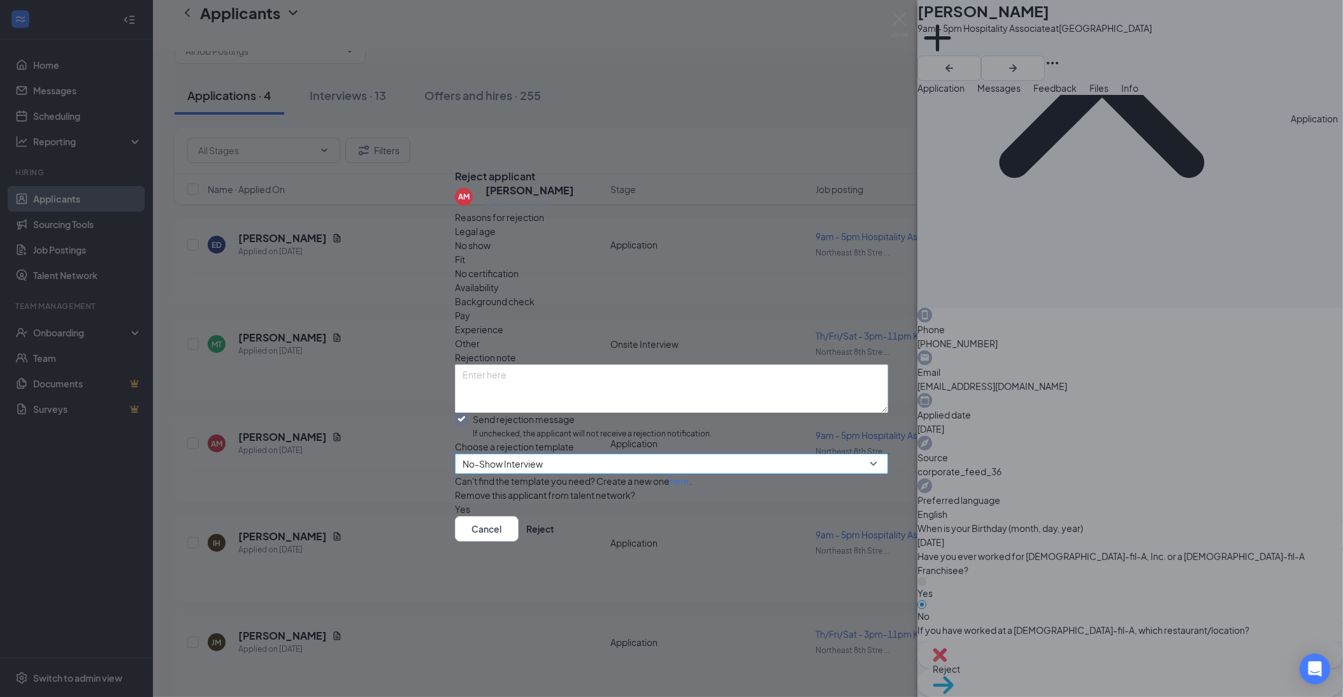
click at [510, 454] on span "No-Show Interview" at bounding box center [503, 463] width 80 height 19
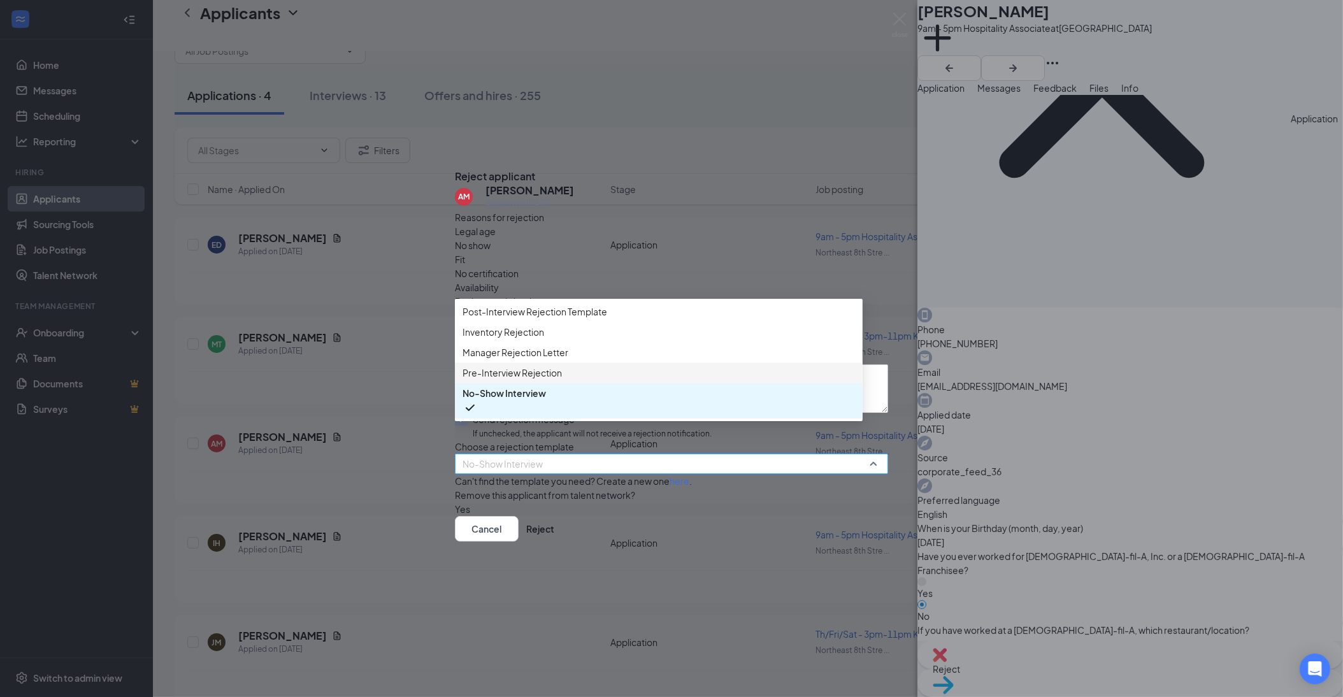
click at [570, 366] on div "Pre-Interview Rejection" at bounding box center [659, 372] width 408 height 20
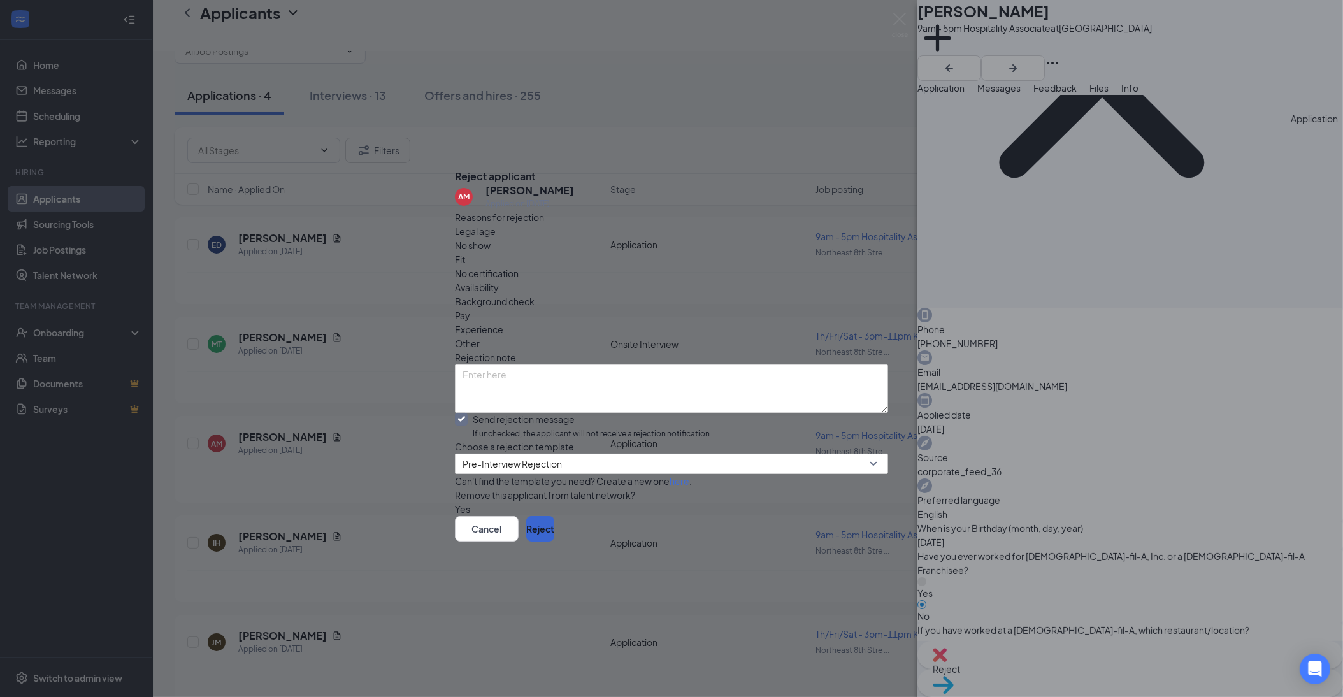
click at [554, 542] on button "Reject" at bounding box center [540, 528] width 28 height 25
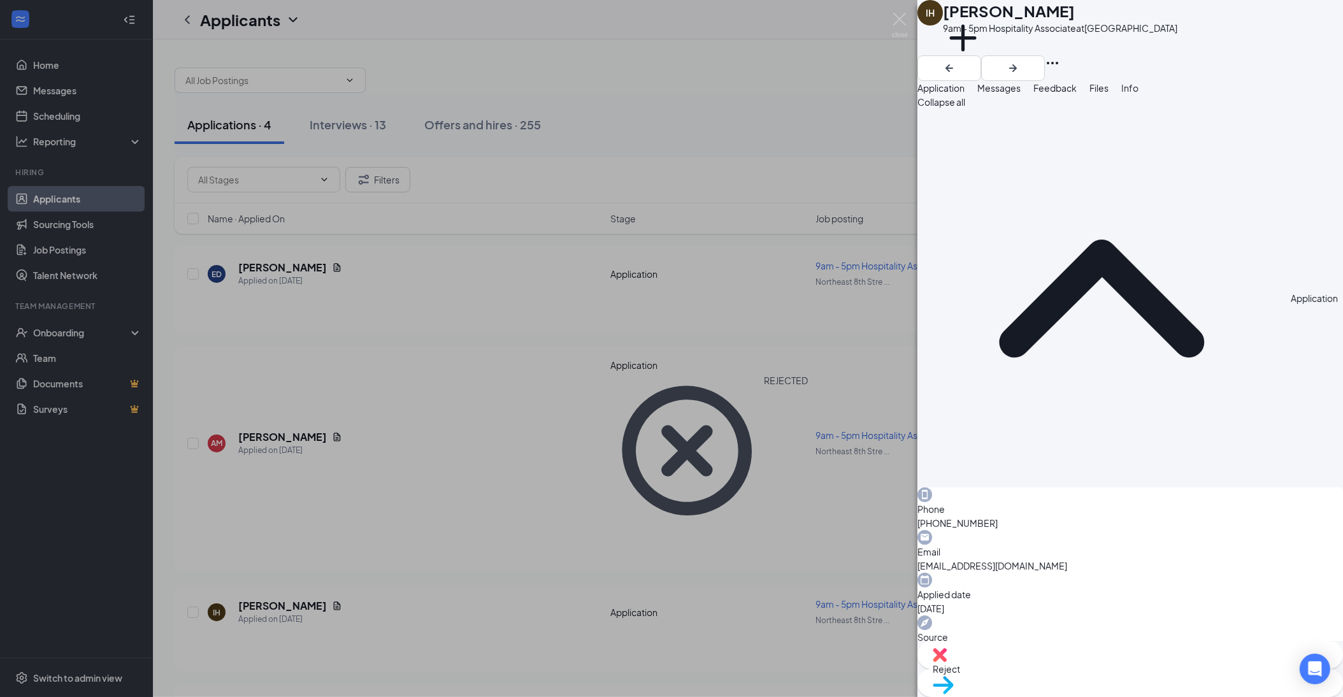
click at [264, 266] on div "IH [PERSON_NAME] 9am - 5pm Hospitality Associate at [GEOGRAPHIC_DATA] Add a tag…" at bounding box center [671, 348] width 1343 height 697
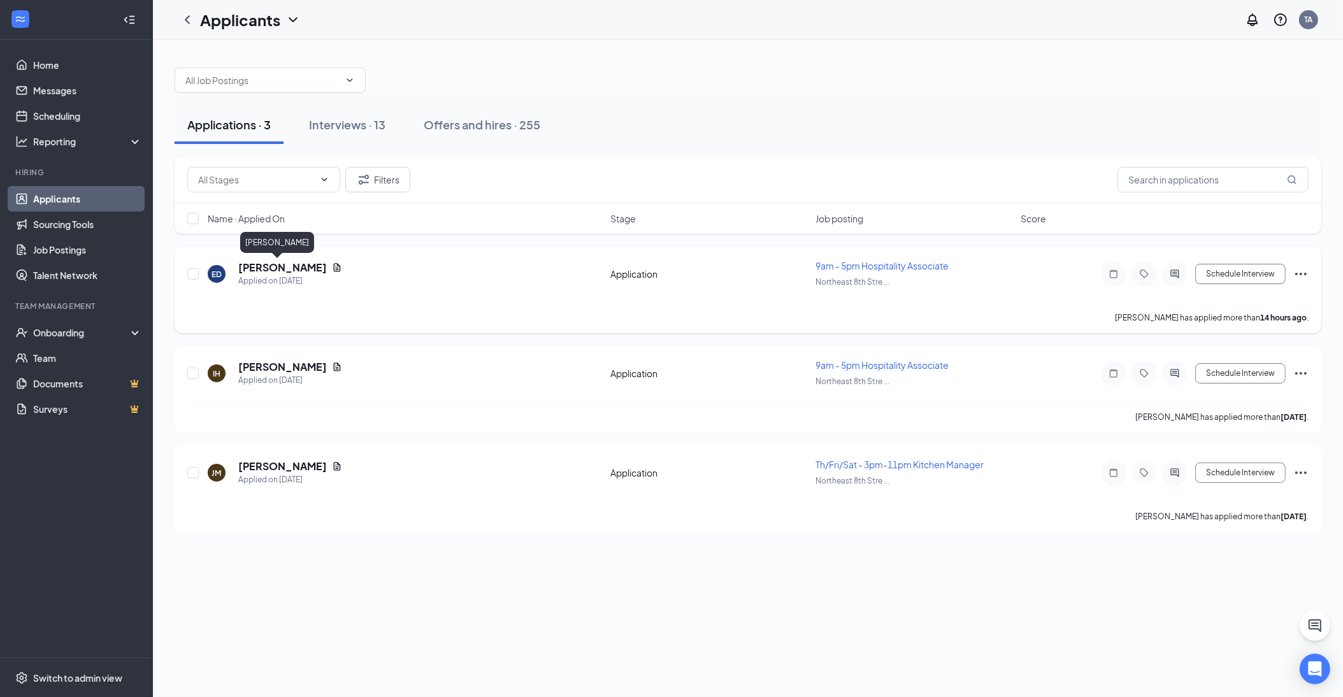
click at [269, 269] on h5 "[PERSON_NAME]" at bounding box center [282, 268] width 89 height 14
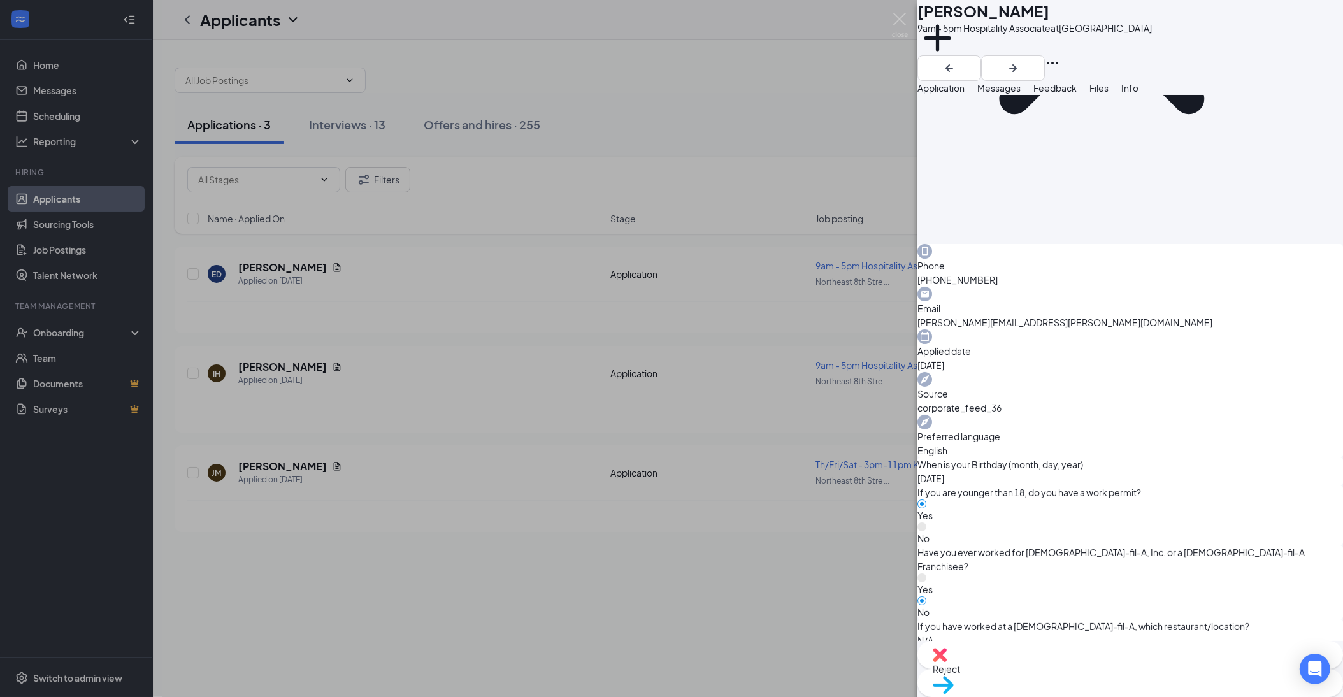
scroll to position [248, 0]
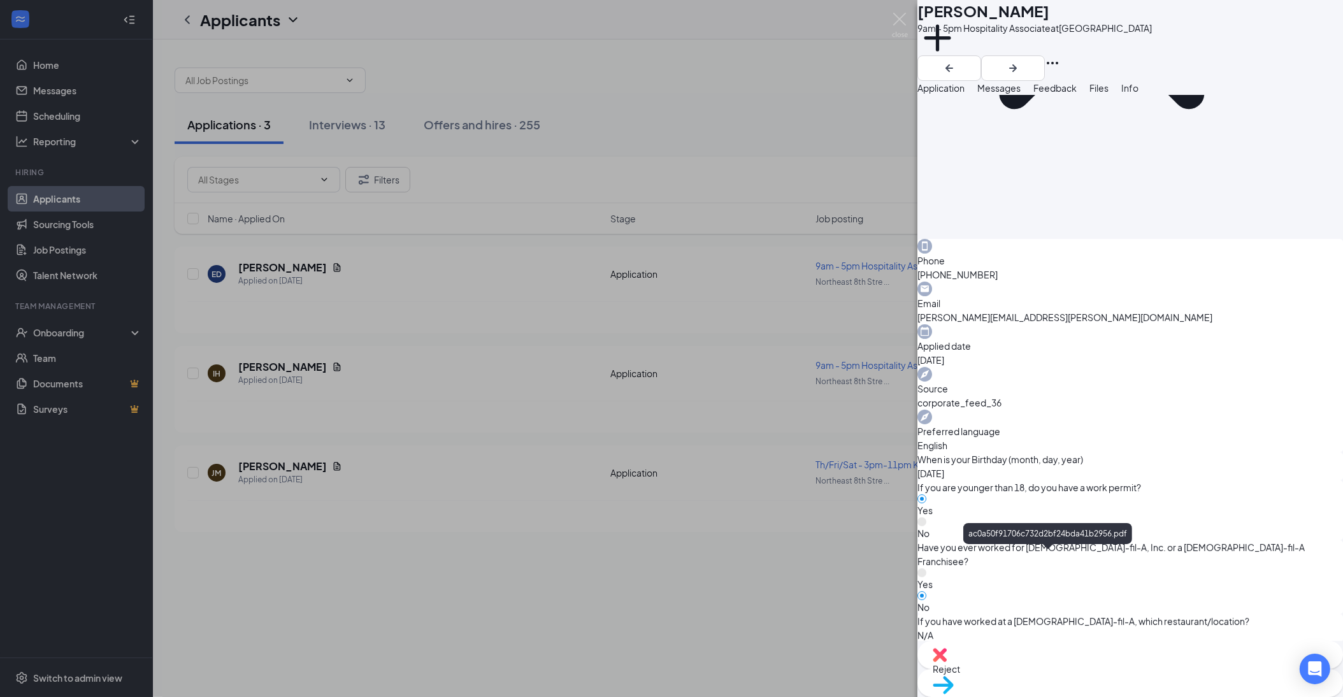
click at [891, 25] on div "ED [PERSON_NAME] 9am - 5pm Hospitality Associate at [GEOGRAPHIC_DATA] Add a tag…" at bounding box center [671, 348] width 1343 height 697
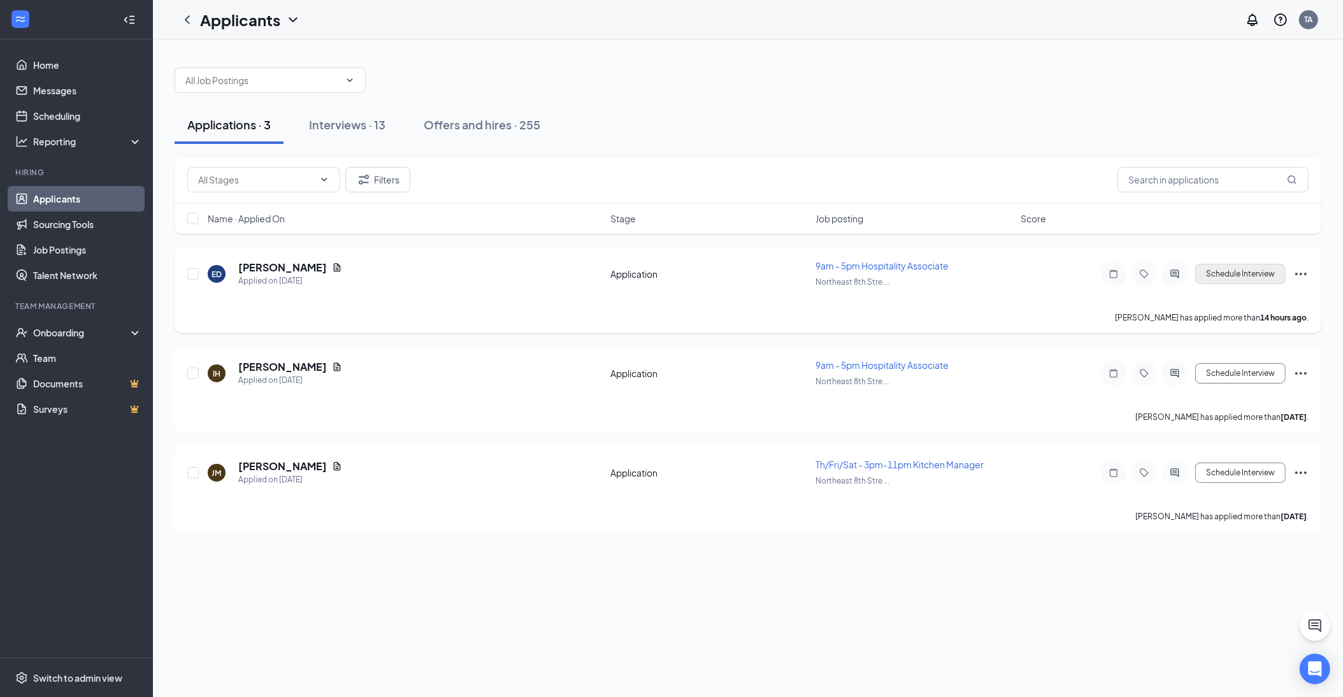
click at [1237, 274] on button "Schedule Interview" at bounding box center [1240, 274] width 90 height 20
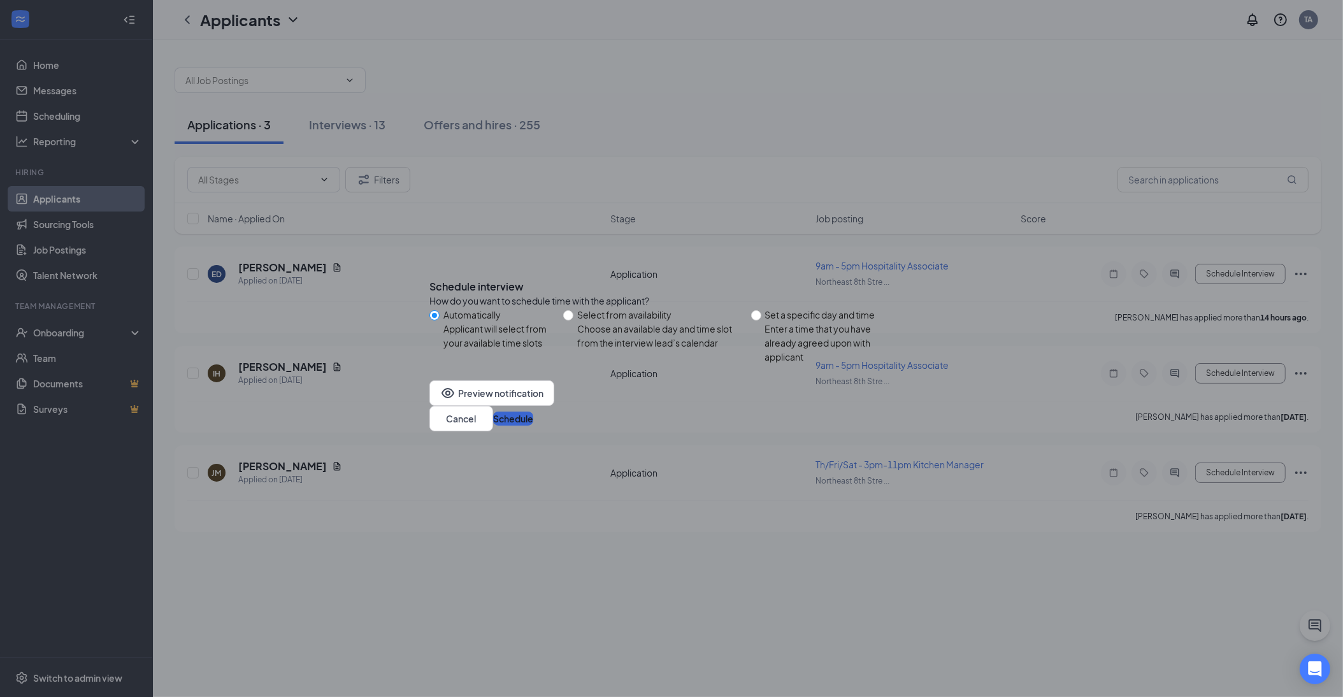
click at [533, 415] on button "Schedule" at bounding box center [513, 419] width 40 height 14
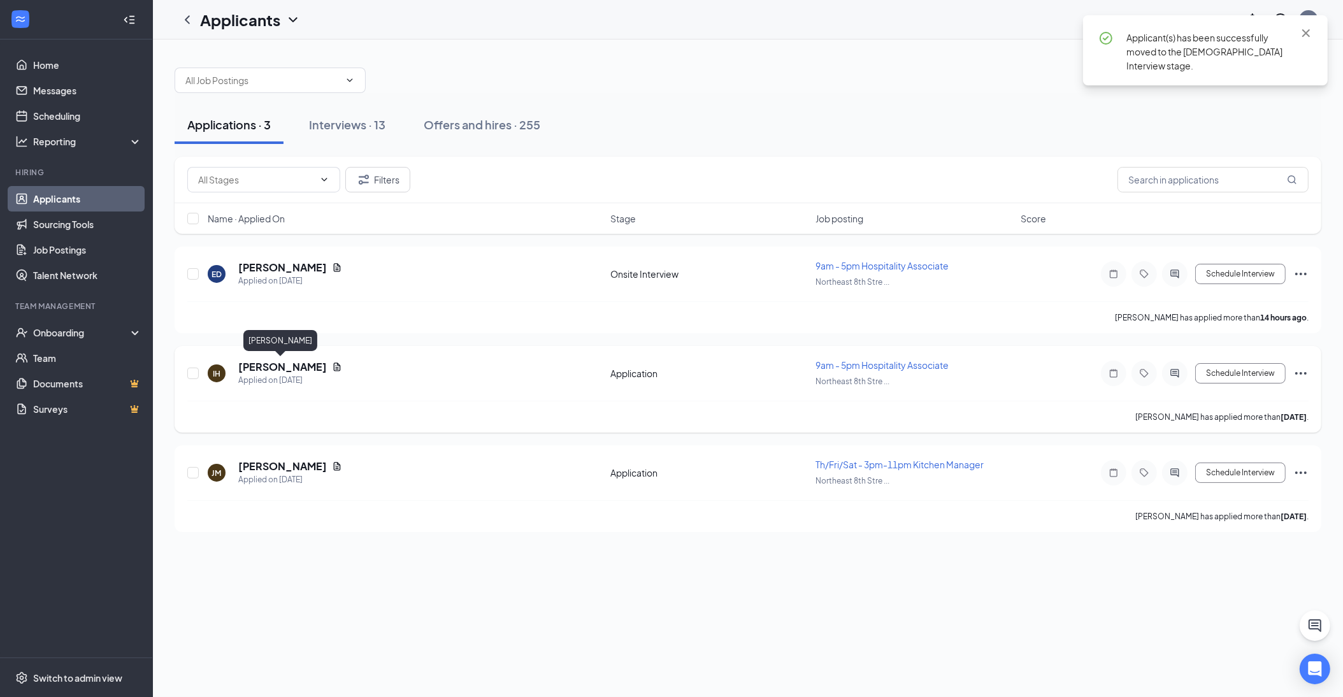
click at [262, 366] on h5 "[PERSON_NAME]" at bounding box center [282, 367] width 89 height 14
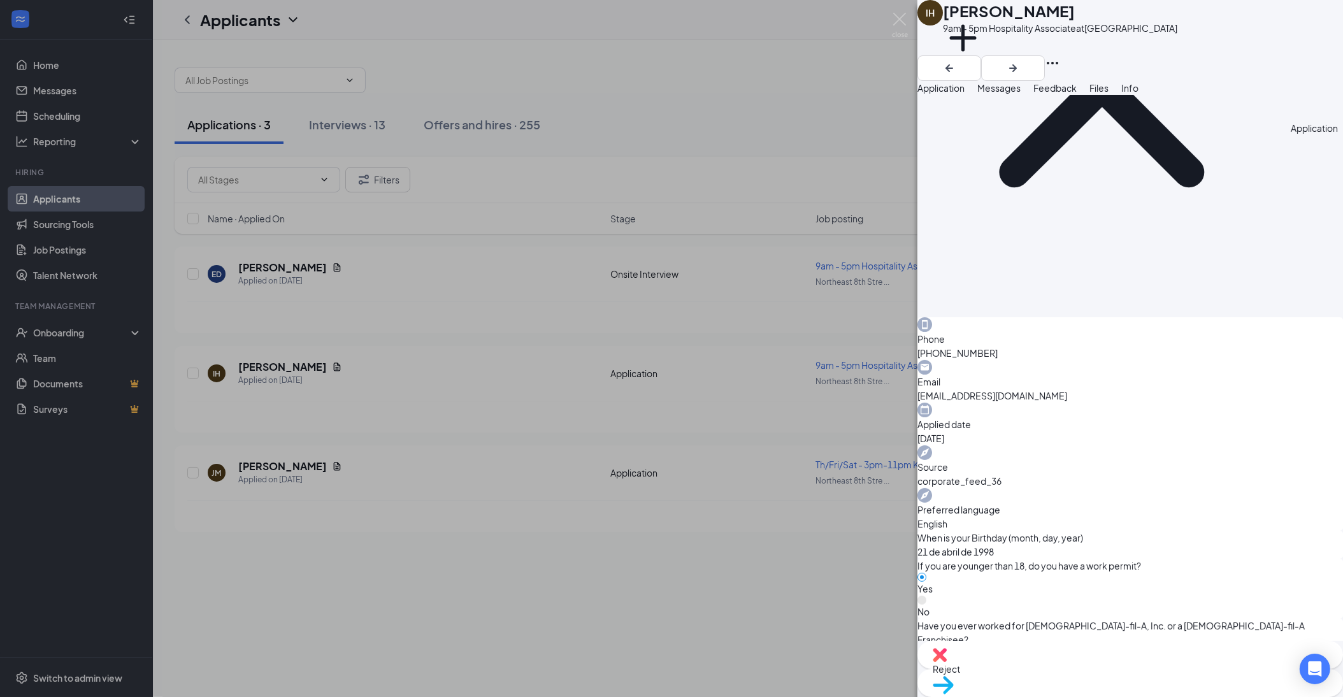
scroll to position [187, 0]
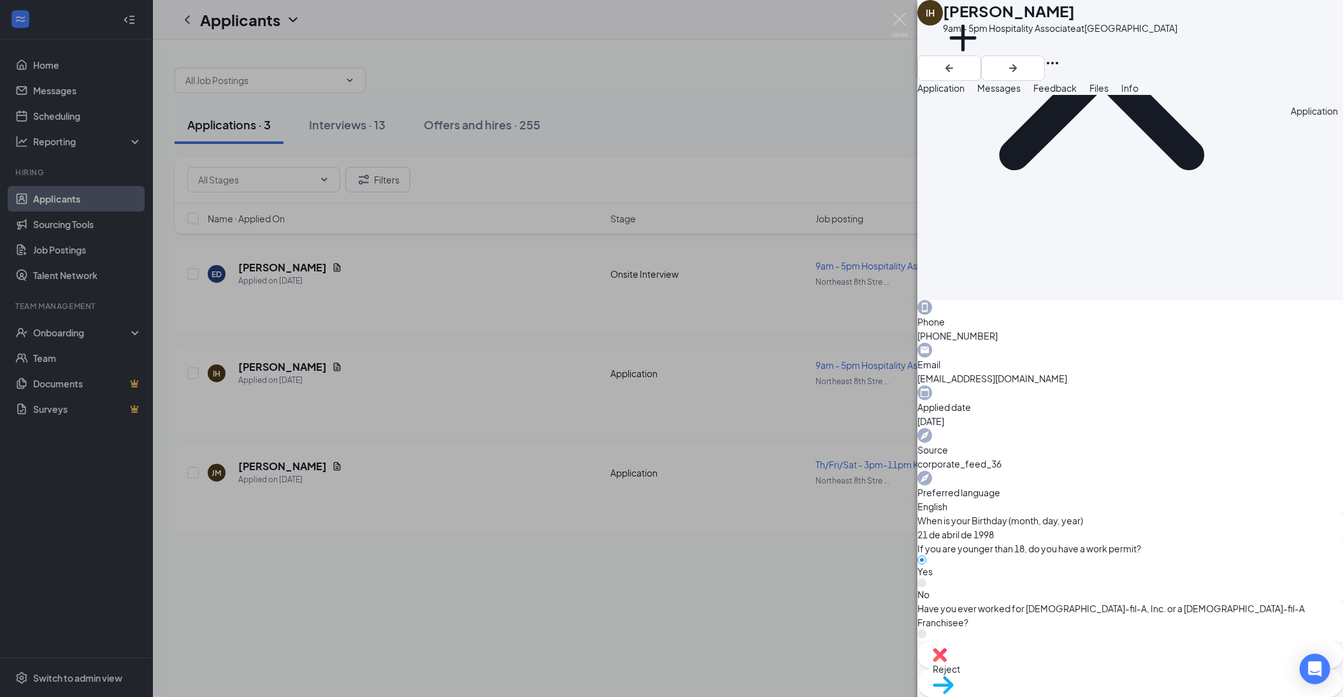
click at [1058, 673] on span "Reject" at bounding box center [1130, 669] width 395 height 14
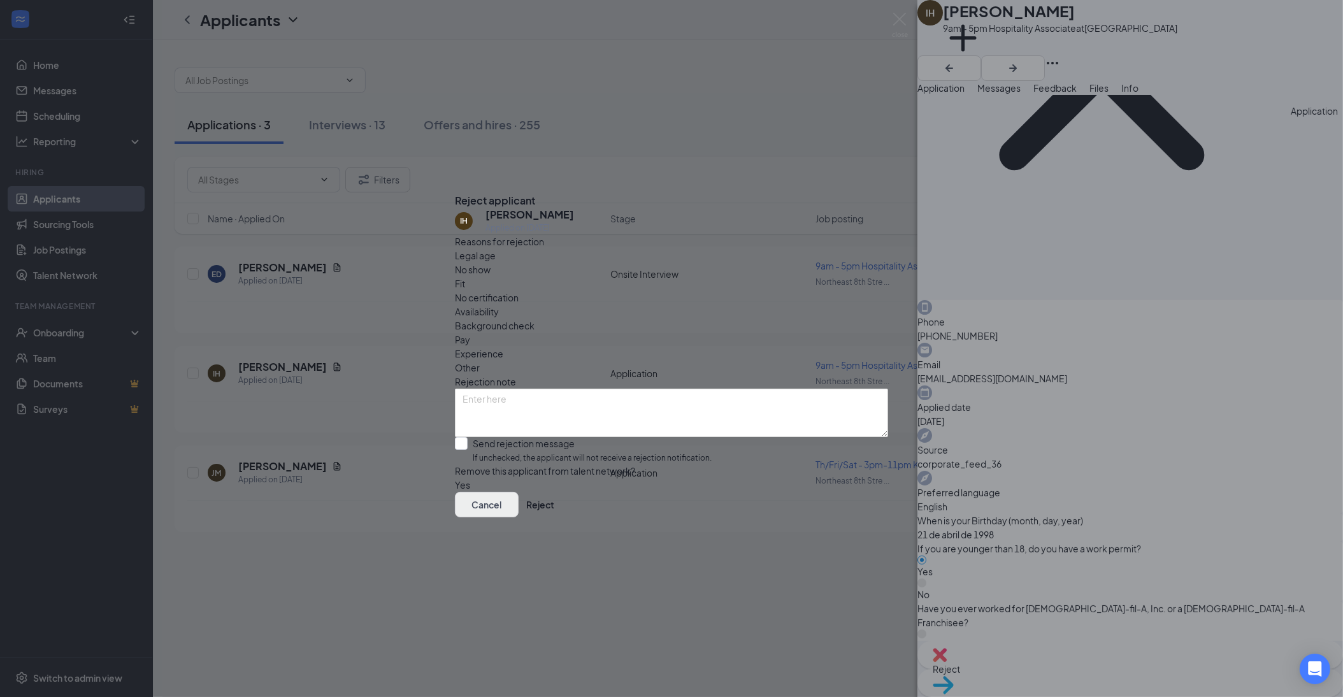
click at [519, 517] on button "Cancel" at bounding box center [487, 504] width 64 height 25
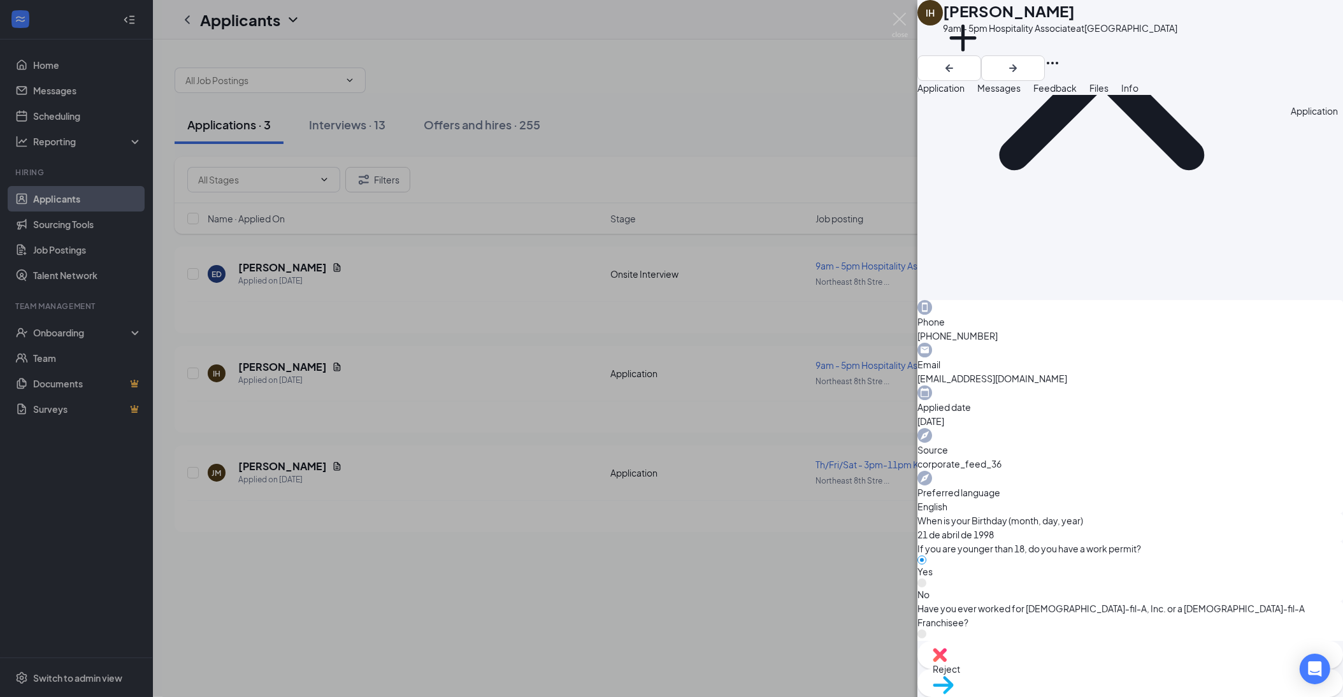
click at [947, 662] on img at bounding box center [940, 655] width 14 height 14
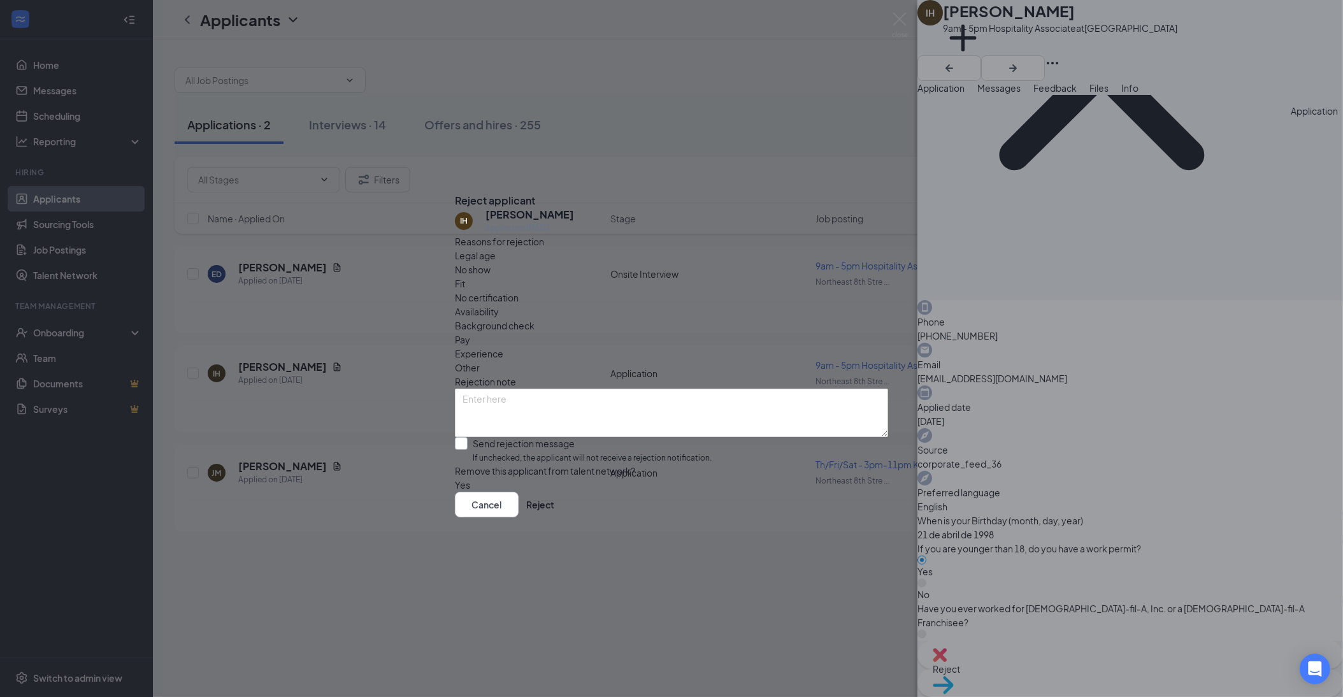
click at [468, 437] on div at bounding box center [461, 443] width 13 height 13
click at [476, 437] on input "Send rejection message If unchecked, the applicant will not receive a rejection…" at bounding box center [583, 450] width 257 height 27
checkbox input "true"
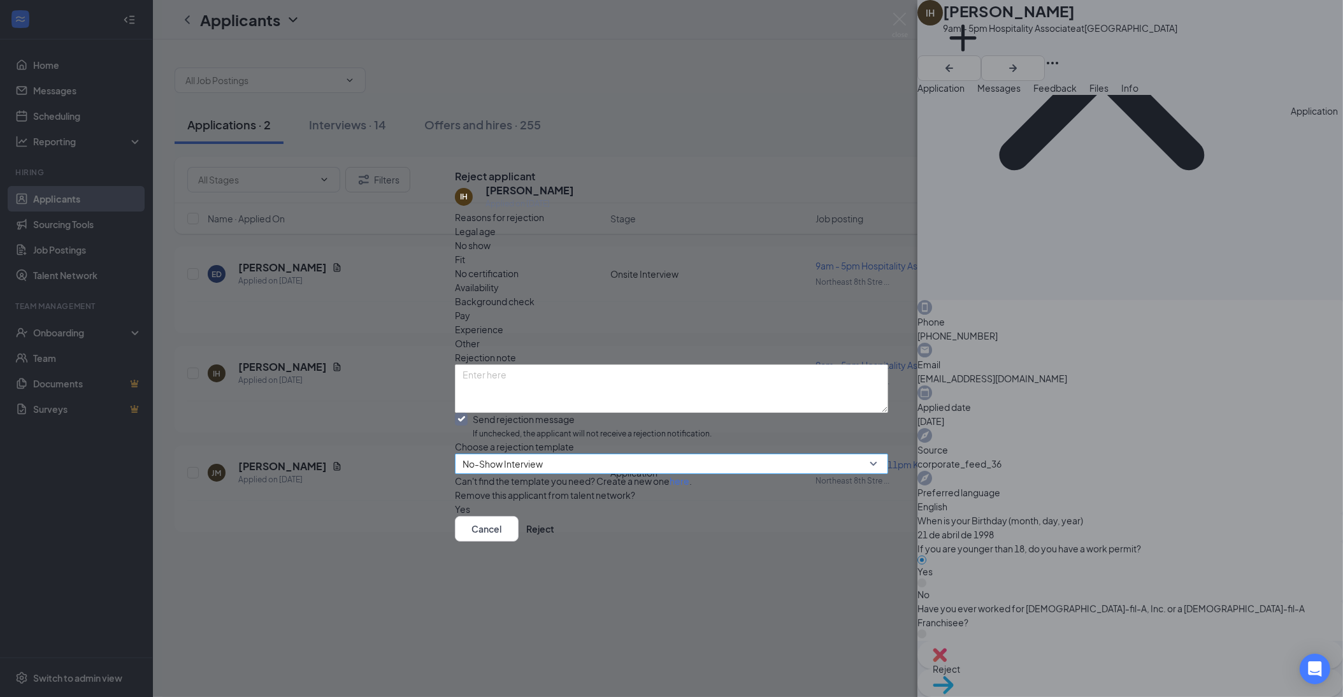
click at [731, 454] on span "No-Show Interview" at bounding box center [666, 471] width 406 height 34
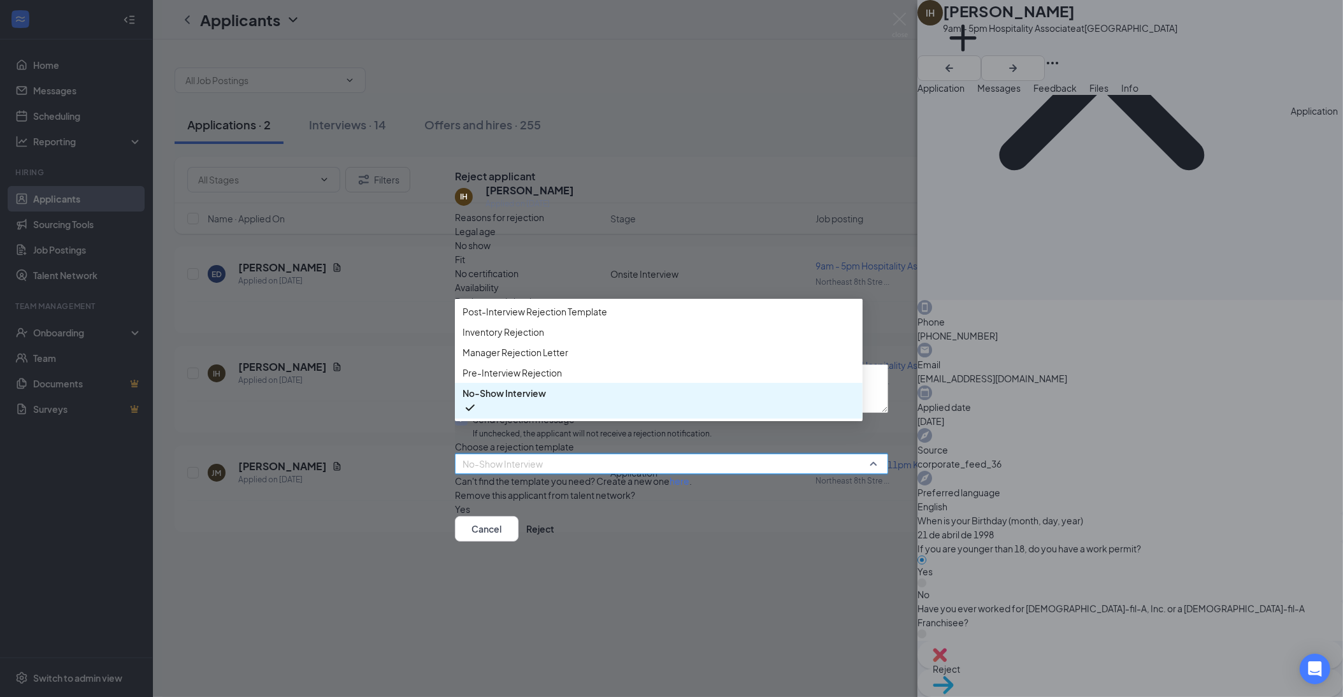
click at [670, 383] on div "Pre-Interview Rejection" at bounding box center [659, 372] width 408 height 20
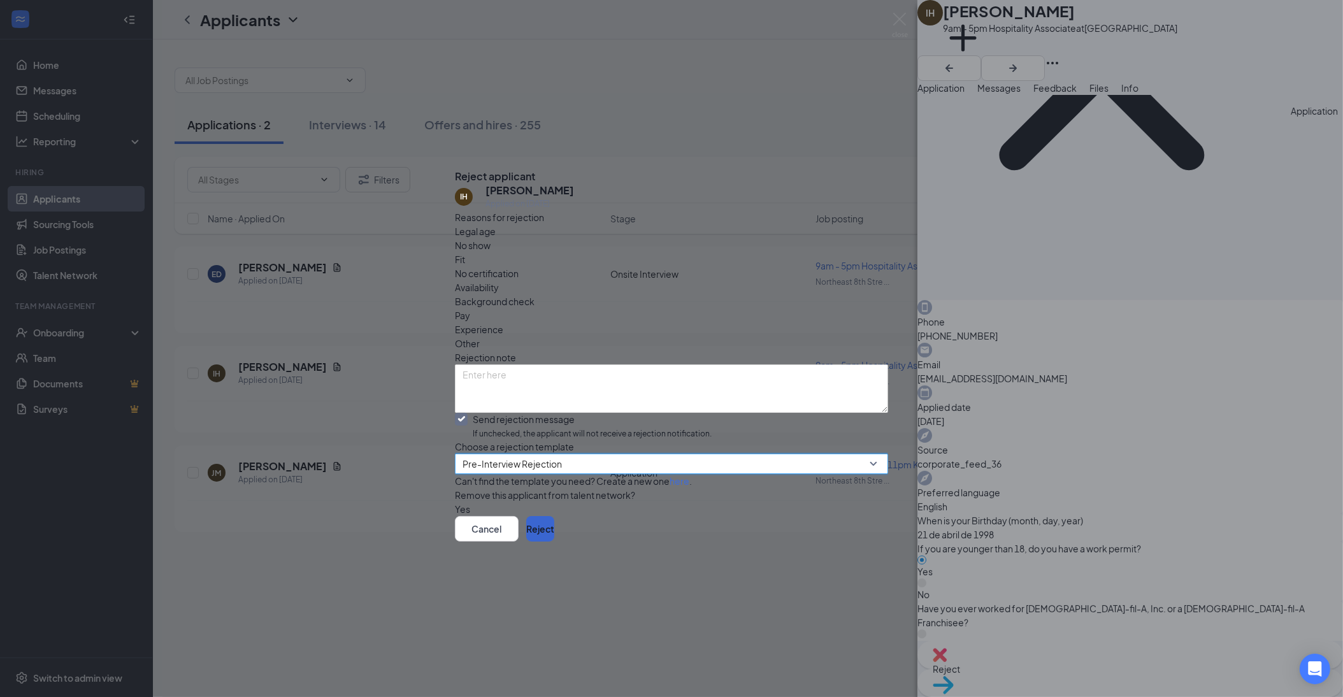
click at [554, 542] on button "Reject" at bounding box center [540, 528] width 28 height 25
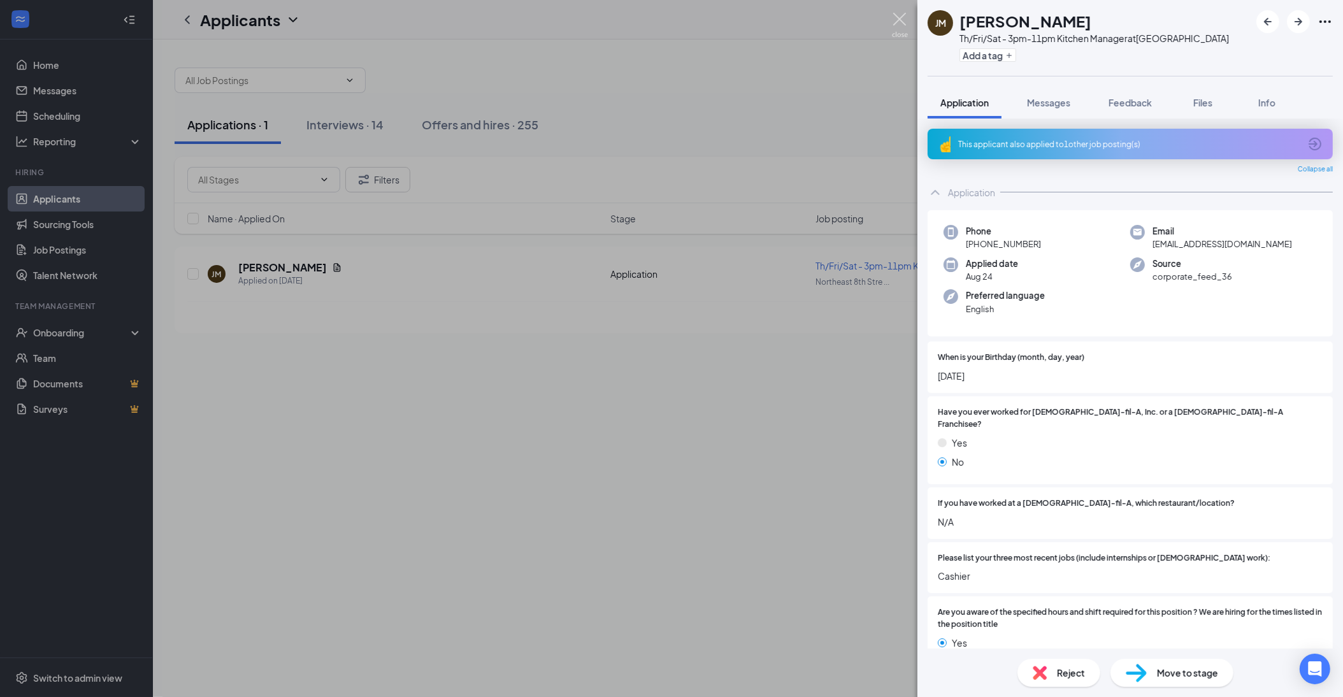
click at [898, 15] on img at bounding box center [900, 25] width 16 height 25
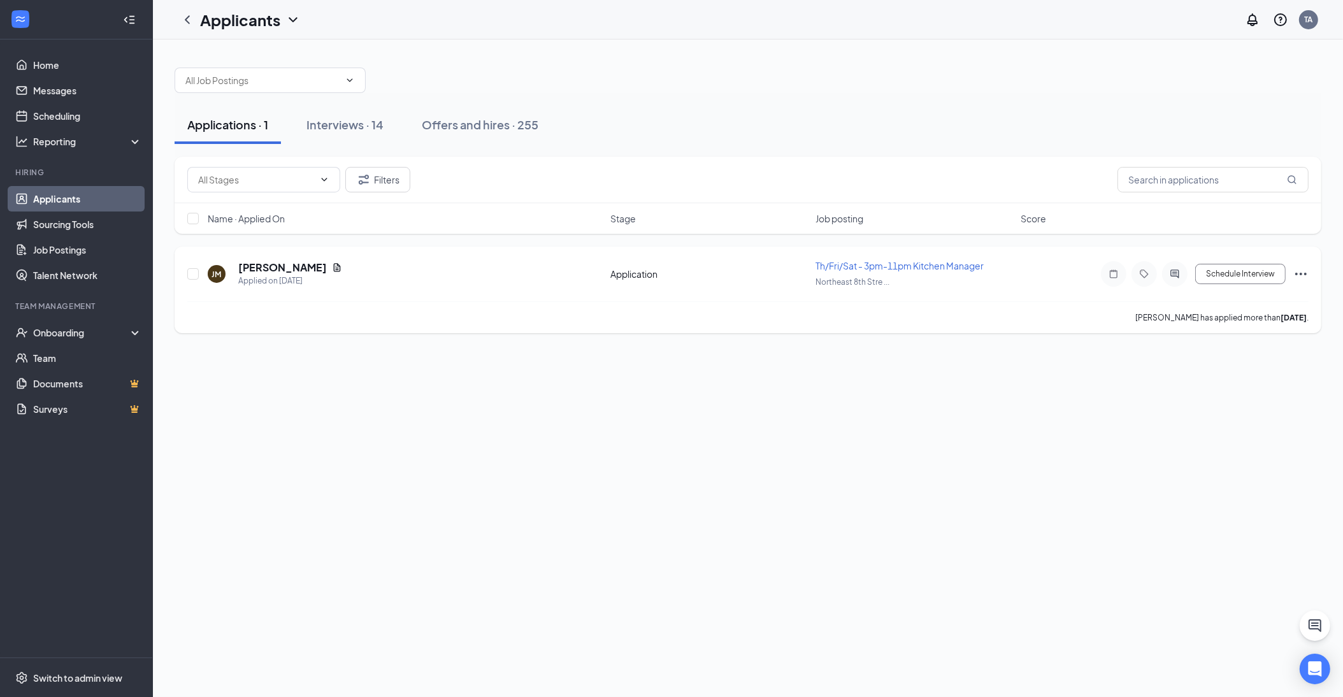
click at [1306, 273] on icon "Ellipses" at bounding box center [1300, 274] width 11 height 3
click at [1224, 452] on p "Reject" at bounding box center [1244, 456] width 110 height 13
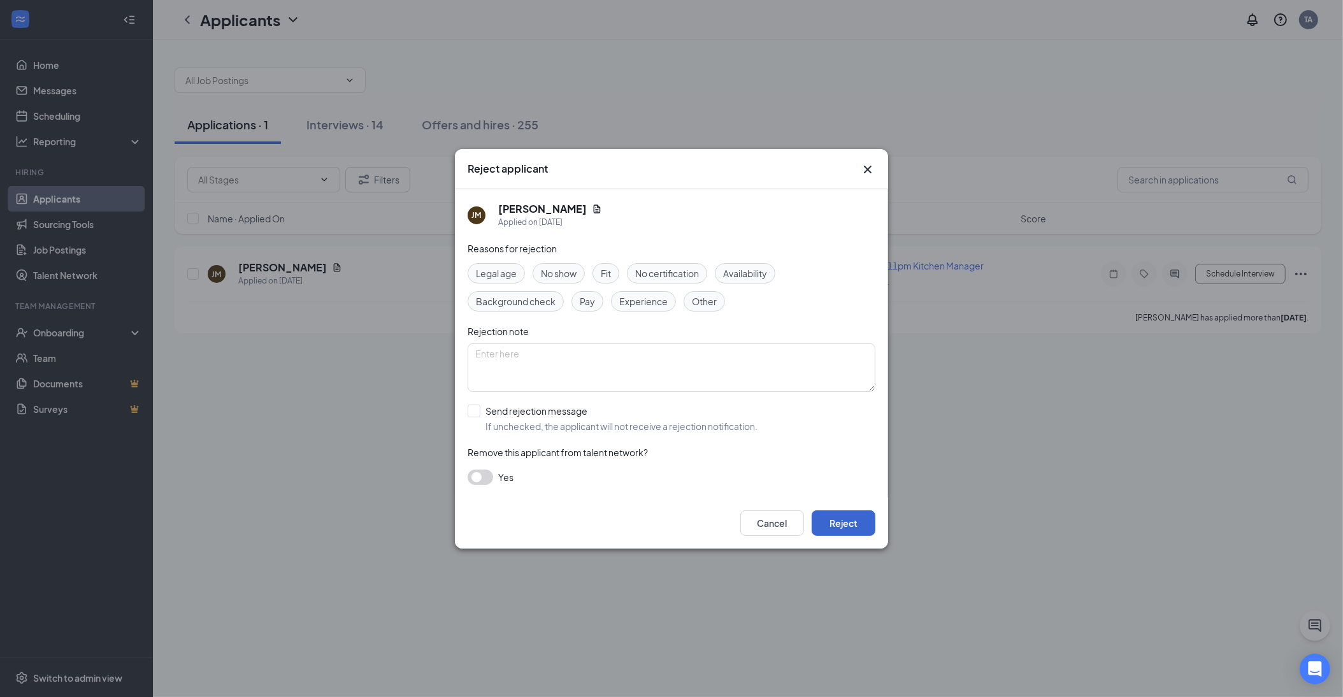
click at [833, 526] on button "Reject" at bounding box center [844, 522] width 64 height 25
